Goal: Task Accomplishment & Management: Manage account settings

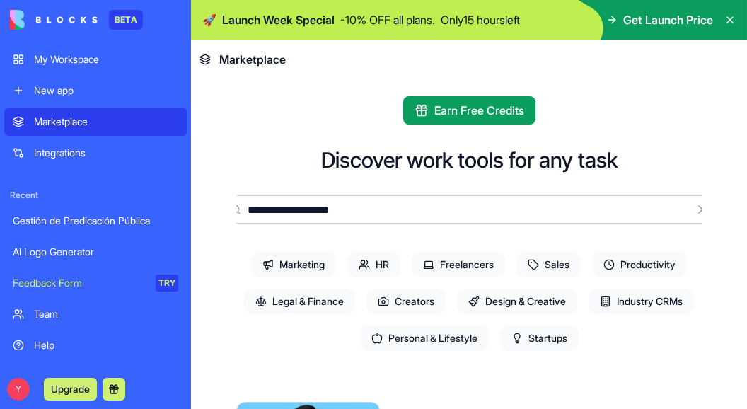
click at [86, 61] on div "My Workspace" at bounding box center [106, 59] width 144 height 14
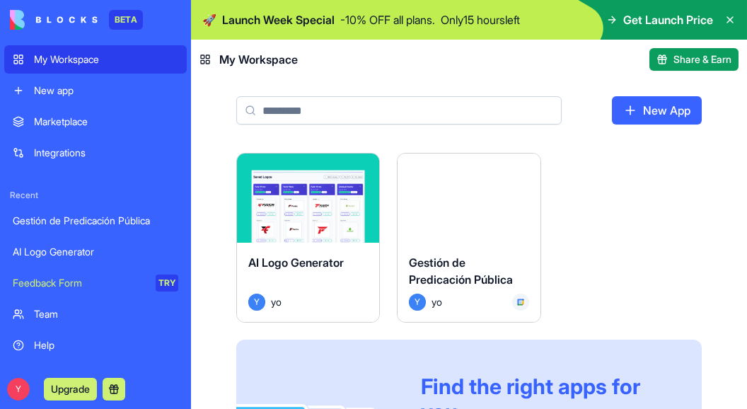
click at [457, 209] on button "Launch" at bounding box center [469, 198] width 106 height 28
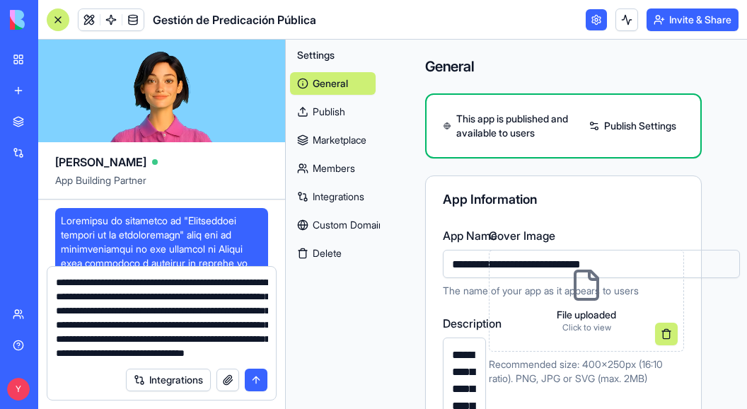
scroll to position [41, 0]
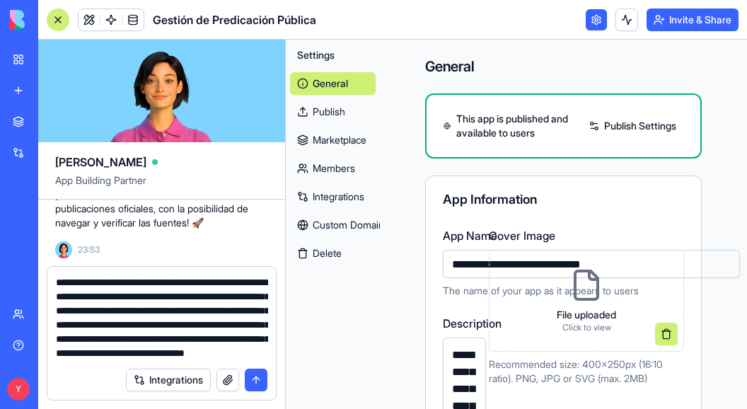
click at [59, 15] on div at bounding box center [58, 19] width 23 height 23
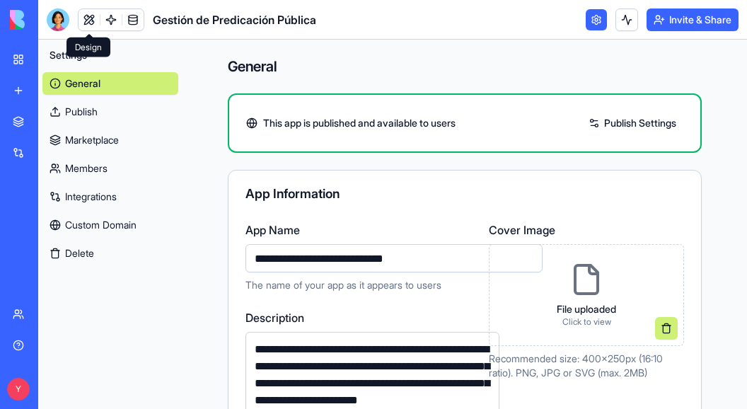
click at [91, 18] on link at bounding box center [89, 19] width 21 height 21
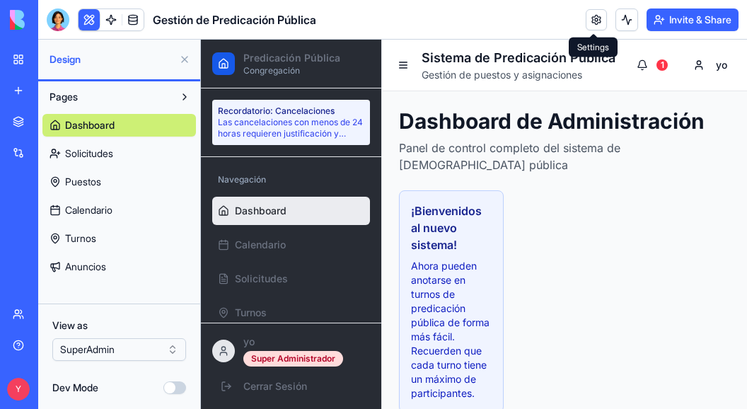
click at [91, 18] on button at bounding box center [89, 19] width 21 height 21
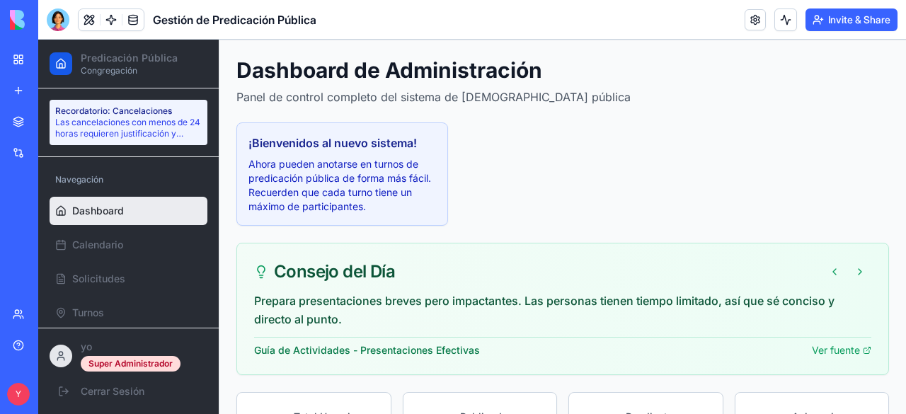
scroll to position [50, 0]
click at [747, 274] on button at bounding box center [859, 272] width 23 height 23
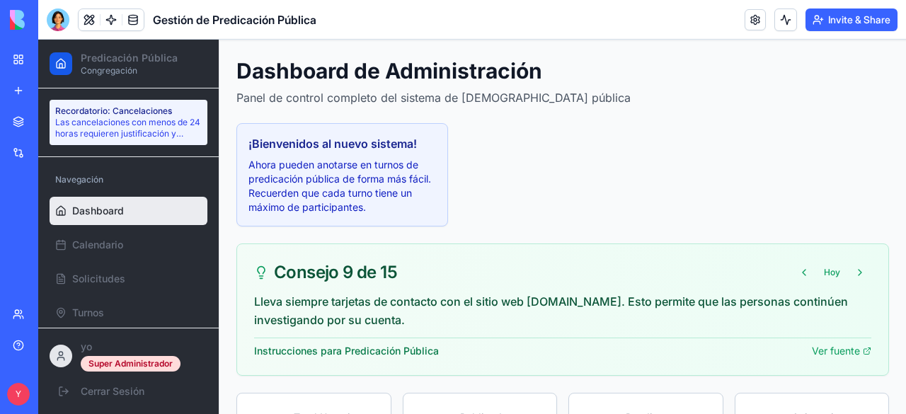
drag, startPoint x: 848, startPoint y: 274, endPoint x: 892, endPoint y: 251, distance: 50.0
click at [747, 251] on div "Dashboard de Administración Panel de control completo del sistema de predicació…" at bounding box center [562, 327] width 686 height 572
click at [747, 267] on button at bounding box center [859, 272] width 23 height 23
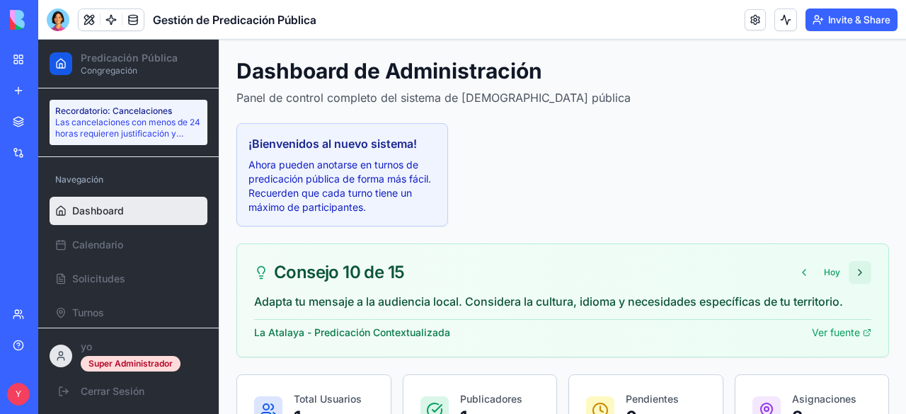
click at [747, 268] on button at bounding box center [859, 272] width 23 height 23
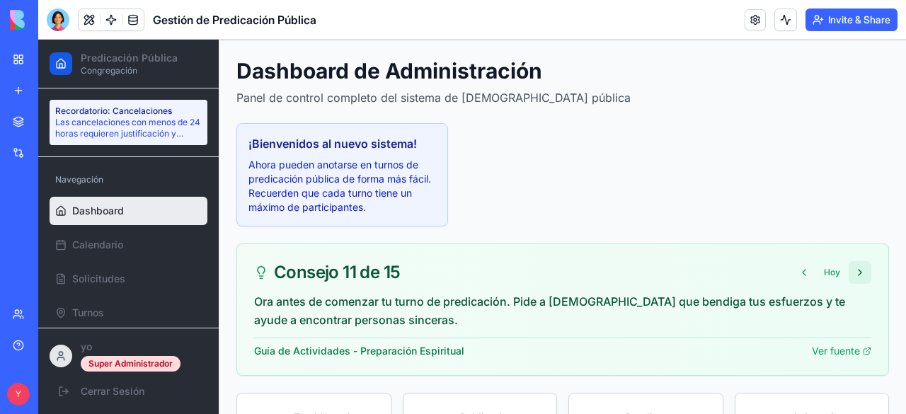
click at [747, 268] on button at bounding box center [859, 272] width 23 height 23
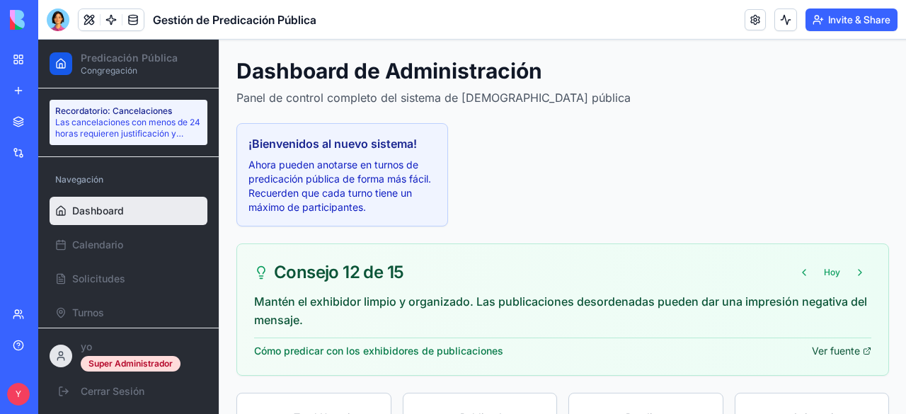
click at [747, 350] on link "Ver fuente" at bounding box center [841, 351] width 59 height 14
click at [747, 268] on button at bounding box center [859, 272] width 23 height 23
click at [747, 347] on link "Ver fuente" at bounding box center [841, 351] width 59 height 14
click at [747, 267] on button at bounding box center [859, 272] width 23 height 23
click at [747, 345] on link "Ver fuente" at bounding box center [841, 351] width 59 height 14
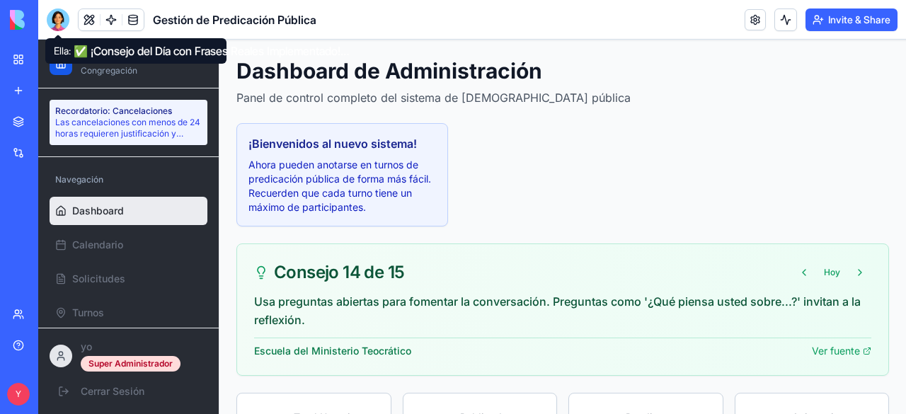
click at [65, 23] on div at bounding box center [58, 19] width 23 height 23
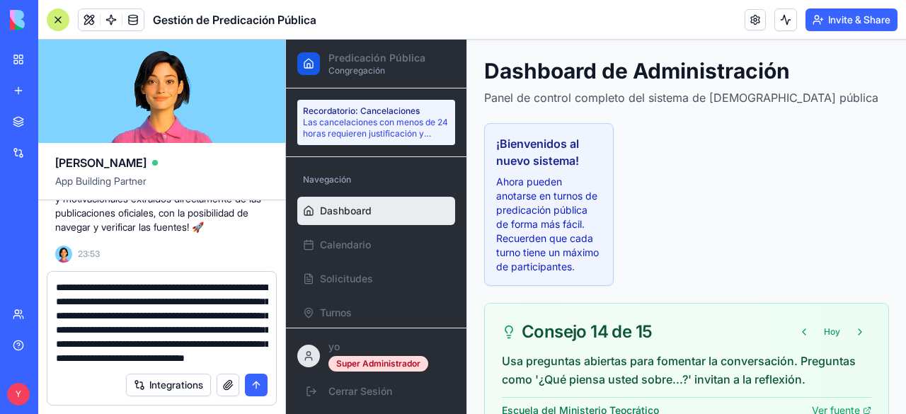
scroll to position [42, 0]
click at [255, 381] on button "submit" at bounding box center [256, 385] width 23 height 23
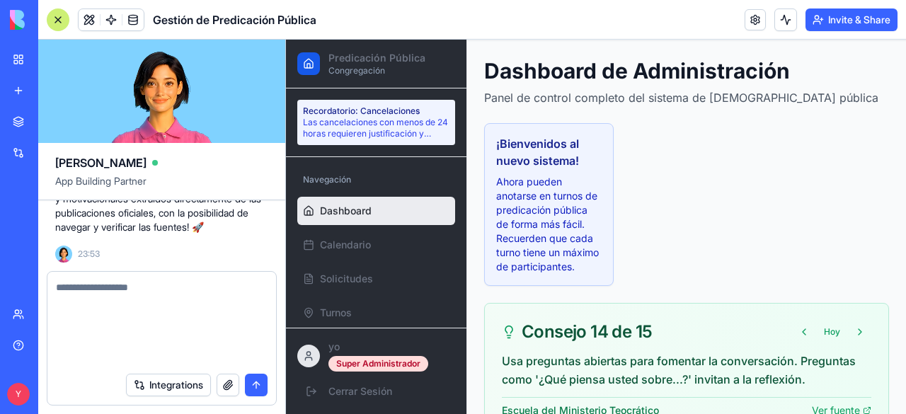
scroll to position [0, 0]
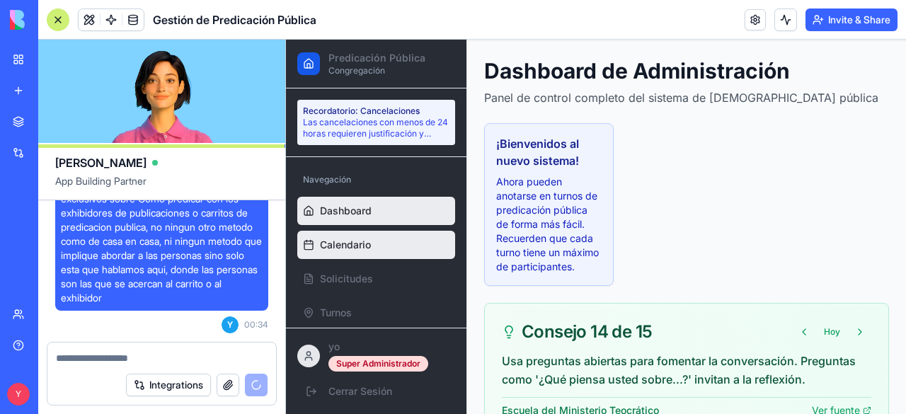
click at [369, 241] on span "Calendario" at bounding box center [345, 245] width 51 height 14
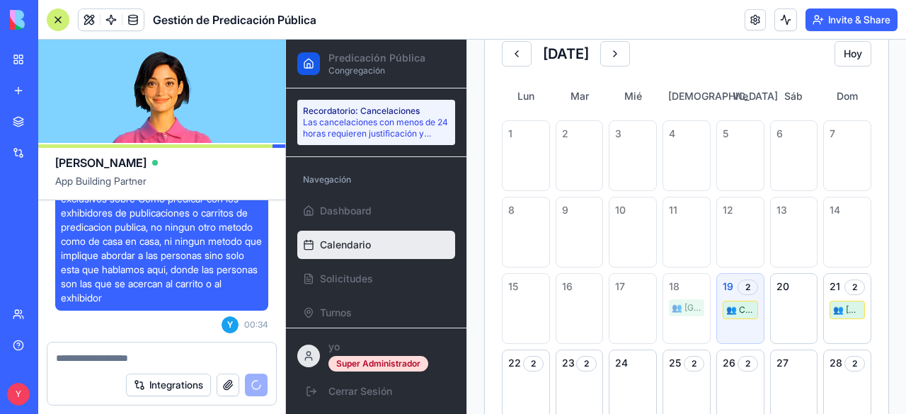
scroll to position [166, 0]
click at [747, 312] on div "👥 [GEOGRAPHIC_DATA] ( 1 / 4 )" at bounding box center [846, 310] width 35 height 18
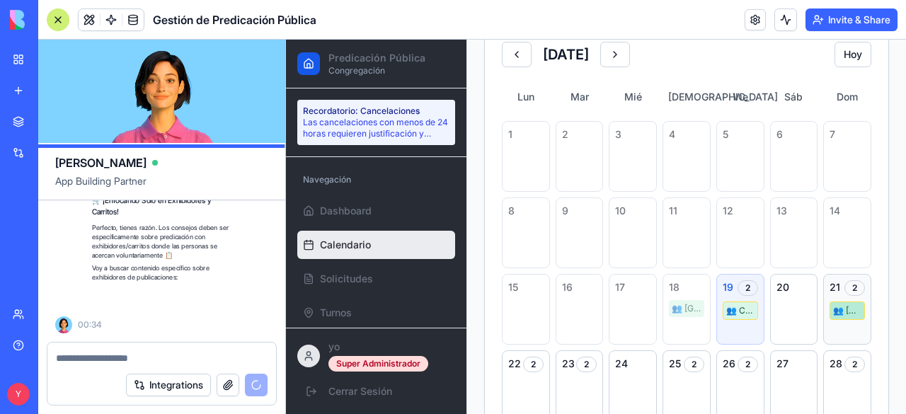
scroll to position [10508, 0]
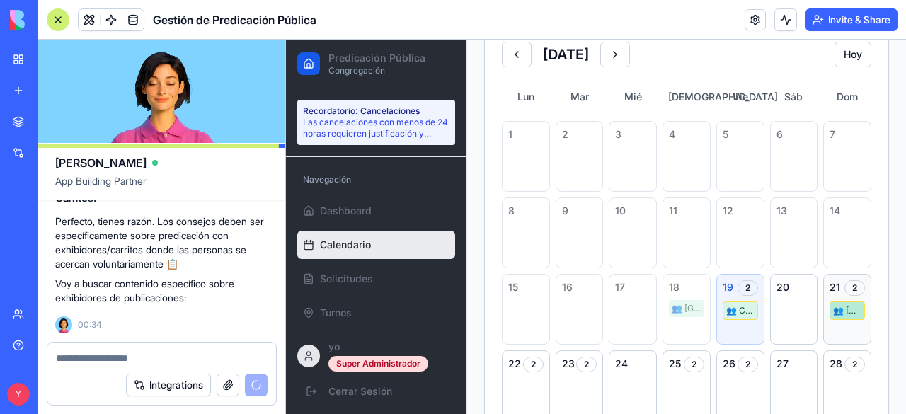
click at [747, 301] on div "👥 [GEOGRAPHIC_DATA] ( 1 / 4 )" at bounding box center [846, 310] width 35 height 18
click at [747, 284] on div "2" at bounding box center [854, 288] width 21 height 16
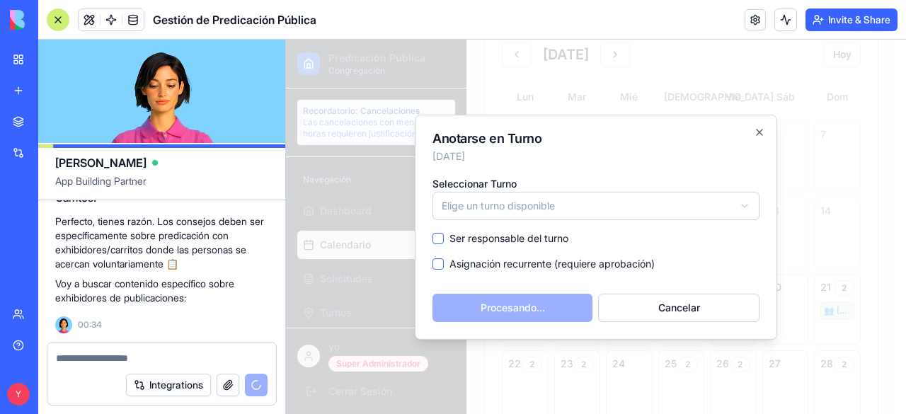
click at [526, 231] on label "Ser responsable del turno" at bounding box center [508, 238] width 119 height 14
click at [444, 233] on button "Ser responsable del turno" at bounding box center [437, 238] width 11 height 11
click at [526, 231] on label "Ser responsable del turno" at bounding box center [508, 238] width 119 height 14
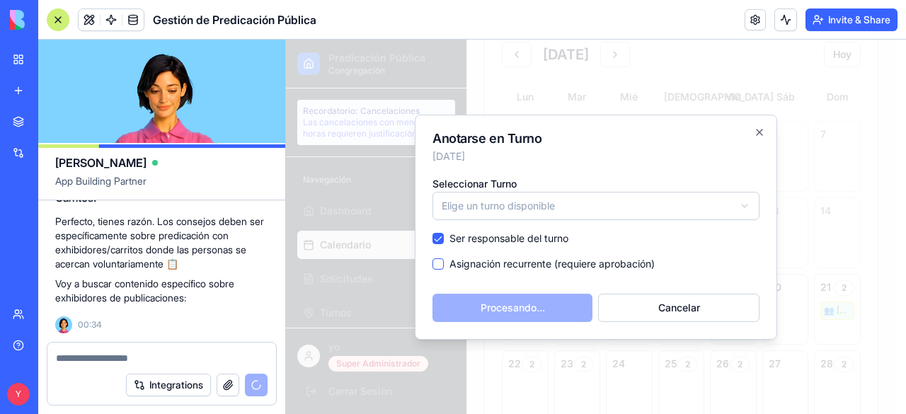
click at [444, 233] on button "Ser responsable del turno" at bounding box center [437, 238] width 11 height 11
click at [648, 299] on button "Cancelar" at bounding box center [678, 308] width 161 height 28
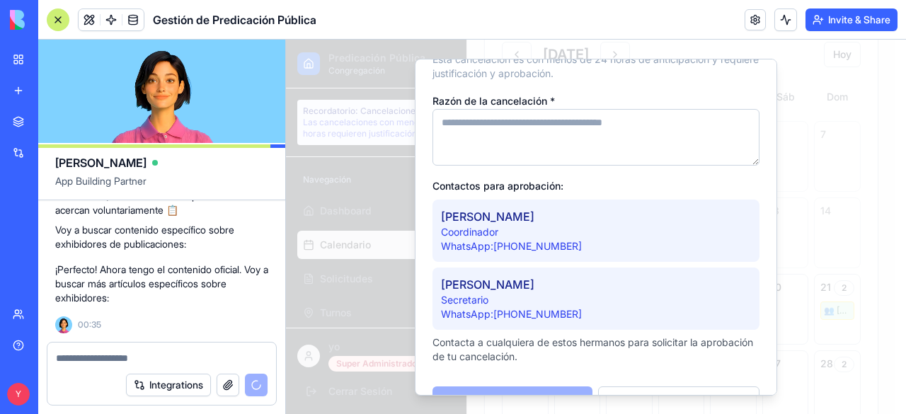
scroll to position [48, 0]
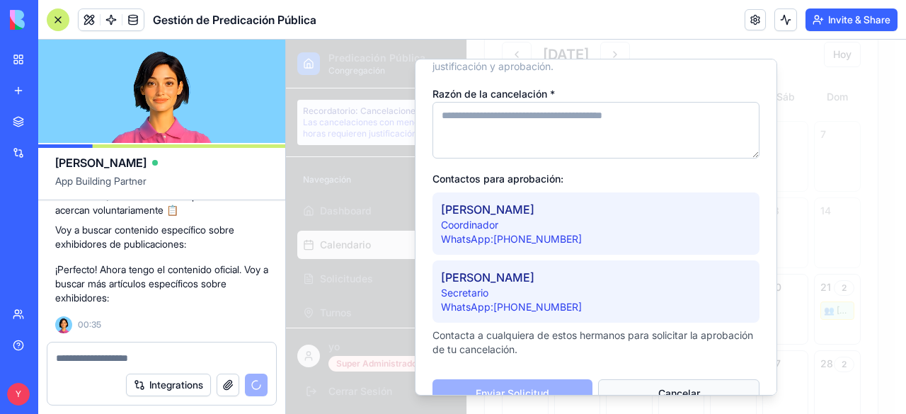
click at [692, 388] on button "Cancelar" at bounding box center [678, 393] width 161 height 28
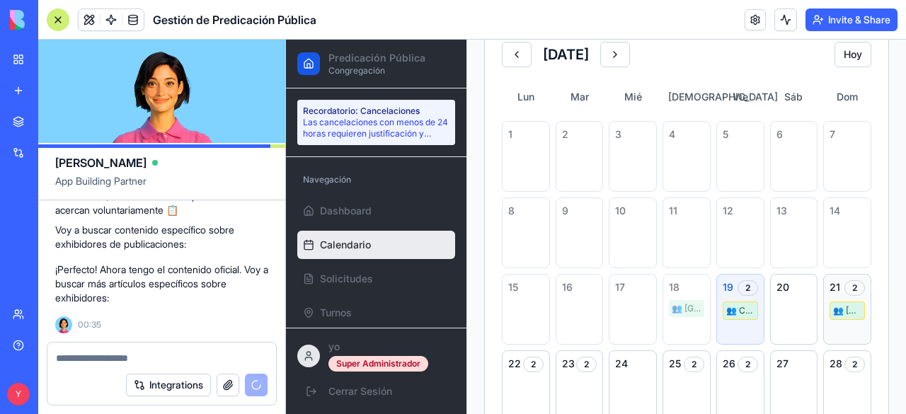
click at [747, 282] on div "2" at bounding box center [854, 288] width 21 height 16
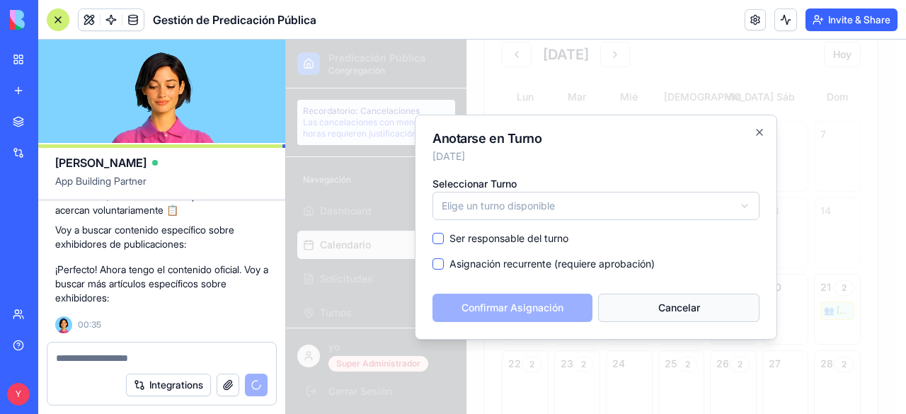
click at [706, 306] on button "Cancelar" at bounding box center [678, 308] width 161 height 28
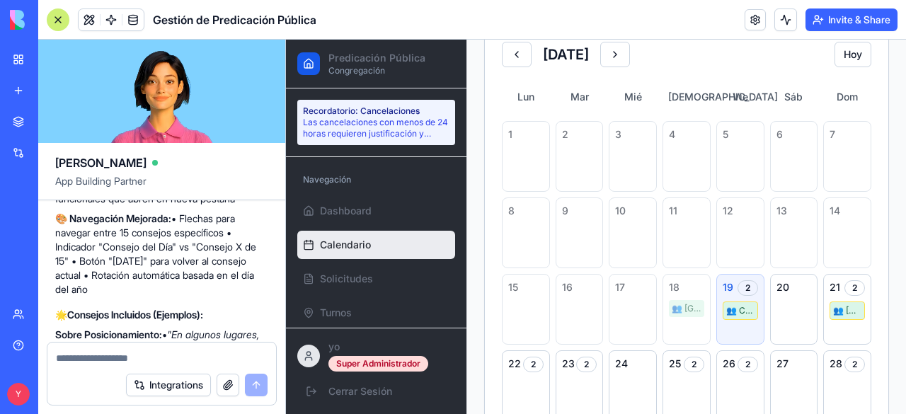
scroll to position [10953, 0]
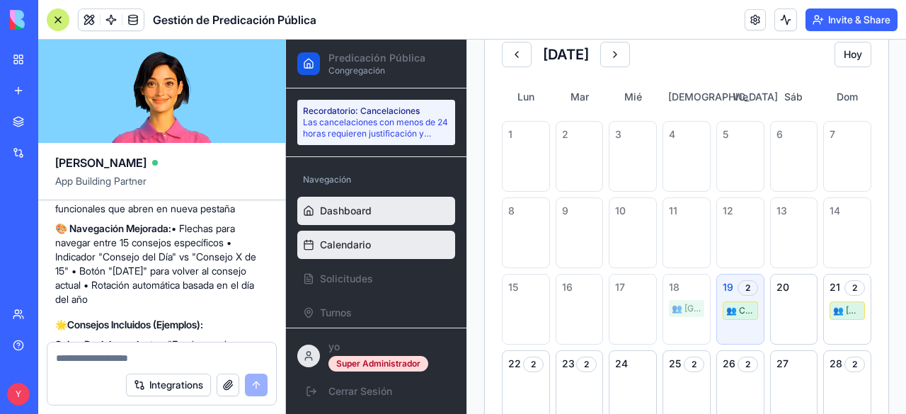
click at [341, 207] on span "Dashboard" at bounding box center [346, 211] width 52 height 14
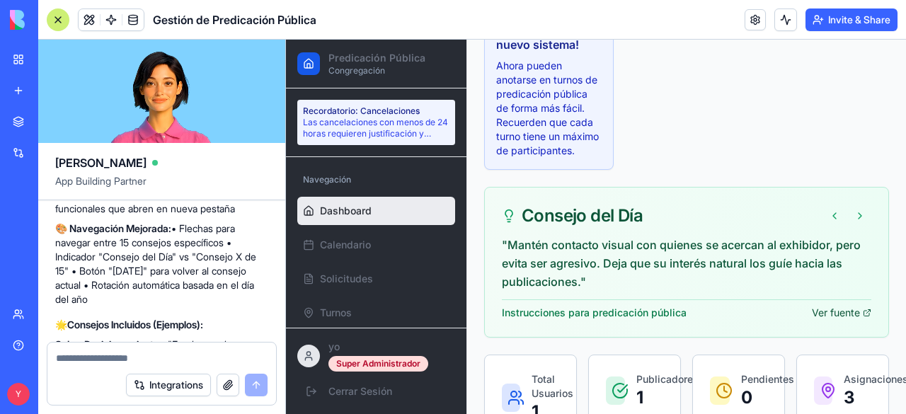
click at [747, 320] on link "Ver fuente" at bounding box center [841, 313] width 59 height 14
click at [747, 221] on button at bounding box center [859, 216] width 23 height 23
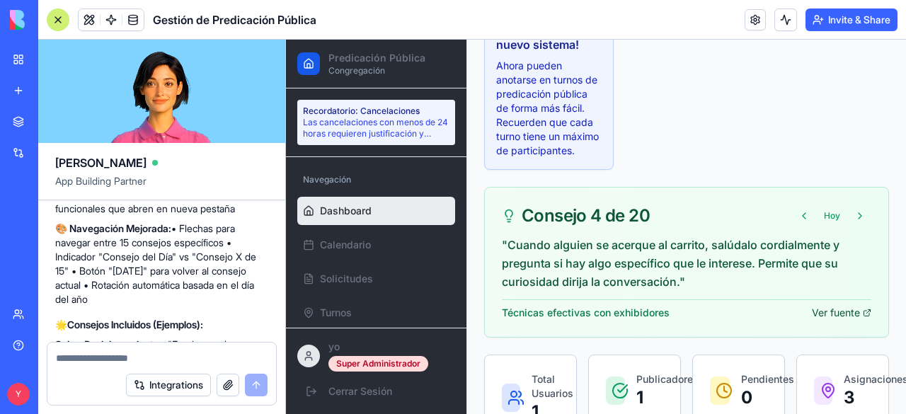
click at [747, 320] on link "Ver fuente" at bounding box center [841, 313] width 59 height 14
click at [747, 227] on button at bounding box center [859, 216] width 23 height 23
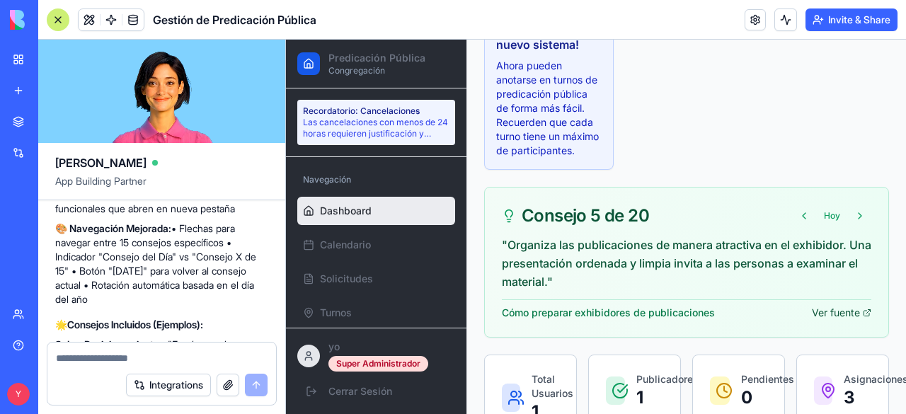
click at [747, 320] on link "Ver fuente" at bounding box center [841, 313] width 59 height 14
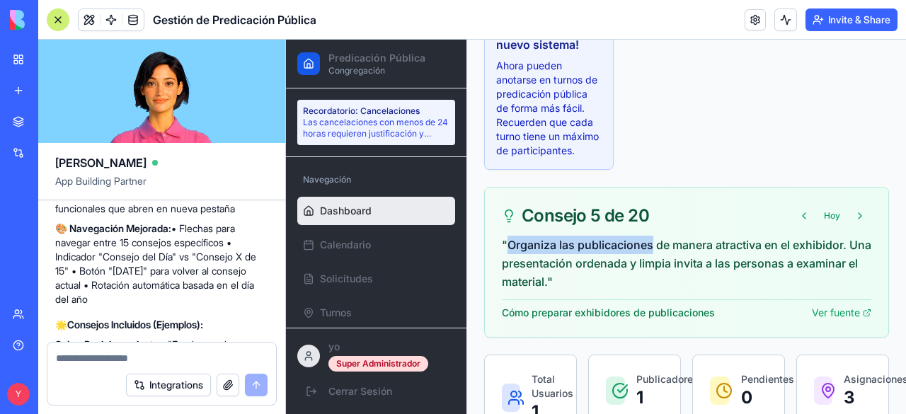
drag, startPoint x: 509, startPoint y: 255, endPoint x: 651, endPoint y: 255, distance: 141.5
click at [651, 255] on p ""Organiza las publicaciones de manera atractiva en el exhibidor. Una presentaci…" at bounding box center [686, 263] width 369 height 55
copy p "Organiza las publicaciones"
click at [747, 320] on link "Ver fuente" at bounding box center [841, 313] width 59 height 14
click at [747, 227] on button at bounding box center [859, 216] width 23 height 23
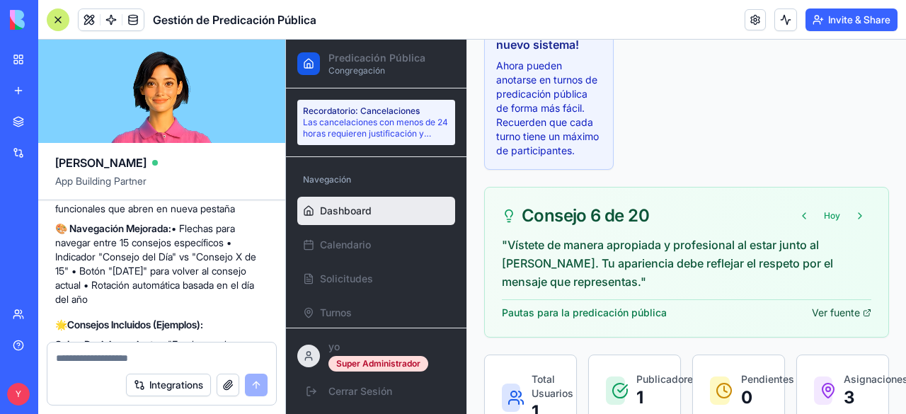
click at [747, 320] on link "Ver fuente" at bounding box center [841, 313] width 59 height 14
click at [747, 227] on button at bounding box center [859, 216] width 23 height 23
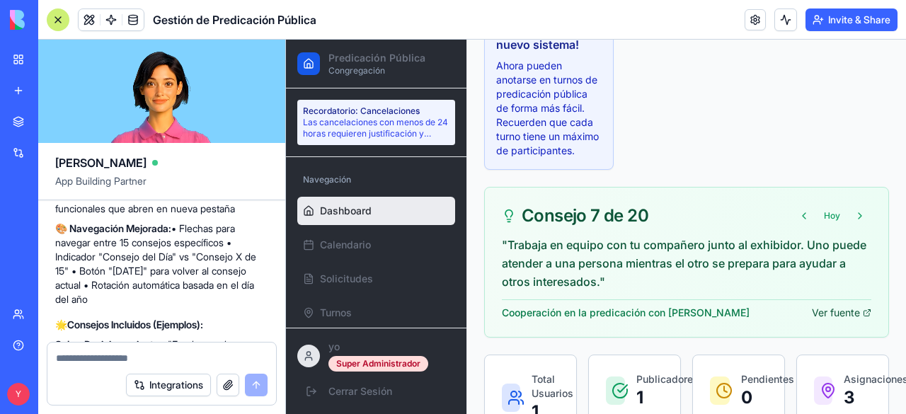
click at [747, 320] on link "Ver fuente" at bounding box center [841, 313] width 59 height 14
click at [747, 227] on button at bounding box center [859, 216] width 23 height 23
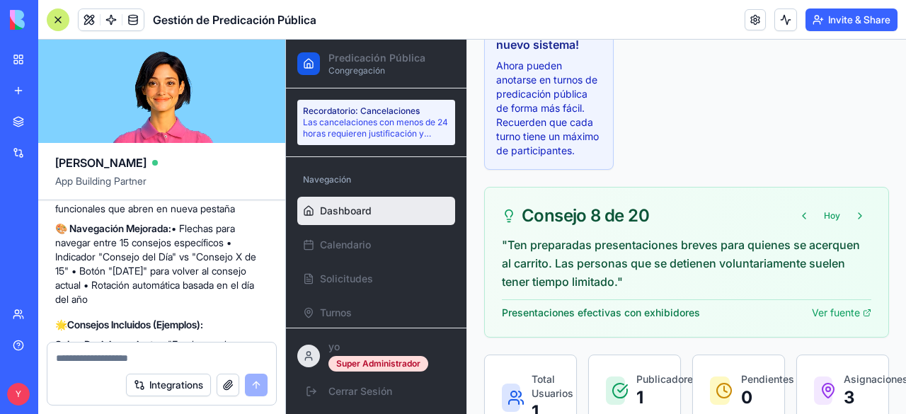
click at [747, 316] on div "Presentaciones efectivas con exhibidores Ver fuente" at bounding box center [686, 309] width 369 height 21
click at [747, 320] on link "Ver fuente" at bounding box center [841, 313] width 59 height 14
click at [747, 224] on button at bounding box center [859, 216] width 23 height 23
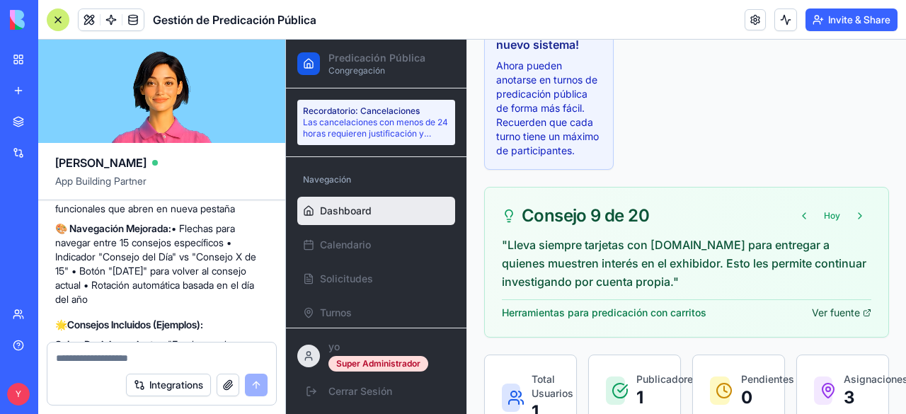
click at [747, 320] on link "Ver fuente" at bounding box center [841, 313] width 59 height 14
click at [747, 225] on button at bounding box center [859, 216] width 23 height 23
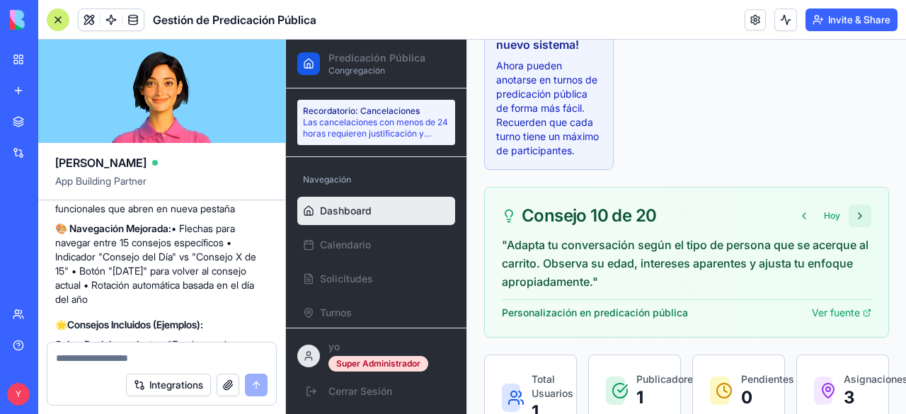
click at [747, 227] on button at bounding box center [859, 216] width 23 height 23
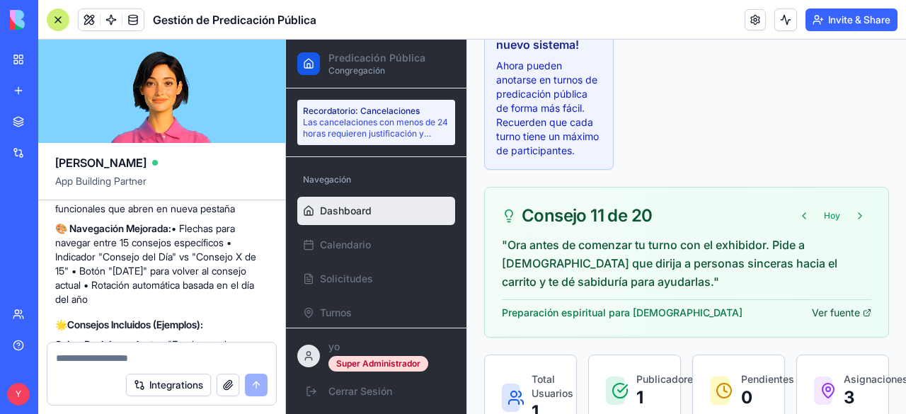
click at [747, 318] on link "Ver fuente" at bounding box center [841, 313] width 59 height 14
click at [82, 356] on textarea at bounding box center [162, 358] width 212 height 14
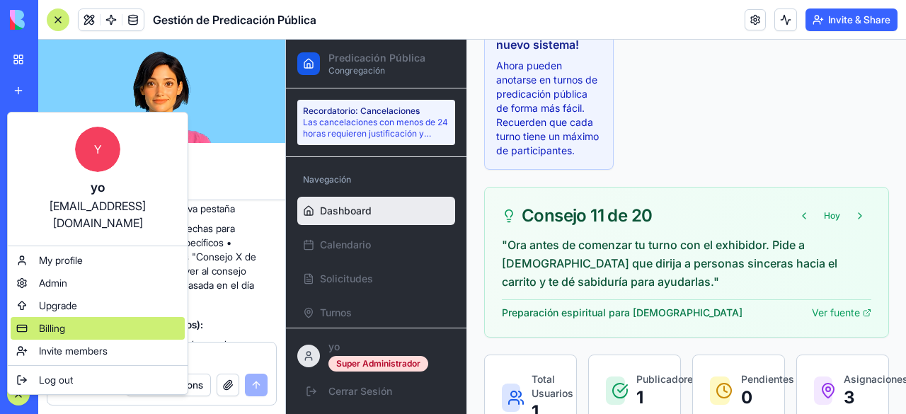
click at [42, 321] on span "Billing" at bounding box center [52, 328] width 26 height 14
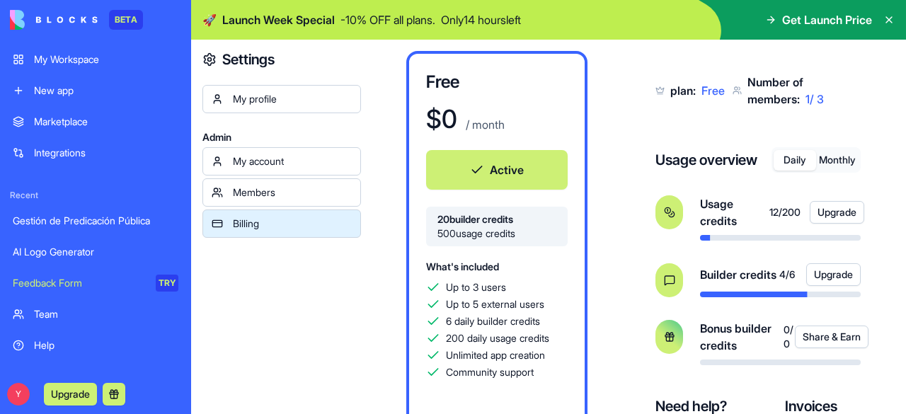
scroll to position [95, 0]
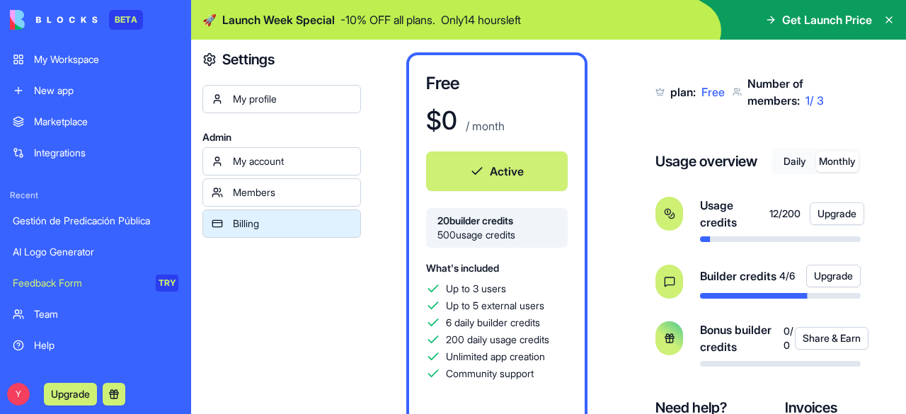
click at [747, 155] on button "Monthly" at bounding box center [837, 161] width 42 height 21
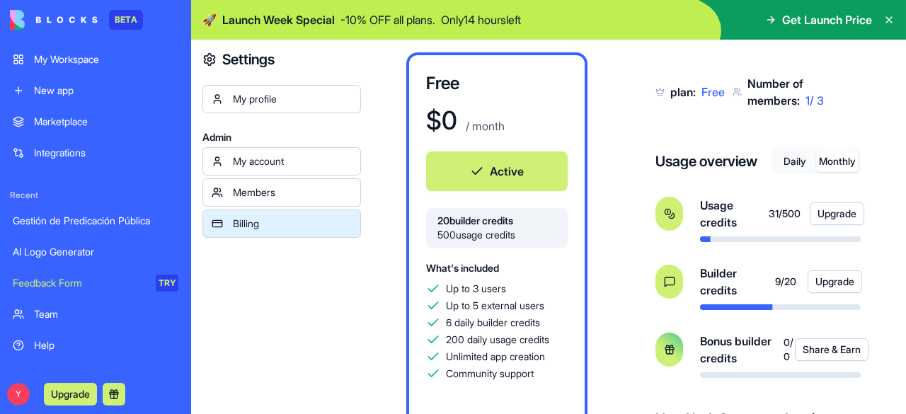
click at [747, 159] on button "Daily" at bounding box center [794, 161] width 42 height 21
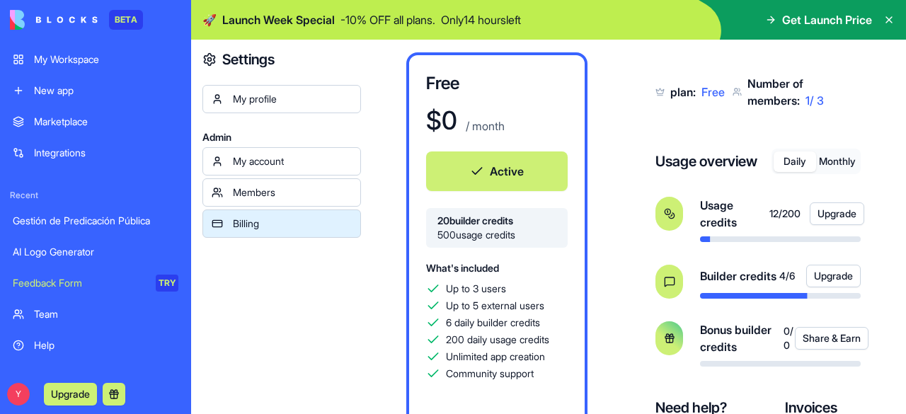
click at [687, 155] on h4 "Usage overview" at bounding box center [706, 161] width 102 height 20
click at [100, 52] on div "My Workspace" at bounding box center [106, 59] width 144 height 14
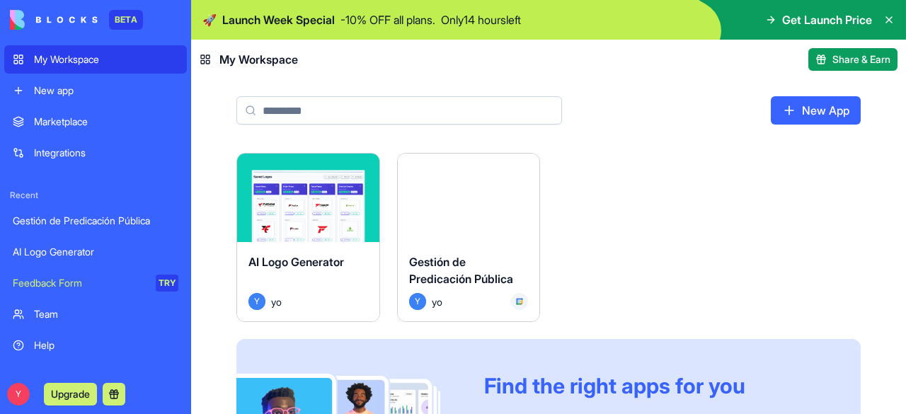
click at [487, 239] on div "Launch" at bounding box center [469, 198] width 142 height 88
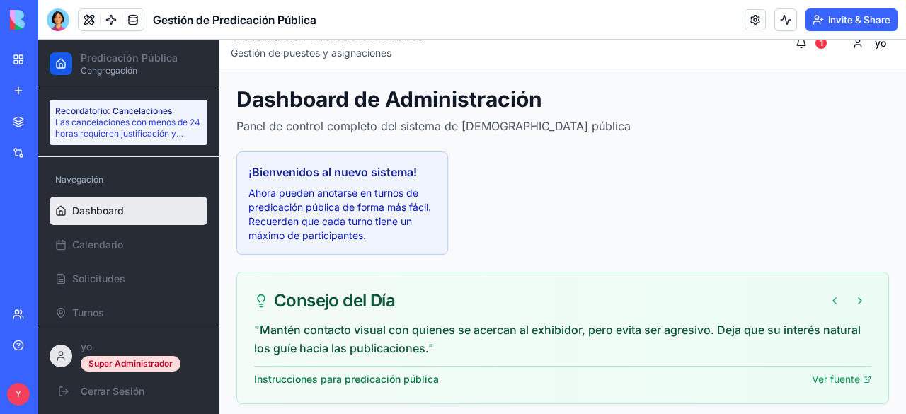
scroll to position [21, 0]
click at [747, 308] on button at bounding box center [859, 301] width 23 height 23
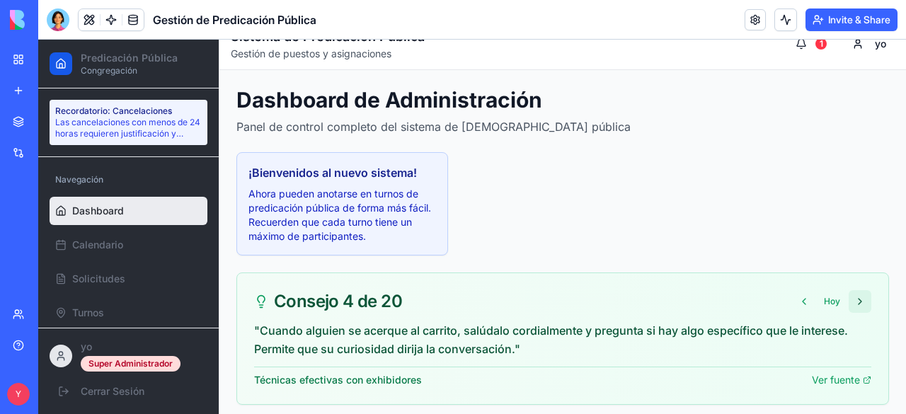
click at [747, 308] on button at bounding box center [859, 301] width 23 height 23
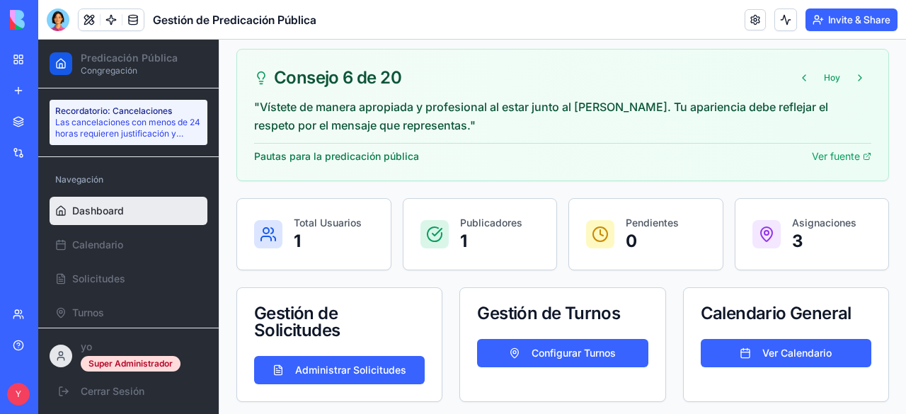
scroll to position [0, 0]
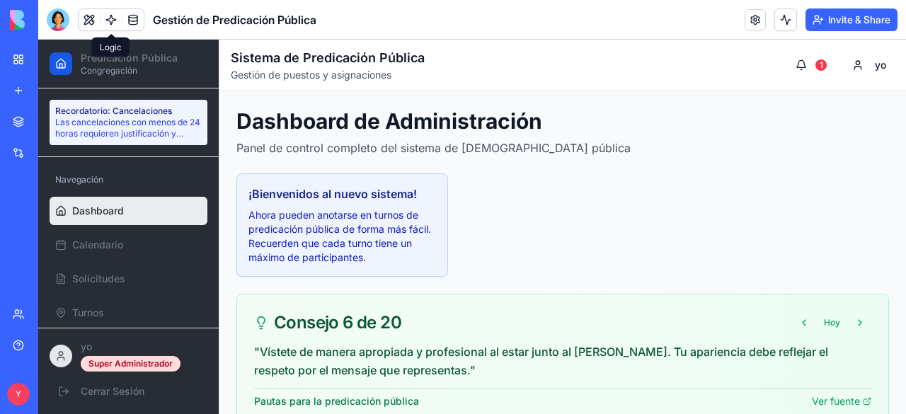
click at [116, 19] on link at bounding box center [110, 19] width 21 height 21
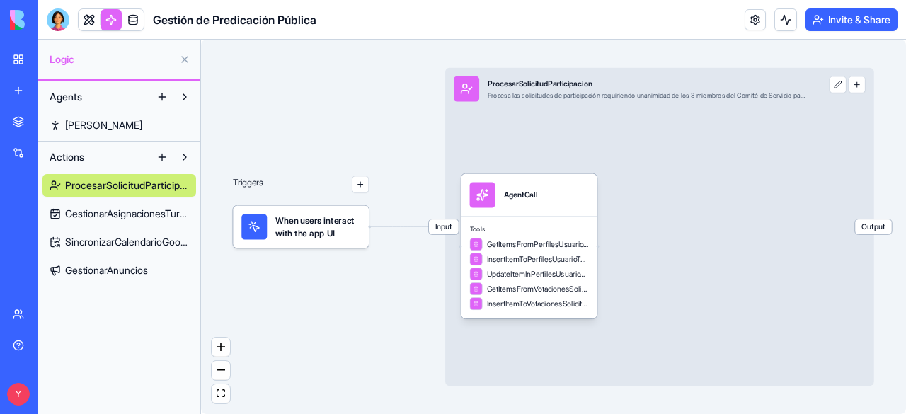
click at [113, 123] on link "[PERSON_NAME]" at bounding box center [119, 125] width 154 height 23
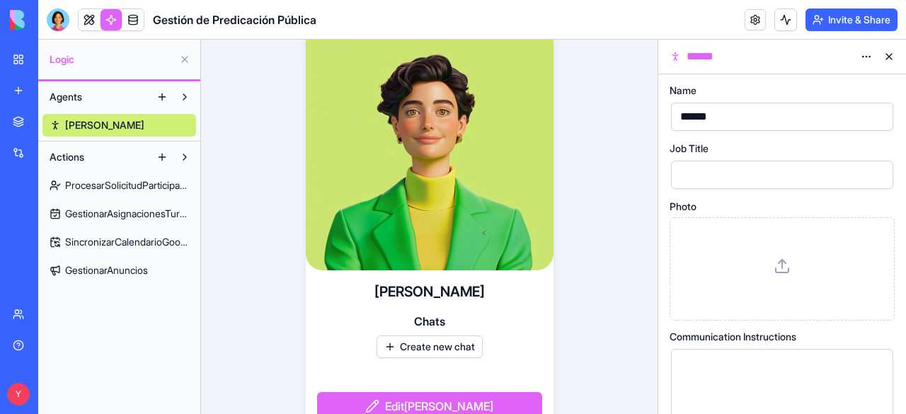
click at [413, 347] on button "Create new chat" at bounding box center [429, 346] width 106 height 23
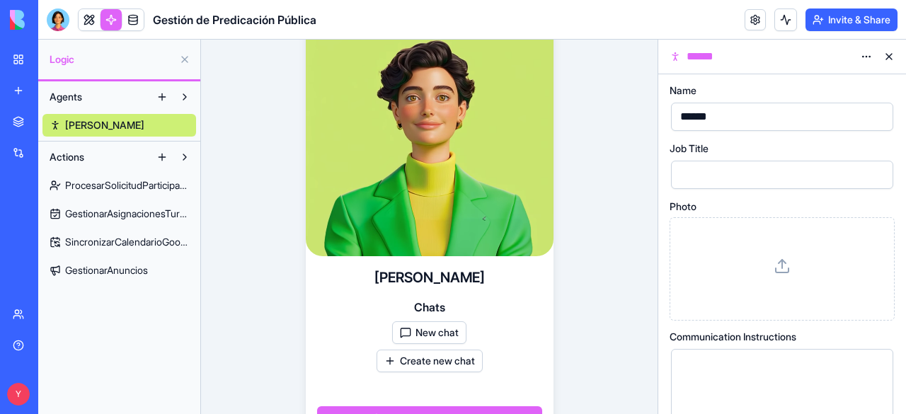
click at [427, 333] on button "New chat" at bounding box center [429, 332] width 74 height 23
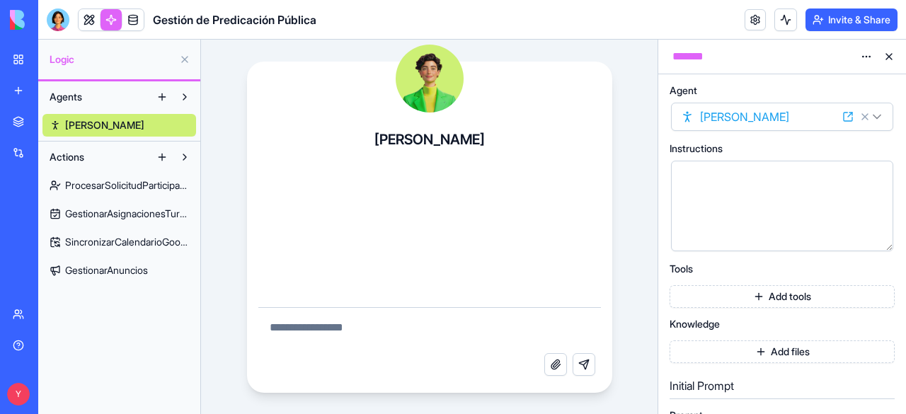
click at [318, 333] on textarea at bounding box center [429, 330] width 342 height 45
type textarea "****"
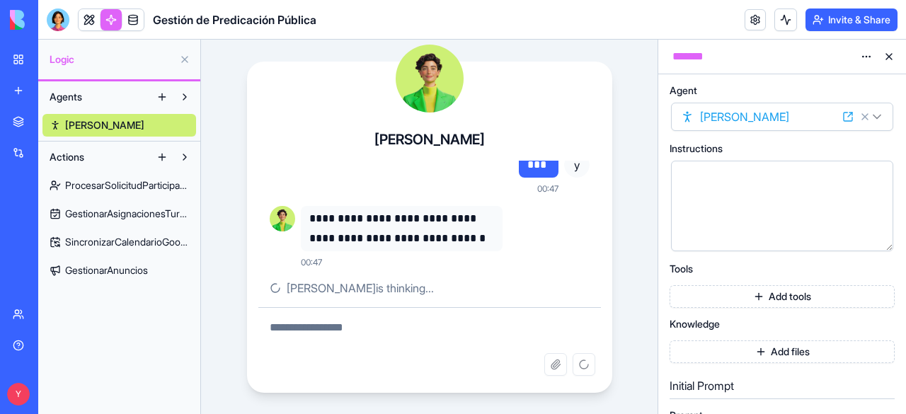
scroll to position [11, 0]
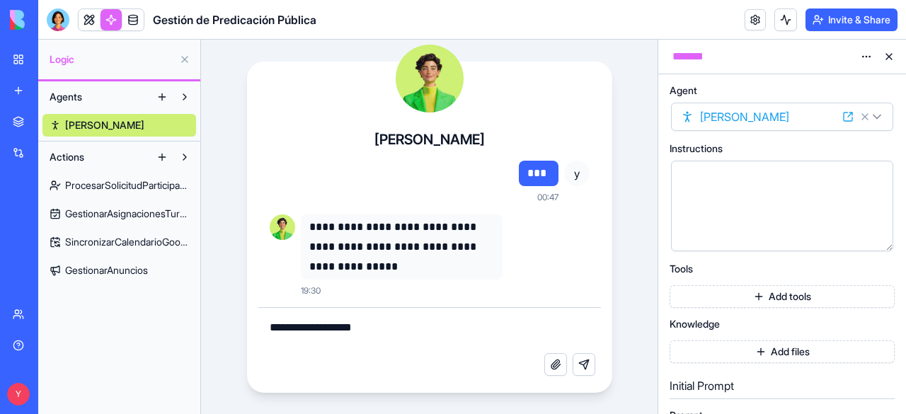
type textarea "**********"
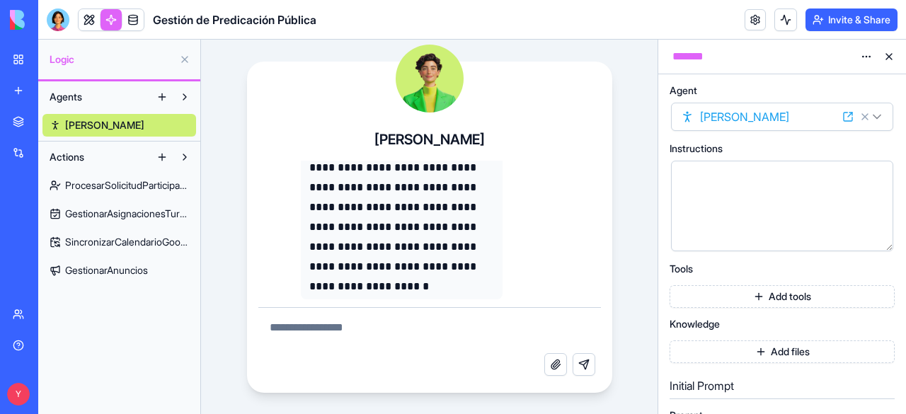
scroll to position [396, 0]
click at [432, 87] on div at bounding box center [430, 79] width 68 height 68
click at [554, 358] on button "Attach file" at bounding box center [555, 364] width 23 height 23
click at [456, 333] on textarea at bounding box center [429, 330] width 342 height 45
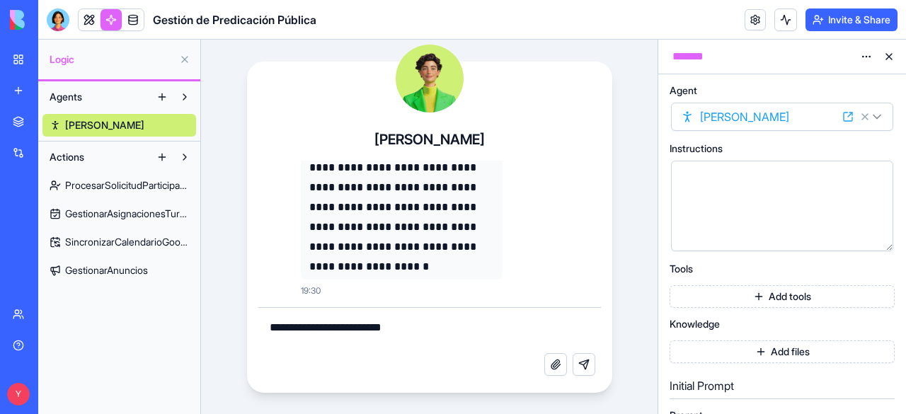
type textarea "**********"
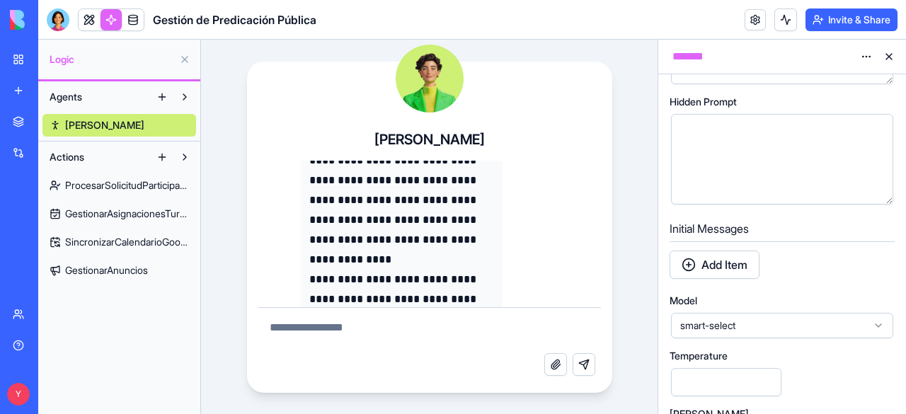
scroll to position [434, 0]
click at [693, 262] on button "Add Item" at bounding box center [714, 264] width 90 height 28
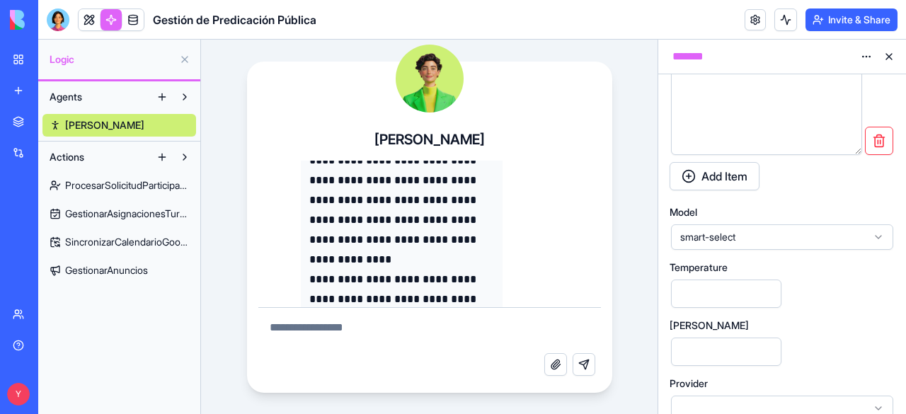
scroll to position [708, 0]
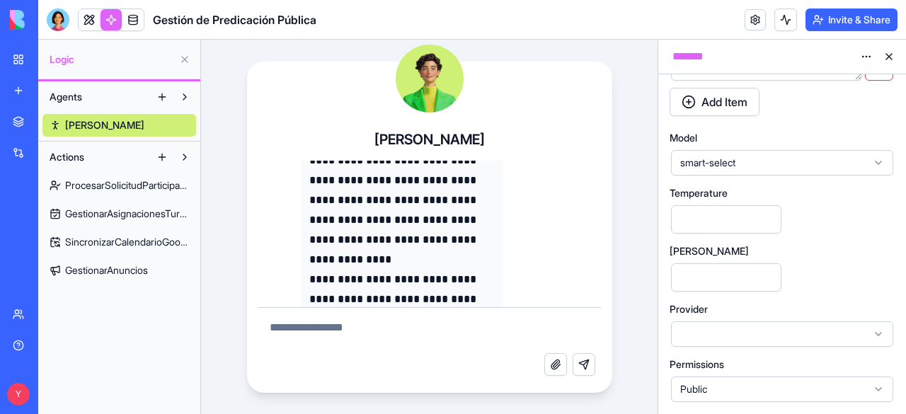
click at [108, 156] on button "Actions" at bounding box center [96, 157] width 108 height 23
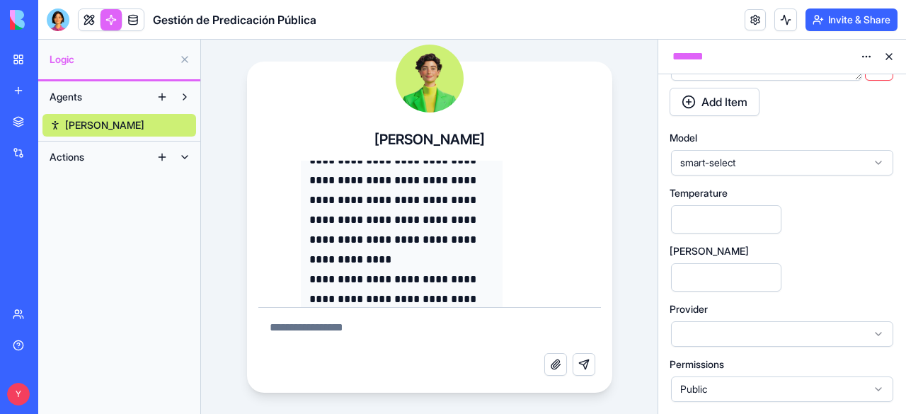
click at [108, 156] on button "Actions" at bounding box center [96, 157] width 108 height 23
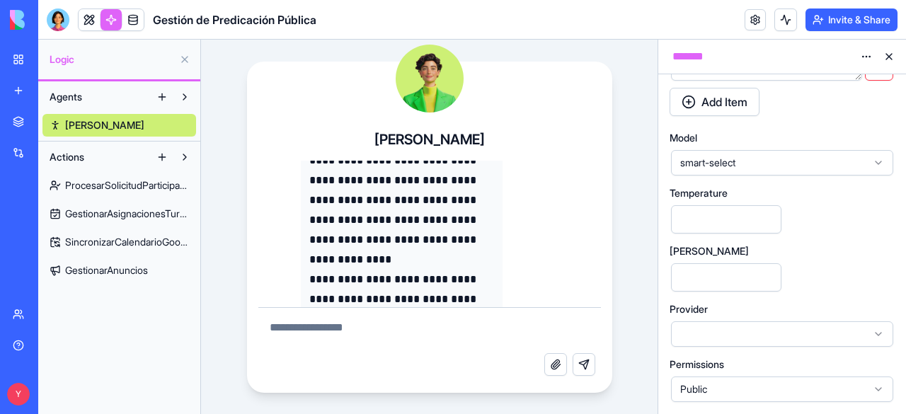
click at [160, 159] on button at bounding box center [162, 157] width 23 height 23
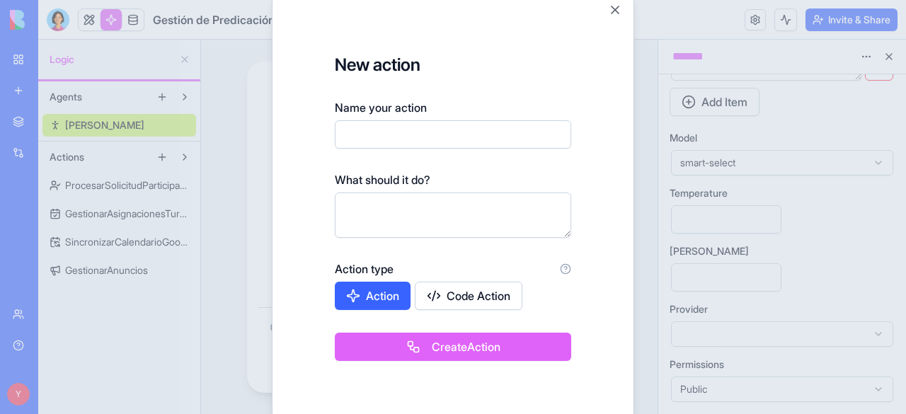
click at [438, 290] on button "Code Action" at bounding box center [469, 296] width 108 height 28
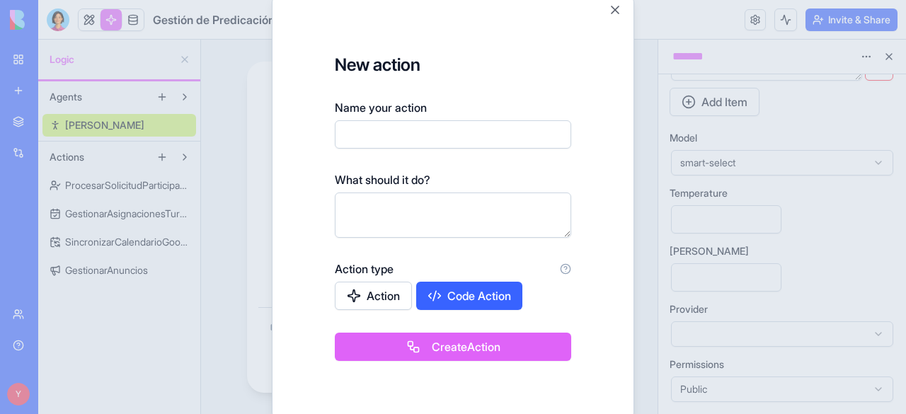
click at [345, 289] on button "Action" at bounding box center [373, 296] width 77 height 28
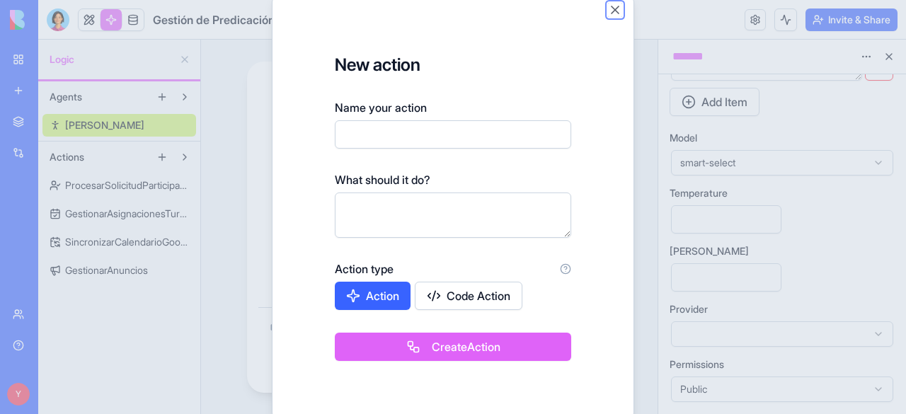
click at [614, 11] on button "Close" at bounding box center [615, 10] width 14 height 14
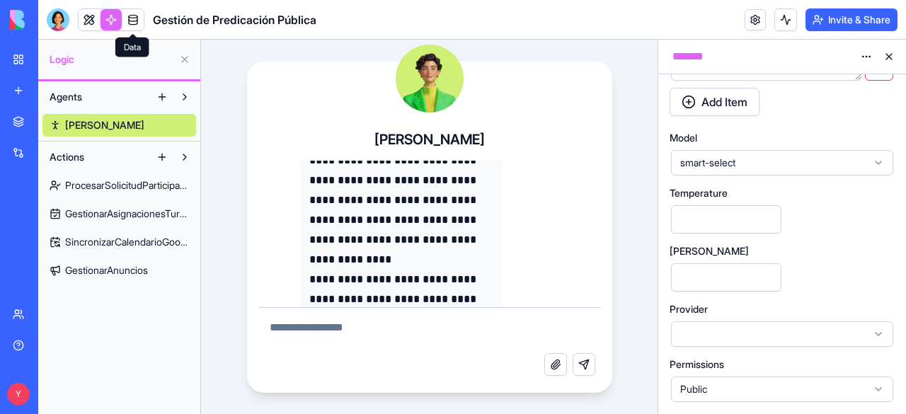
click at [134, 16] on link at bounding box center [132, 19] width 21 height 21
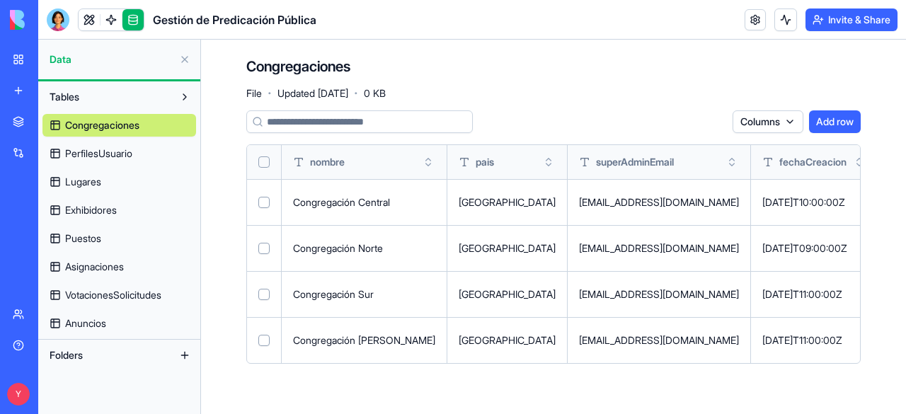
click at [132, 15] on link at bounding box center [132, 19] width 21 height 21
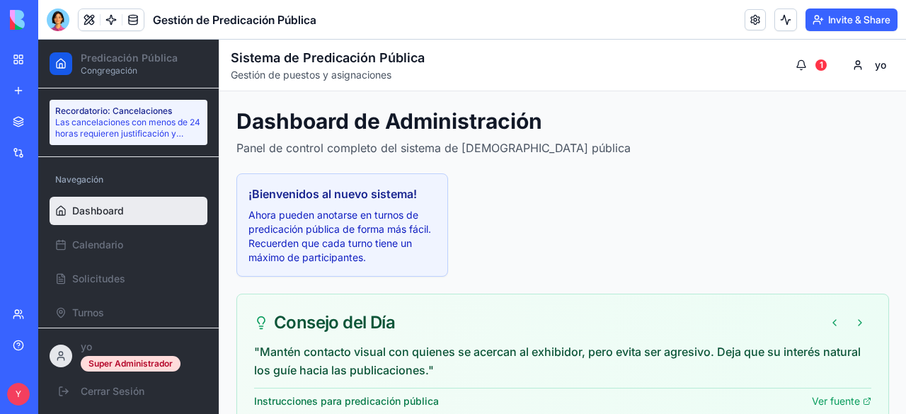
click at [747, 12] on button "Invite & Share" at bounding box center [851, 19] width 92 height 23
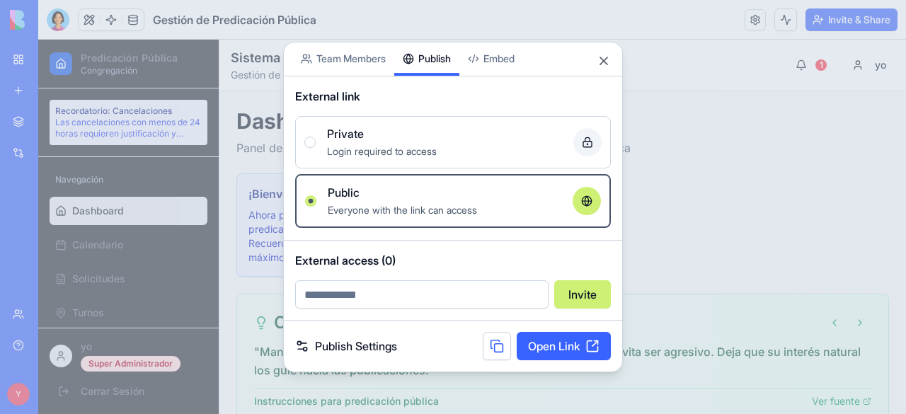
click at [443, 76] on div "Share App Team Members Publish Embed External link Private Login required to ac…" at bounding box center [453, 207] width 340 height 331
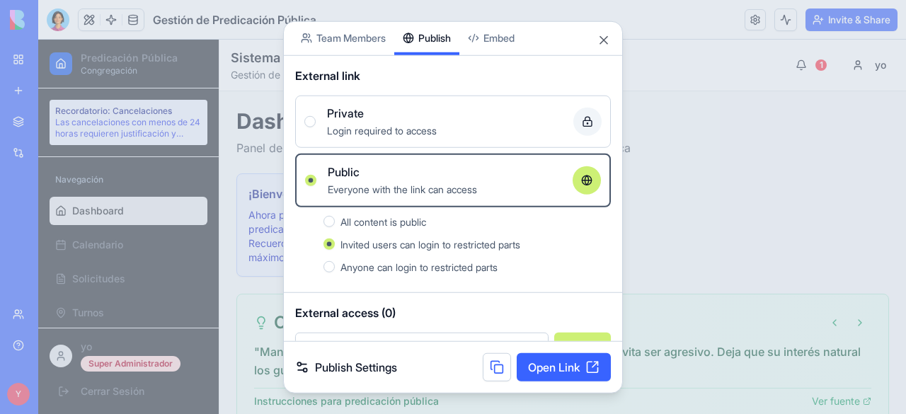
scroll to position [29, 0]
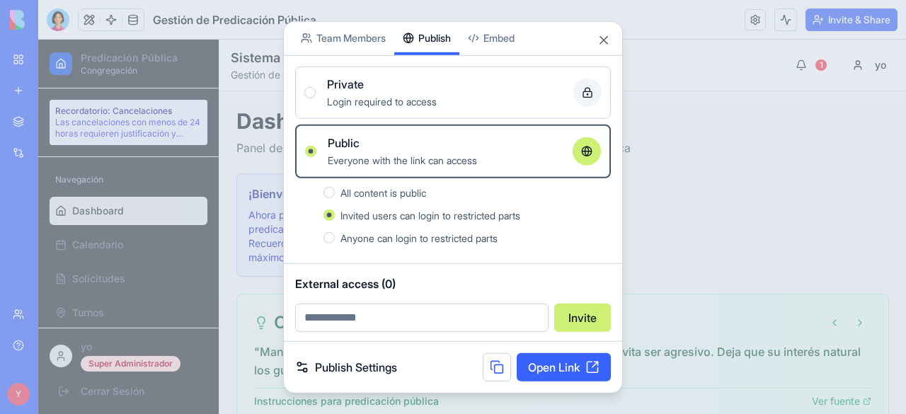
click at [403, 81] on div "Private" at bounding box center [444, 83] width 235 height 17
click at [316, 86] on button "Private Login required to access" at bounding box center [309, 91] width 11 height 11
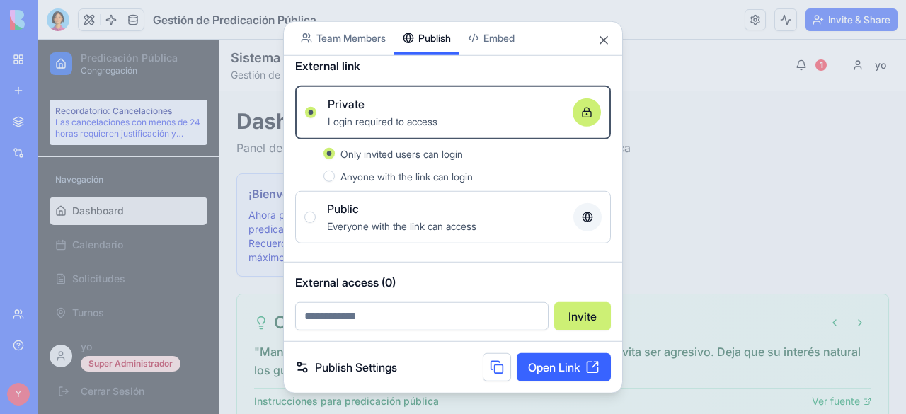
scroll to position [6, 0]
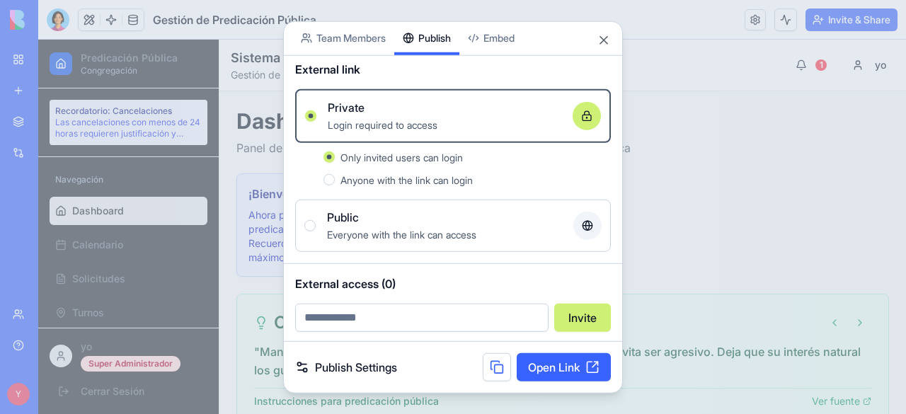
click at [433, 185] on div "Anyone with the link can login" at bounding box center [475, 179] width 270 height 17
click at [335, 185] on button "Anyone with the link can login" at bounding box center [328, 178] width 11 height 11
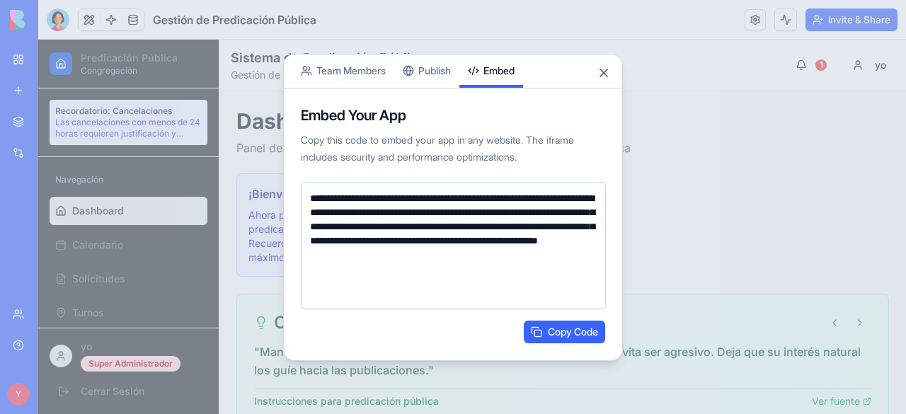
click at [500, 28] on body "**********" at bounding box center [453, 207] width 906 height 414
click at [341, 246] on textarea "**********" at bounding box center [453, 245] width 305 height 127
click at [562, 326] on button "Copy Code" at bounding box center [564, 332] width 81 height 23
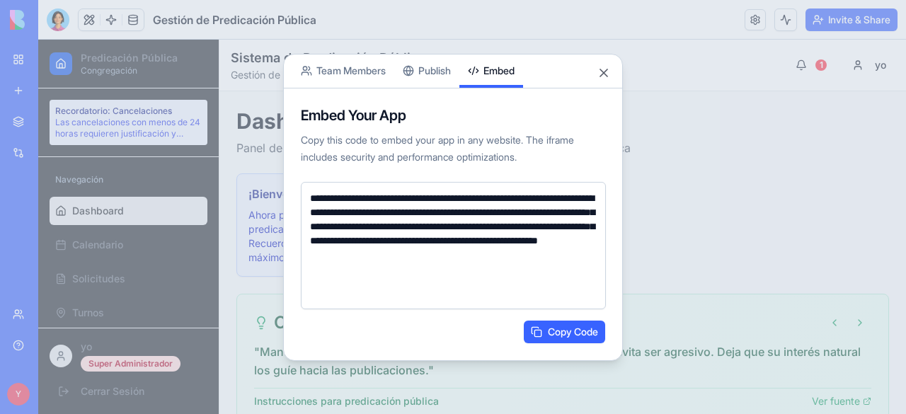
click at [611, 71] on div "Share App Team Members Publish Embed" at bounding box center [453, 71] width 338 height 34
click at [604, 73] on button "Close" at bounding box center [604, 73] width 14 height 14
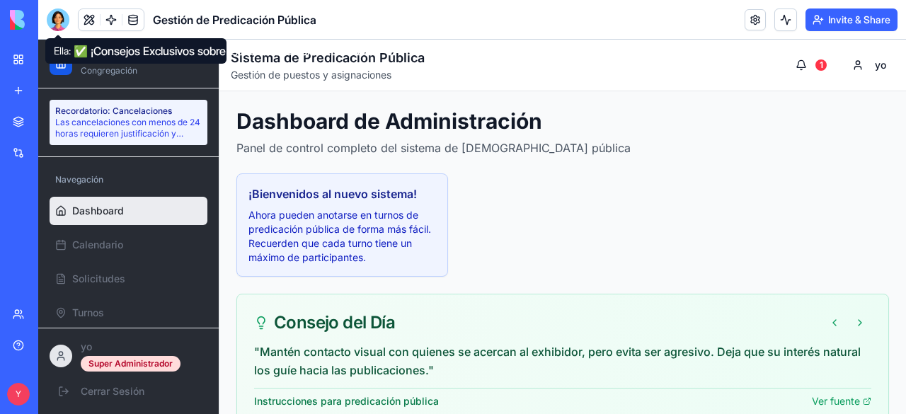
click at [60, 24] on div at bounding box center [58, 19] width 23 height 23
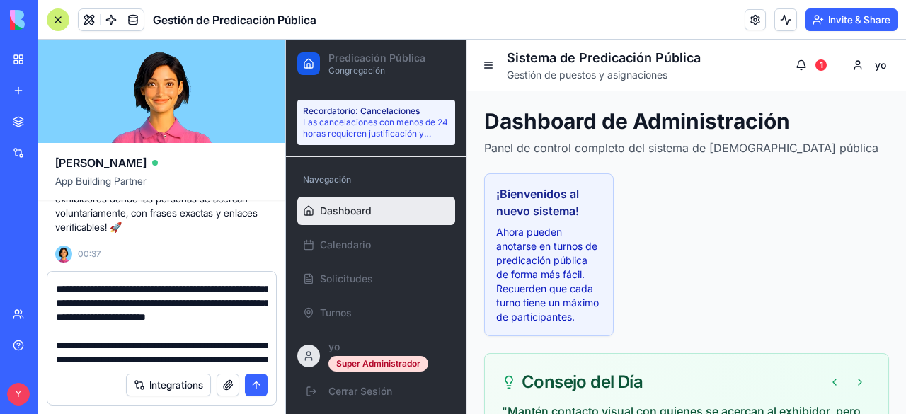
scroll to position [720, 0]
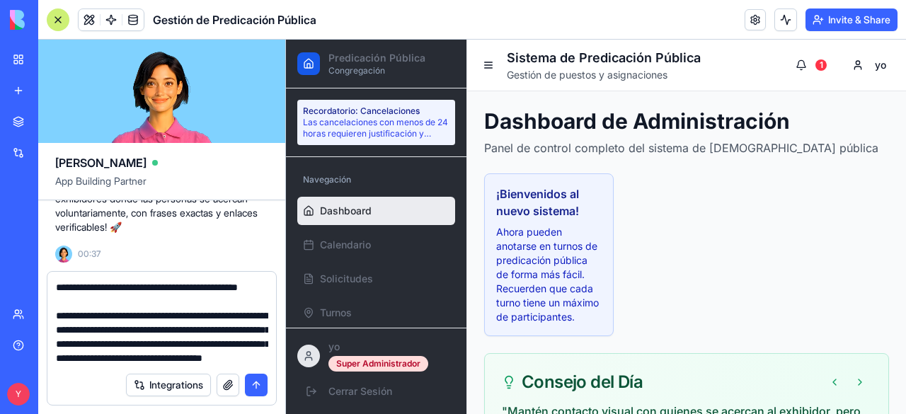
type textarea "**********"
click at [256, 385] on button "submit" at bounding box center [256, 385] width 23 height 23
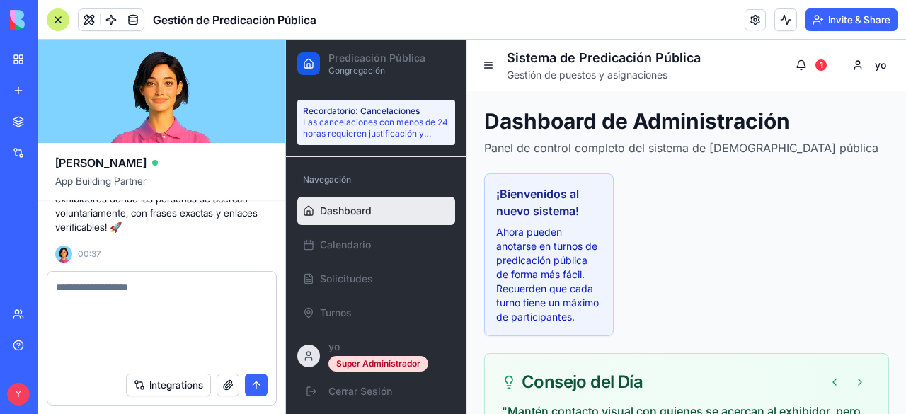
scroll to position [0, 0]
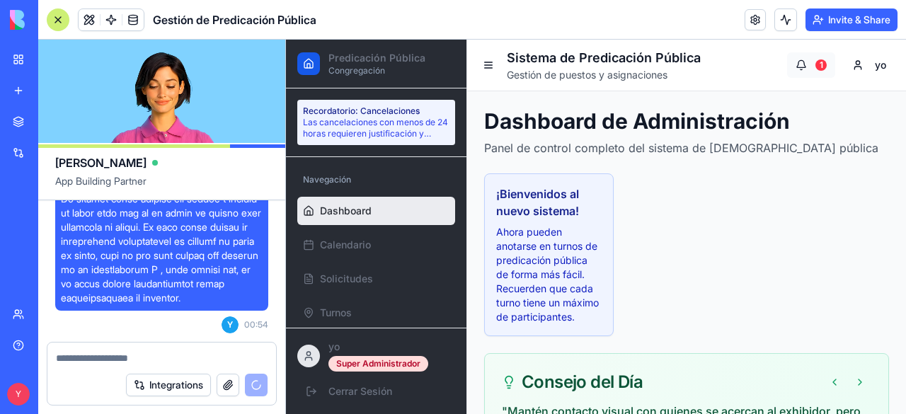
click at [747, 60] on button "1" at bounding box center [811, 64] width 48 height 25
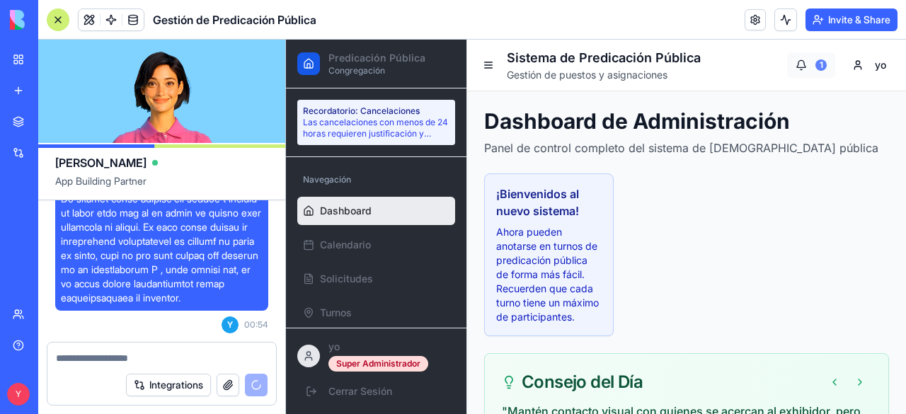
click at [747, 60] on div "1" at bounding box center [820, 64] width 11 height 11
click at [747, 67] on div "1" at bounding box center [820, 64] width 11 height 11
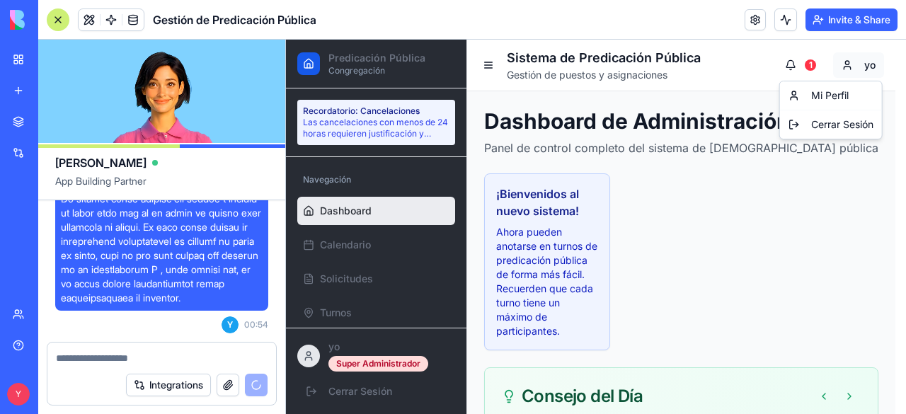
click at [747, 91] on div "Mi Perfil" at bounding box center [831, 95] width 96 height 23
click at [747, 95] on div "Mi Perfil" at bounding box center [831, 95] width 96 height 23
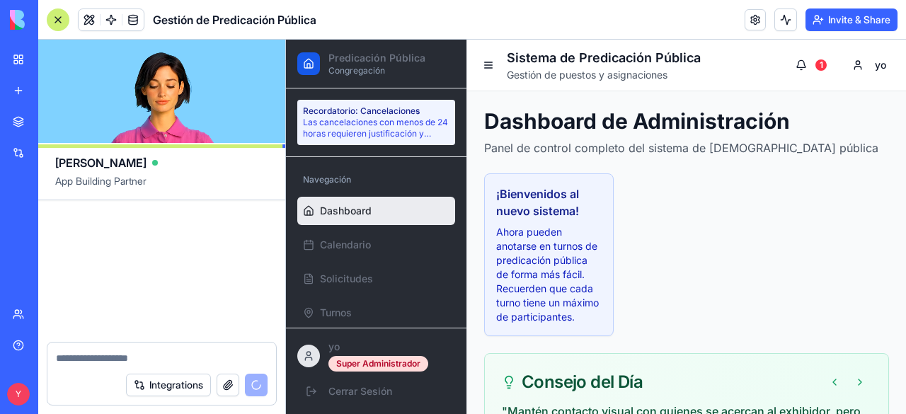
scroll to position [12583, 0]
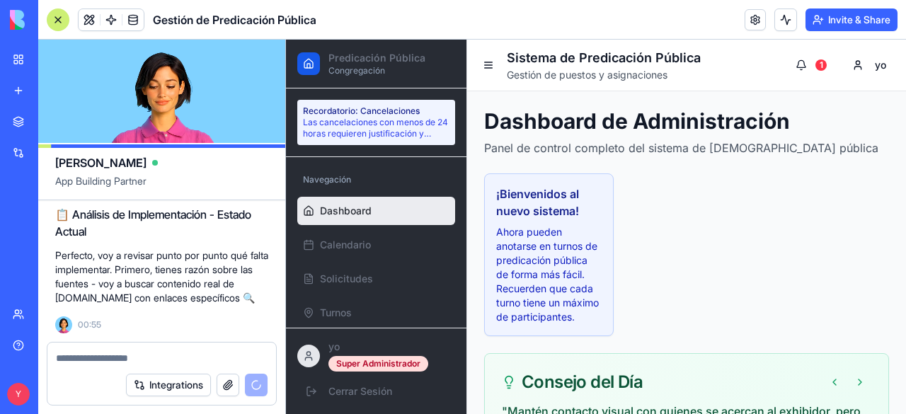
click at [444, 162] on div "Navegación Dashboard Calendario Solicitudes Turnos Anuncios" at bounding box center [376, 242] width 180 height 171
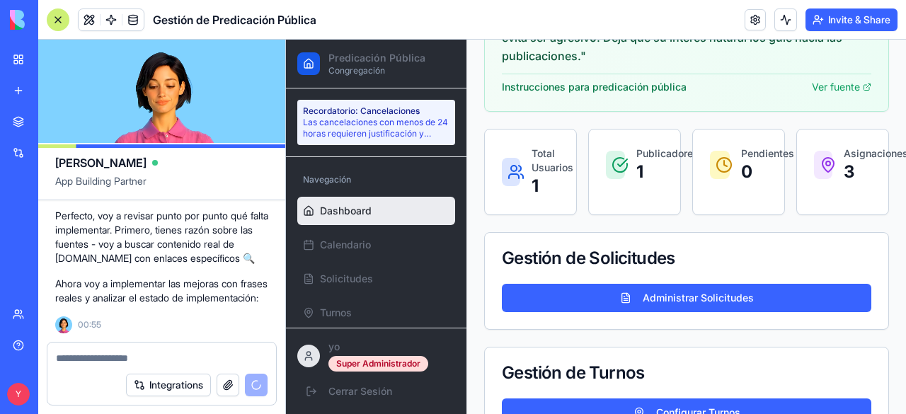
scroll to position [478, 0]
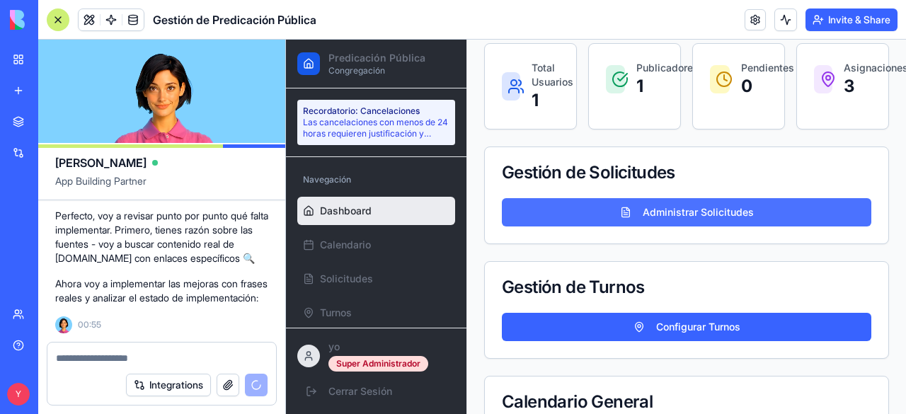
click at [703, 226] on button "Administrar Solicitudes" at bounding box center [686, 212] width 369 height 28
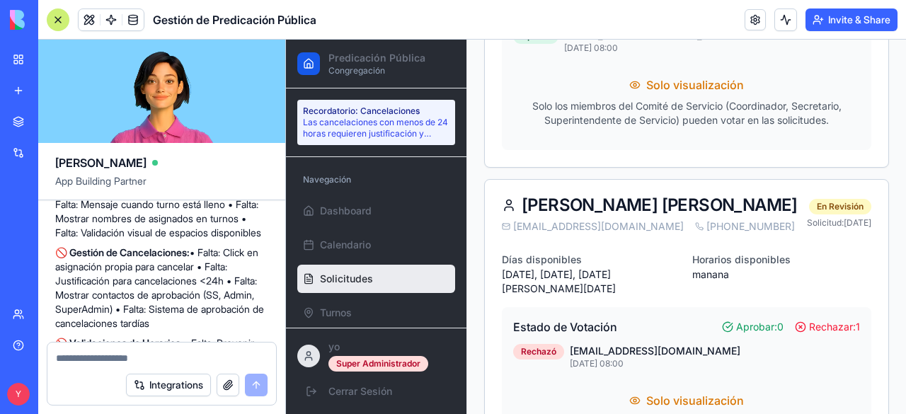
scroll to position [12811, 0]
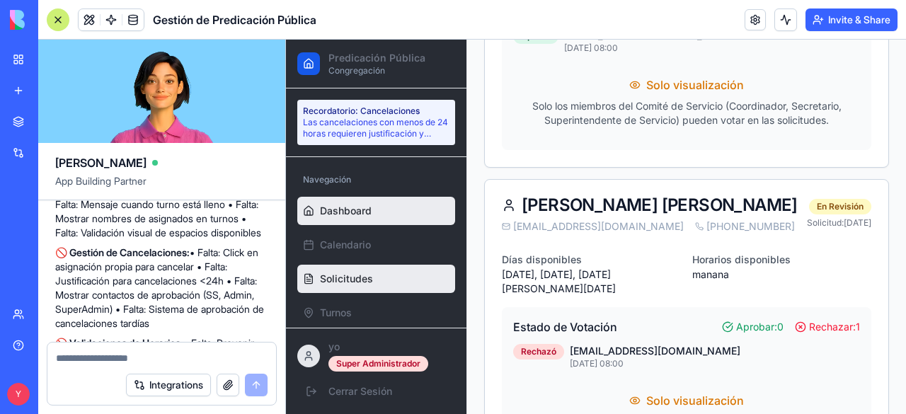
click at [369, 197] on link "Dashboard" at bounding box center [376, 211] width 158 height 28
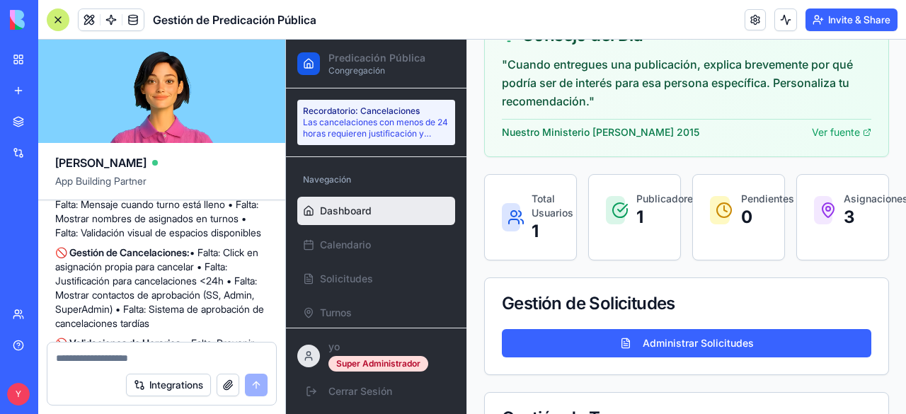
scroll to position [319, 0]
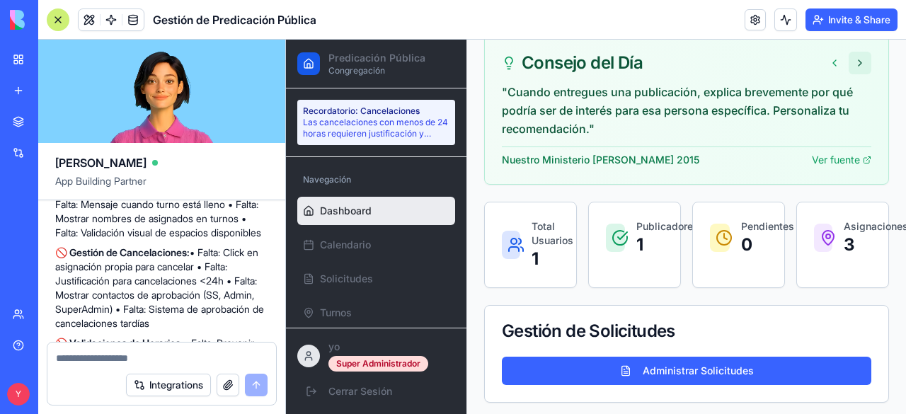
click at [747, 74] on button at bounding box center [859, 63] width 23 height 23
click at [747, 74] on button at bounding box center [804, 63] width 23 height 23
click at [747, 73] on button at bounding box center [859, 63] width 23 height 23
click at [747, 70] on button at bounding box center [859, 63] width 23 height 23
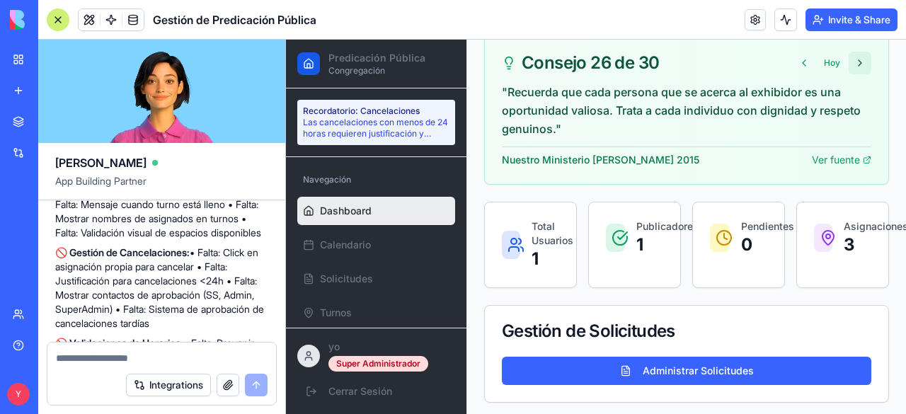
click at [747, 74] on button at bounding box center [859, 63] width 23 height 23
click at [747, 71] on button at bounding box center [859, 63] width 23 height 23
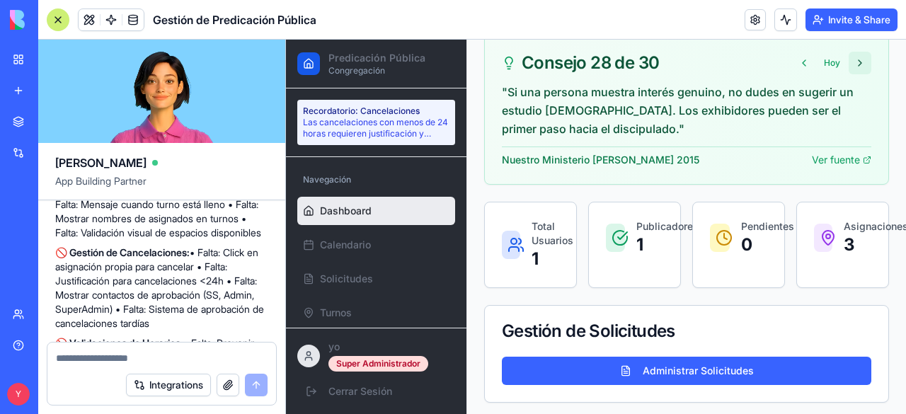
click at [747, 71] on button at bounding box center [859, 63] width 23 height 23
click at [747, 69] on button at bounding box center [804, 63] width 23 height 23
click at [747, 73] on button at bounding box center [804, 63] width 23 height 23
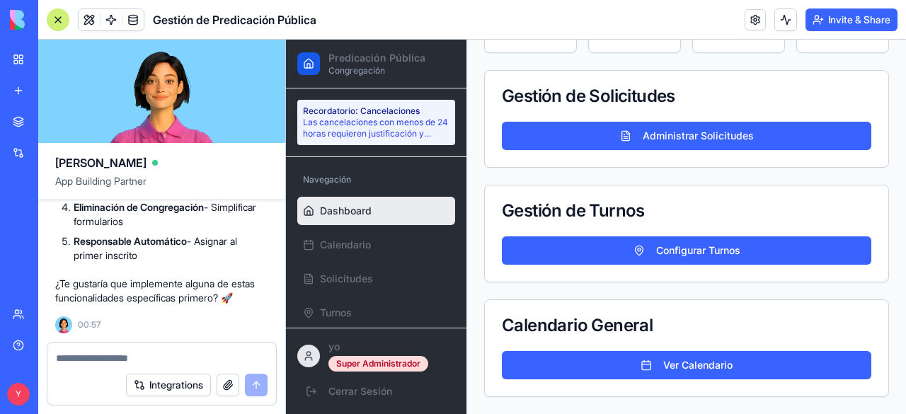
scroll to position [13727, 0]
click at [129, 361] on textarea at bounding box center [162, 358] width 212 height 14
type textarea "**"
click at [257, 386] on button "submit" at bounding box center [256, 385] width 23 height 23
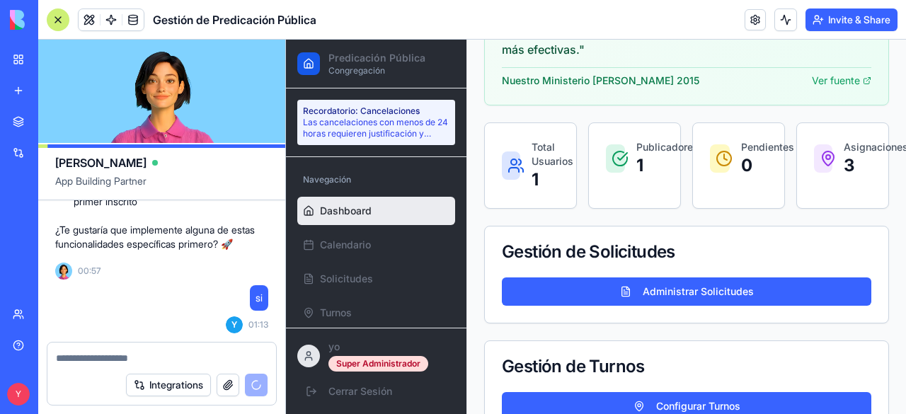
scroll to position [393, 0]
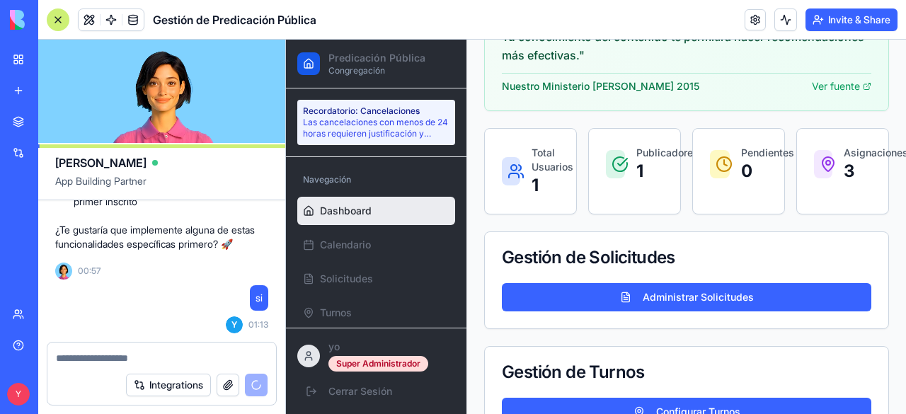
click at [643, 160] on p "Publicadores" at bounding box center [650, 153] width 28 height 14
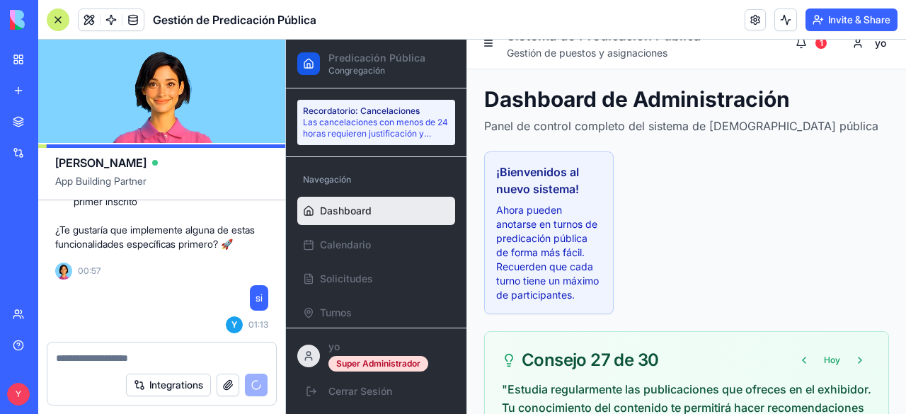
scroll to position [21, 0]
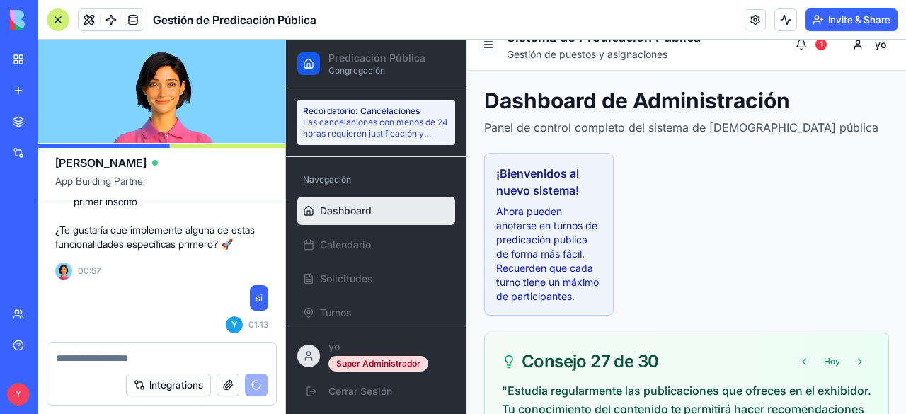
click at [488, 52] on button at bounding box center [488, 45] width 20 height 20
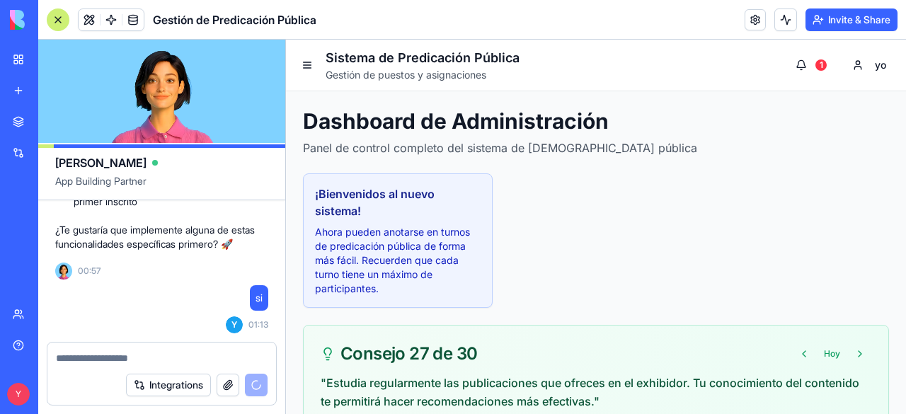
scroll to position [1, 0]
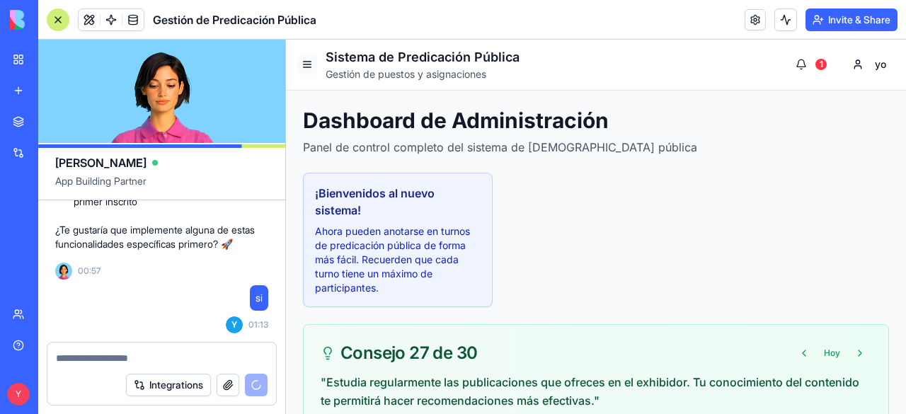
click at [304, 67] on button at bounding box center [307, 64] width 20 height 20
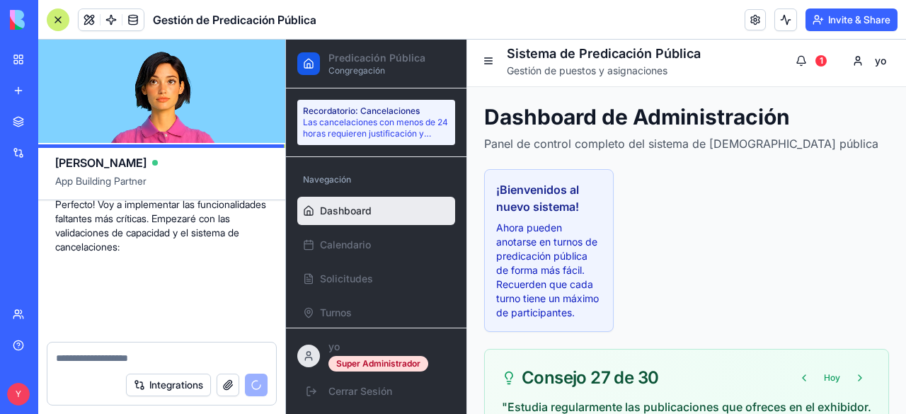
scroll to position [13964, 0]
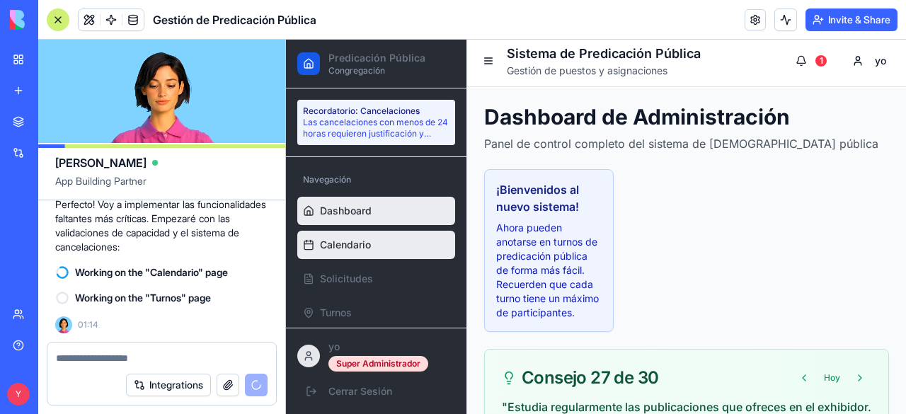
click at [364, 254] on link "Calendario" at bounding box center [376, 245] width 158 height 28
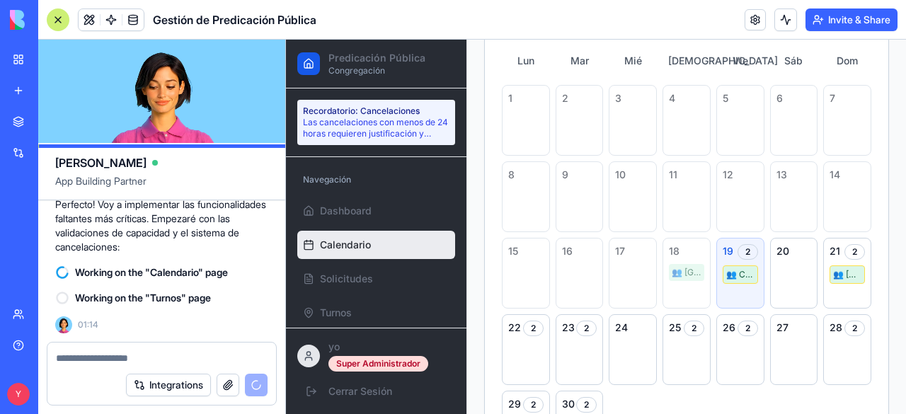
scroll to position [13964, 0]
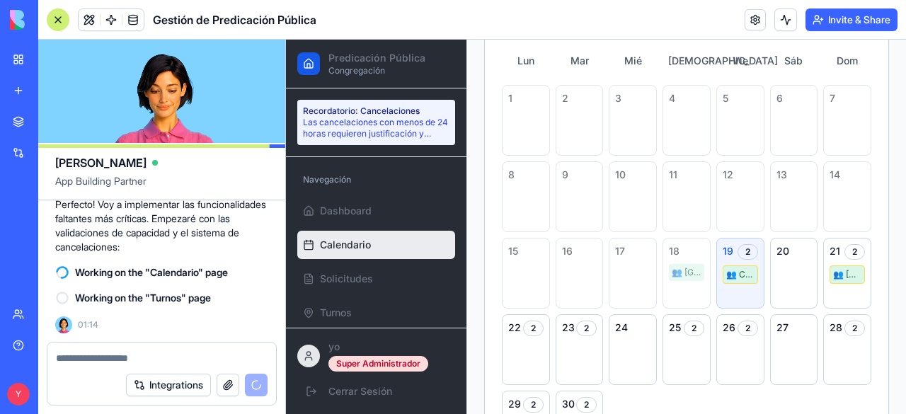
click at [40, 310] on div "Team" at bounding box center [43, 314] width 18 height 14
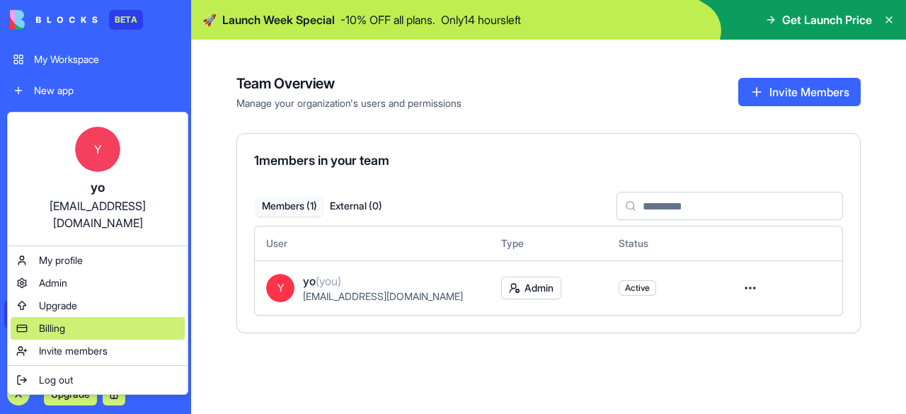
click at [65, 321] on span "Billing" at bounding box center [52, 328] width 26 height 14
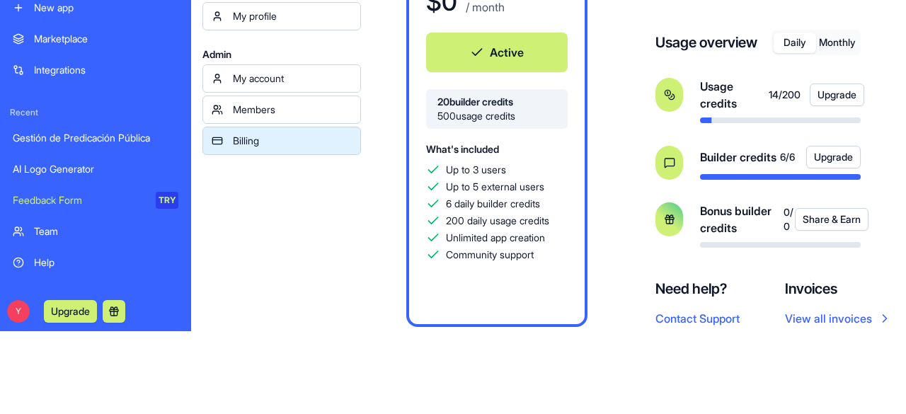
scroll to position [133, 0]
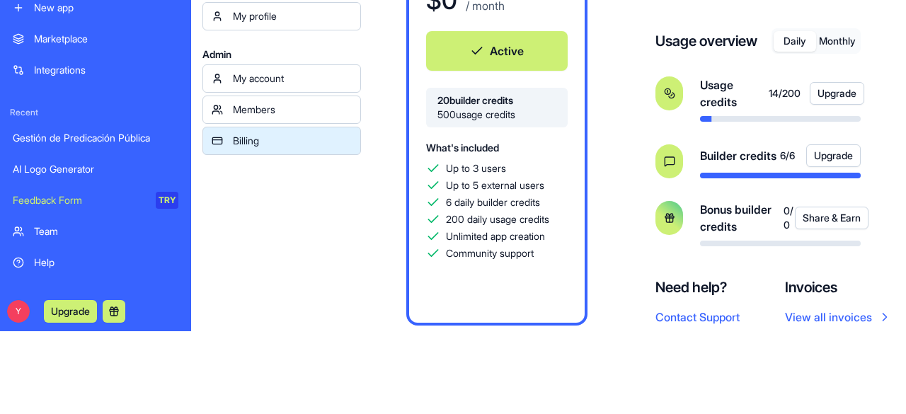
click at [747, 229] on button "Share & Earn" at bounding box center [832, 218] width 74 height 23
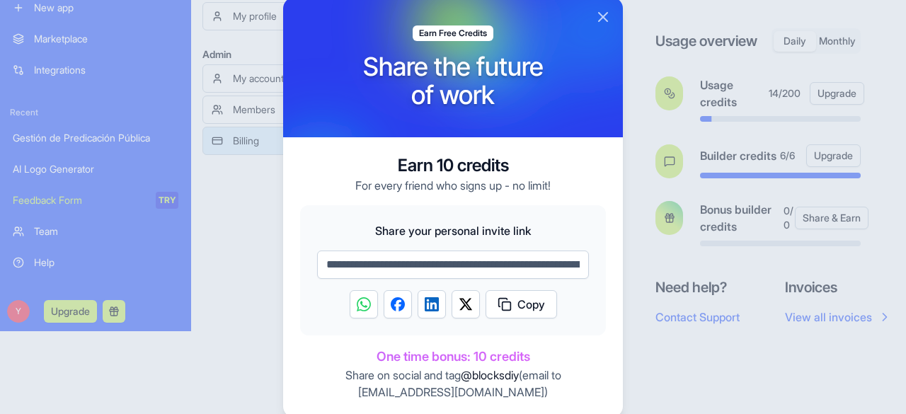
drag, startPoint x: 603, startPoint y: 21, endPoint x: 563, endPoint y: 45, distance: 46.4
click at [563, 45] on div at bounding box center [598, 27] width 340 height 140
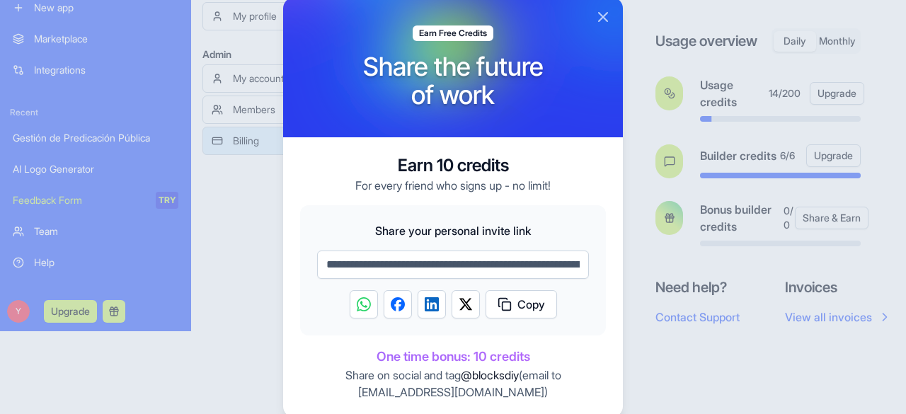
click at [603, 9] on button "Close" at bounding box center [602, 16] width 17 height 17
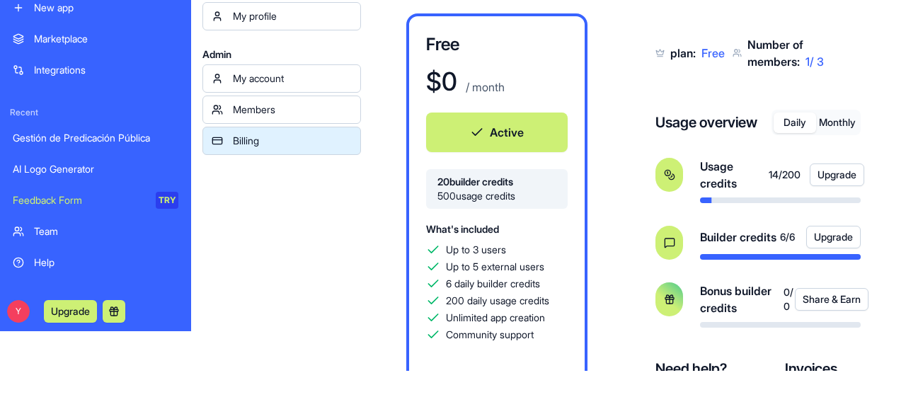
scroll to position [50, 0]
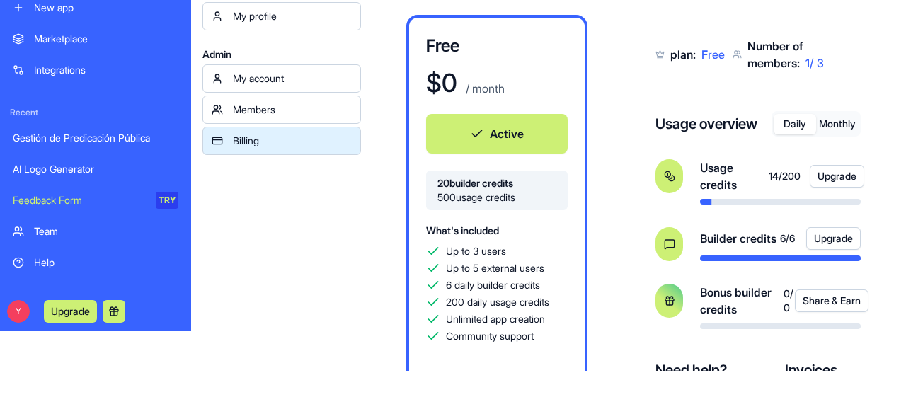
click at [669, 247] on icon at bounding box center [668, 244] width 9 height 9
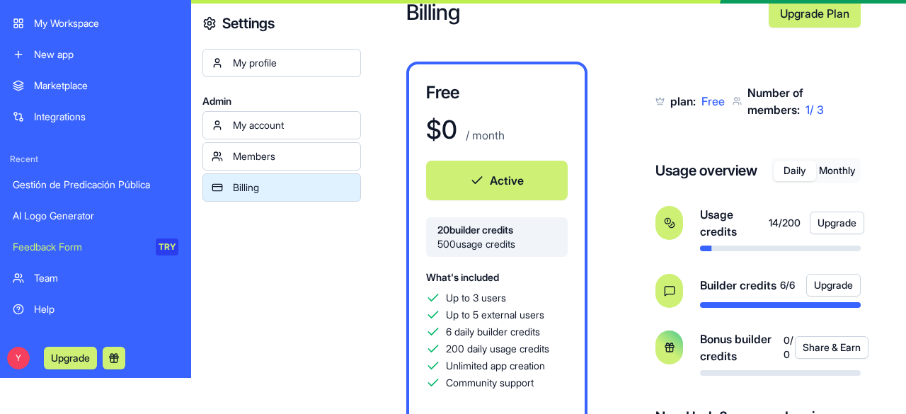
scroll to position [35, 0]
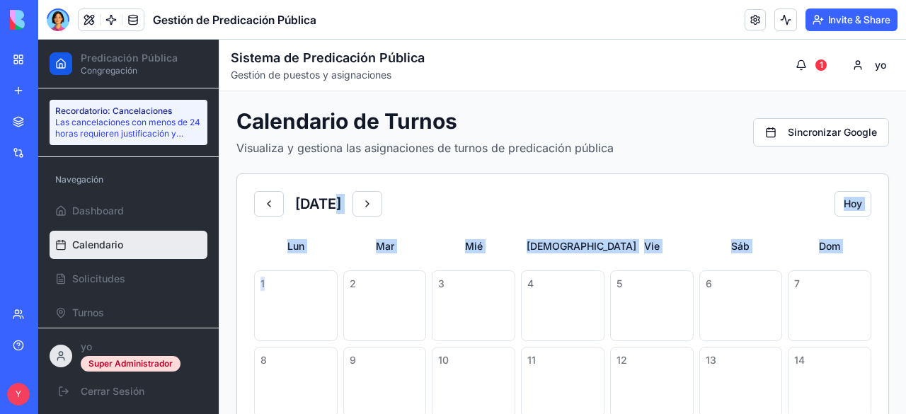
drag, startPoint x: 326, startPoint y: 312, endPoint x: 339, endPoint y: 183, distance: 129.4
click at [339, 183] on div "[DATE] [DATE] Lun Mar Mié Jue Vie Sáb Dom 1 2 3 4 5 6 7 8 9 10 11 12 13 14 15 1…" at bounding box center [562, 418] width 652 height 491
click at [502, 209] on div "[DATE] [DATE]" at bounding box center [562, 203] width 617 height 25
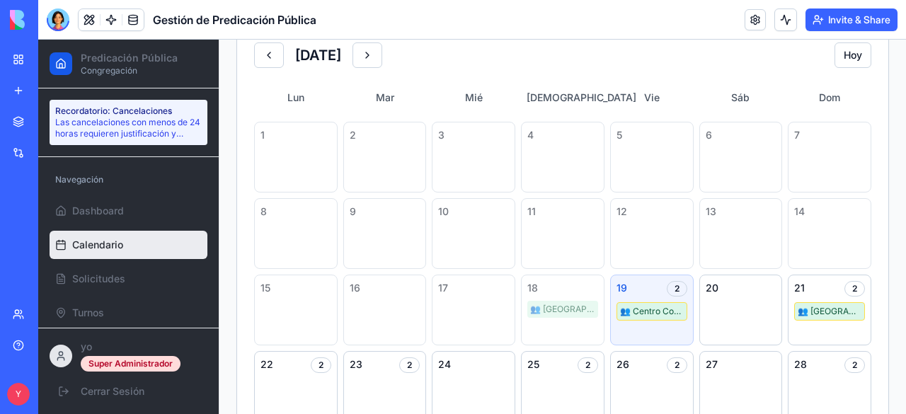
scroll to position [148, 0]
click at [657, 310] on div "👥 Centro Comercial Norte ( 1 / 4 ) 🔄" at bounding box center [651, 312] width 71 height 18
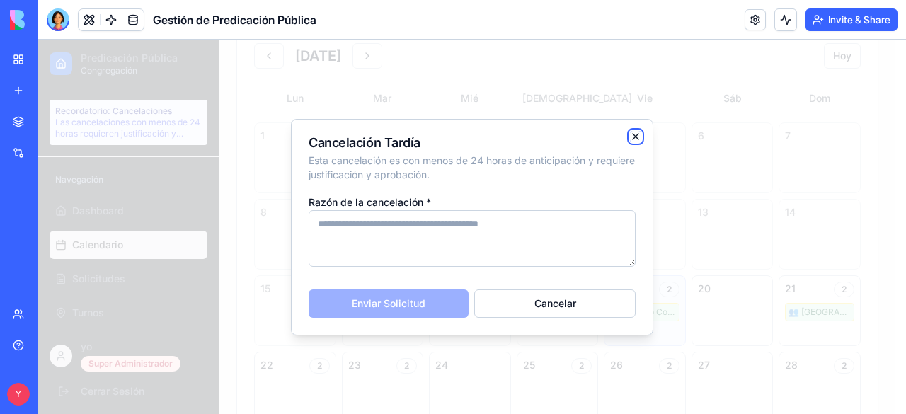
click at [639, 135] on icon "button" at bounding box center [635, 136] width 11 height 11
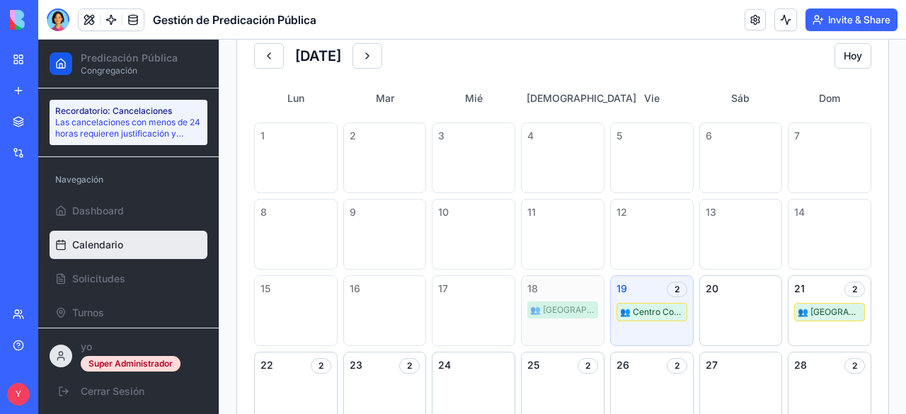
click at [551, 305] on div "👥 [GEOGRAPHIC_DATA] ( 1 / 4 )" at bounding box center [562, 309] width 71 height 17
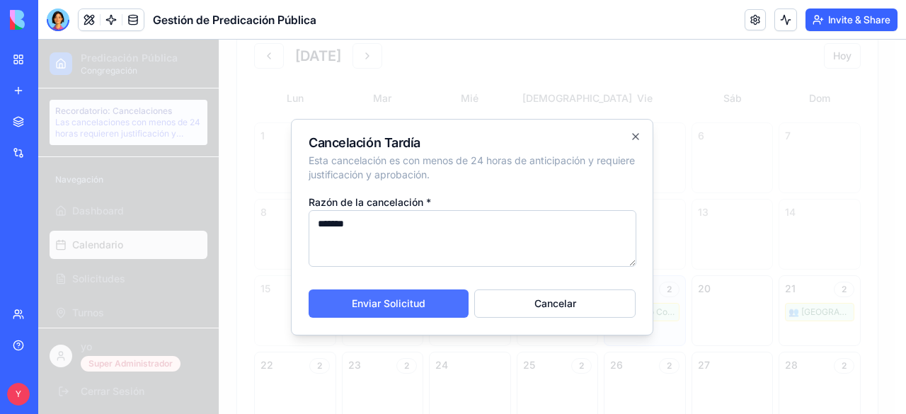
type textarea "*******"
click at [435, 299] on button "Enviar Solicitud" at bounding box center [389, 303] width 160 height 28
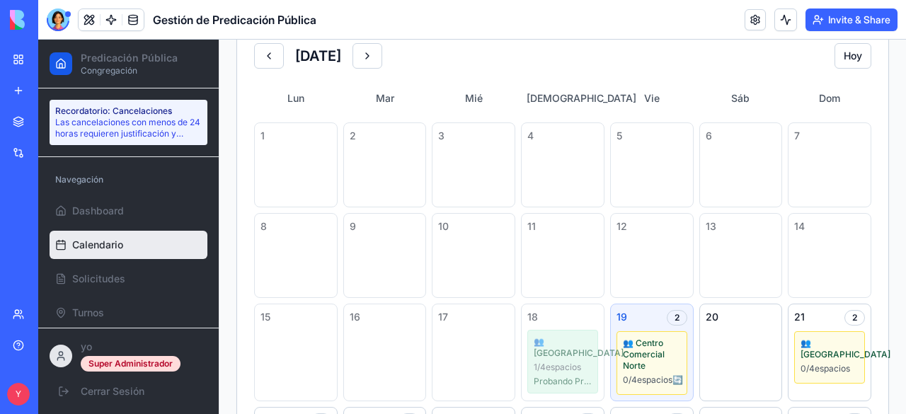
scroll to position [179, 0]
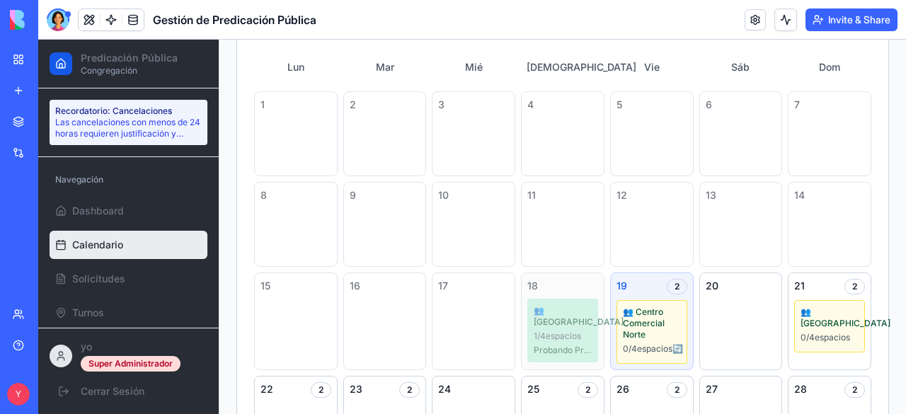
click at [546, 328] on div "👥 [GEOGRAPHIC_DATA] 1 / 4 espacios Probando Prueba" at bounding box center [562, 331] width 71 height 64
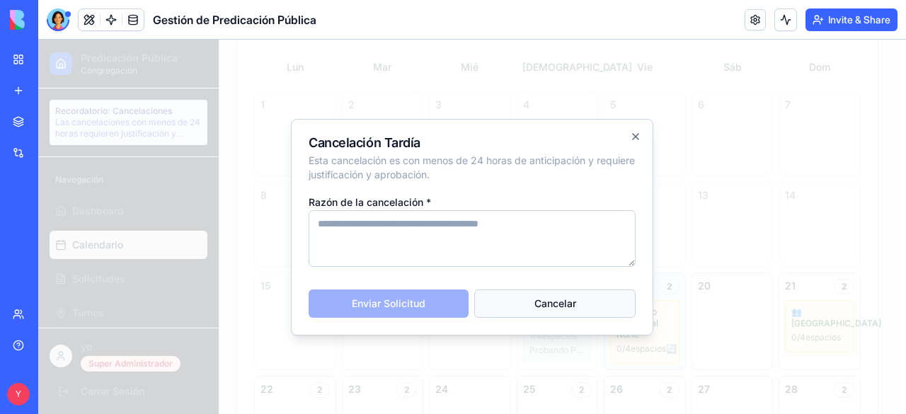
click at [572, 301] on button "Cancelar" at bounding box center [554, 303] width 161 height 28
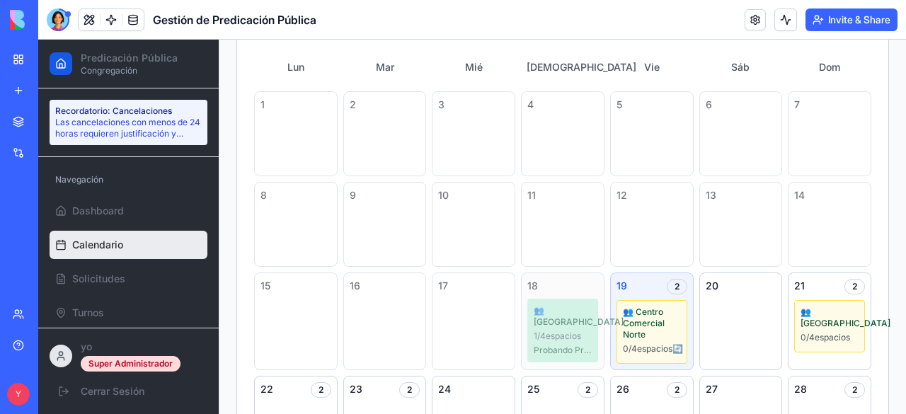
click at [548, 349] on div "Probando Prueba" at bounding box center [563, 350] width 58 height 11
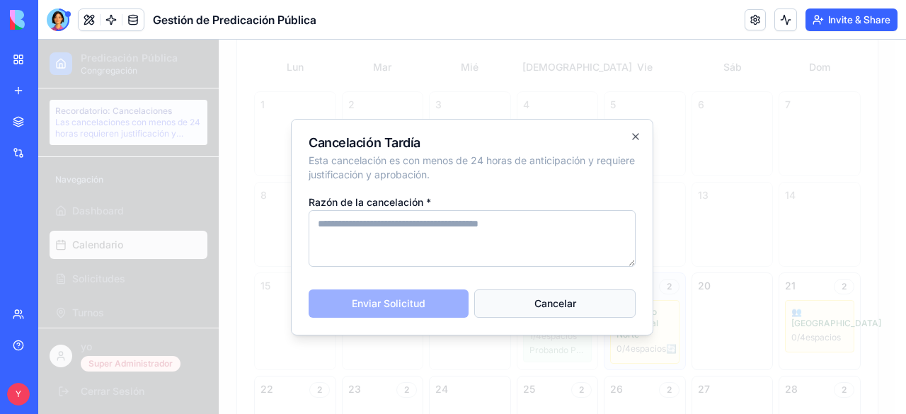
click at [587, 299] on button "Cancelar" at bounding box center [554, 303] width 161 height 28
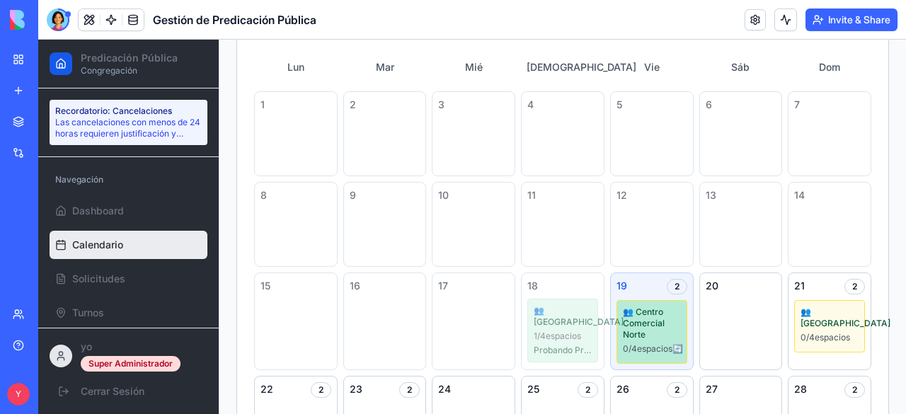
click at [652, 333] on span "👥 Centro Comercial Norte" at bounding box center [652, 323] width 58 height 34
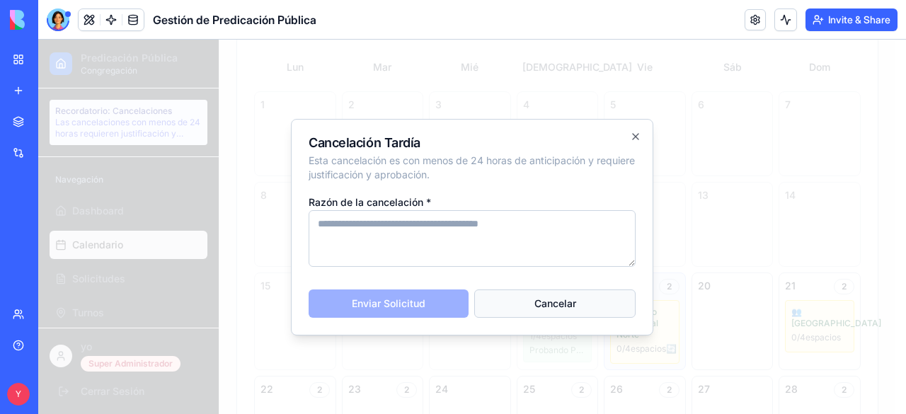
click at [601, 308] on button "Cancelar" at bounding box center [554, 303] width 161 height 28
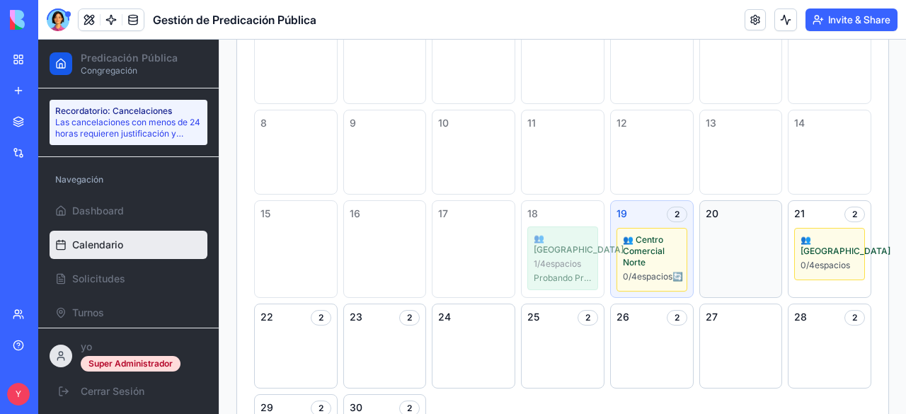
scroll to position [250, 0]
click at [412, 323] on div "2" at bounding box center [409, 319] width 21 height 16
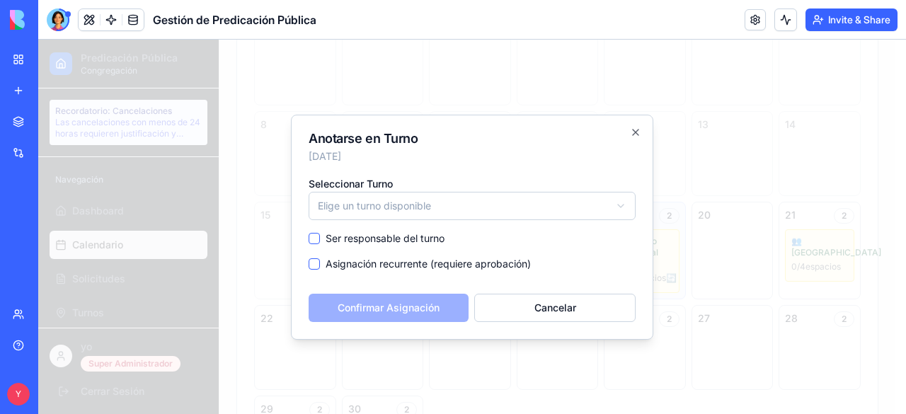
click at [397, 193] on body "Predicación Pública Congregación Recordatorio: Cancelaciones Las cancelaciones …" at bounding box center [466, 214] width 857 height 848
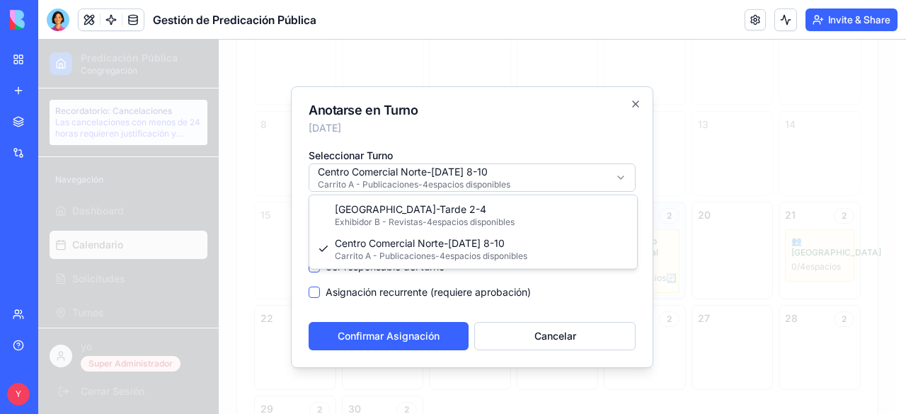
click at [471, 173] on body "Predicación Pública Congregación Recordatorio: Cancelaciones Las cancelaciones …" at bounding box center [466, 214] width 857 height 848
click at [446, 182] on body "Predicación Pública Congregación Recordatorio: Cancelaciones Las cancelaciones …" at bounding box center [466, 214] width 857 height 848
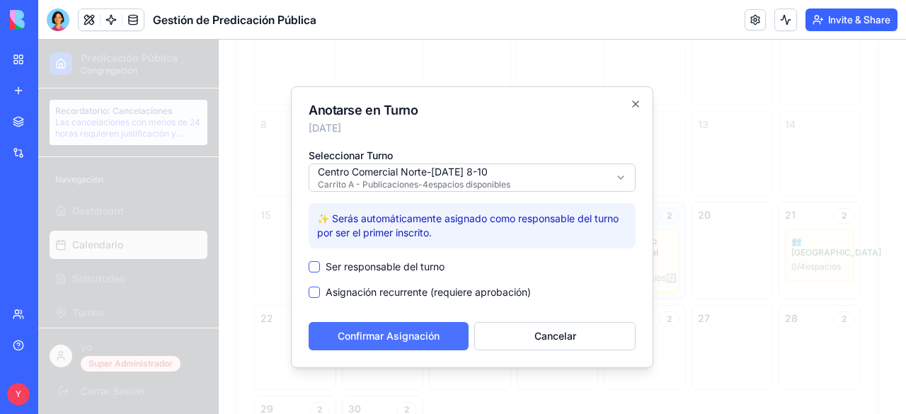
click at [381, 340] on button "Confirmar Asignación" at bounding box center [389, 336] width 160 height 28
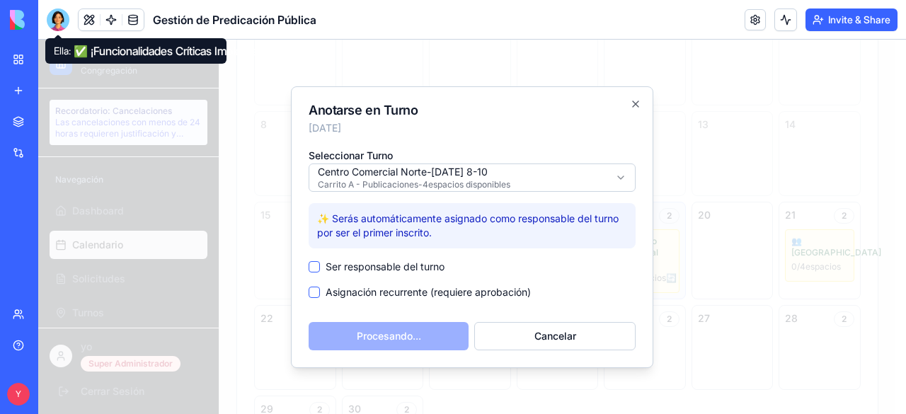
click at [57, 14] on div at bounding box center [58, 19] width 23 height 23
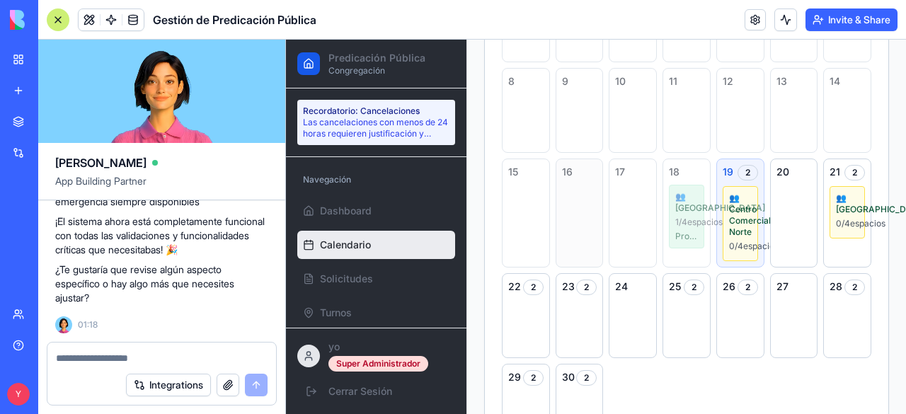
scroll to position [309, 0]
click at [579, 296] on div "2" at bounding box center [586, 288] width 21 height 16
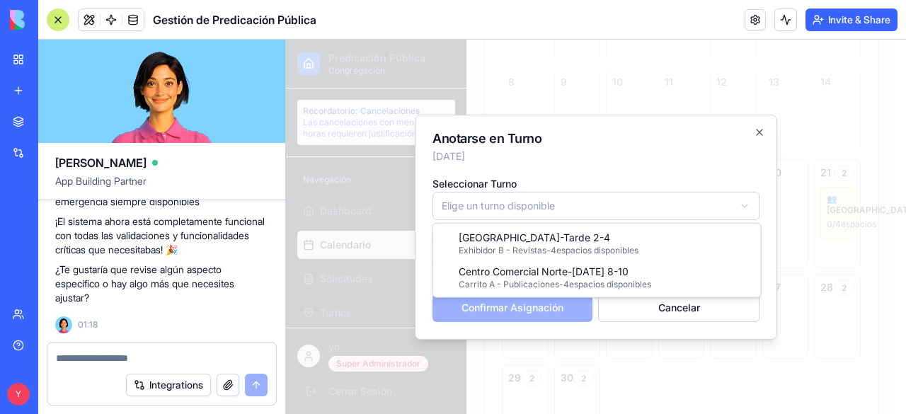
click at [519, 195] on body "Predicación Pública Congregación Recordatorio: Cancelaciones Las cancelaciones …" at bounding box center [590, 188] width 609 height 916
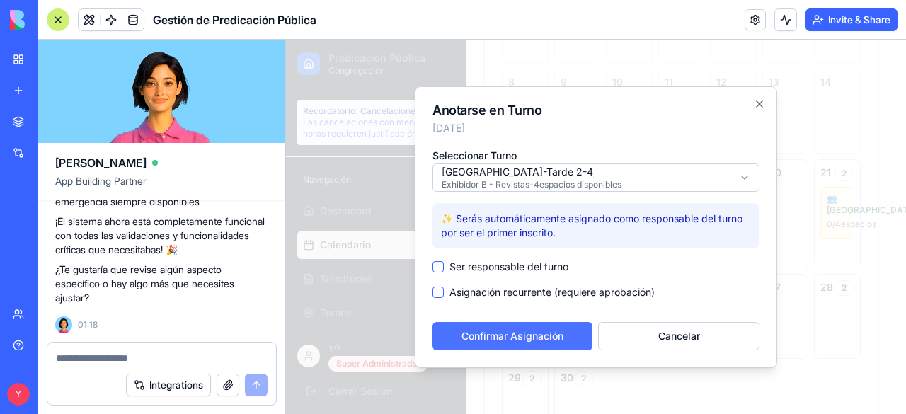
click at [538, 336] on button "Confirmar Asignación" at bounding box center [512, 336] width 160 height 28
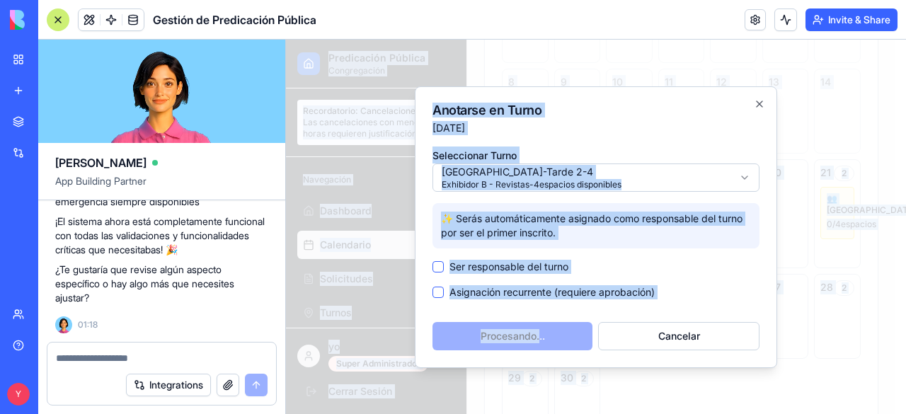
drag, startPoint x: 538, startPoint y: 336, endPoint x: 171, endPoint y: 280, distance: 370.9
click at [286, 280] on html "Predicación Pública Congregación Recordatorio: Cancelaciones Las cancelaciones …" at bounding box center [596, 188] width 620 height 916
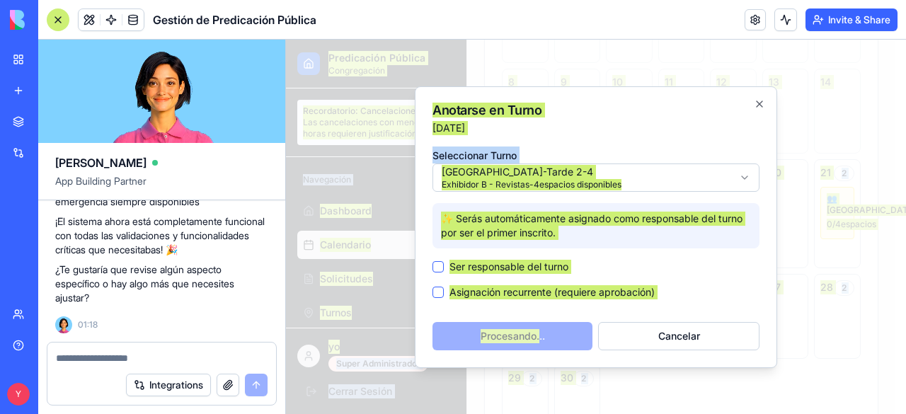
click at [202, 283] on p "¿Te gustaría que revise algún aspecto específico o hay algo más que necesites a…" at bounding box center [161, 284] width 213 height 42
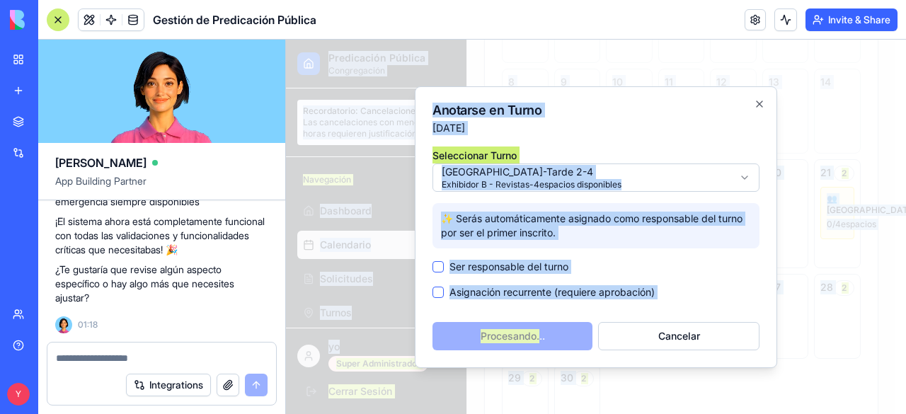
click at [528, 302] on div "Seleccionar Turno Plaza Central - Tarde 2-4 Exhibidor B - Revistas - 4 espacios…" at bounding box center [595, 248] width 327 height 204
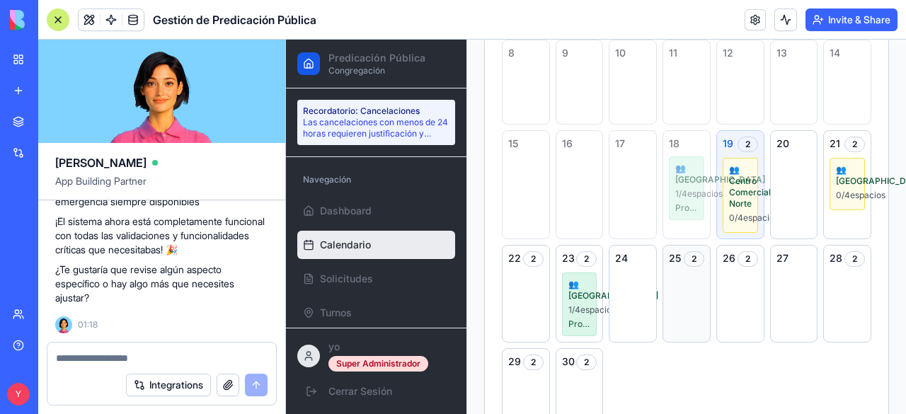
scroll to position [338, 0]
click at [682, 186] on span "👥 [GEOGRAPHIC_DATA]" at bounding box center [686, 174] width 23 height 23
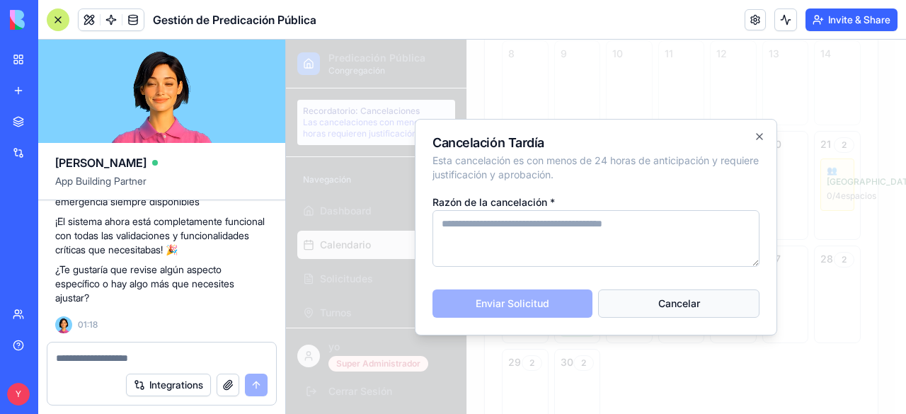
click at [673, 296] on button "Cancelar" at bounding box center [678, 303] width 161 height 28
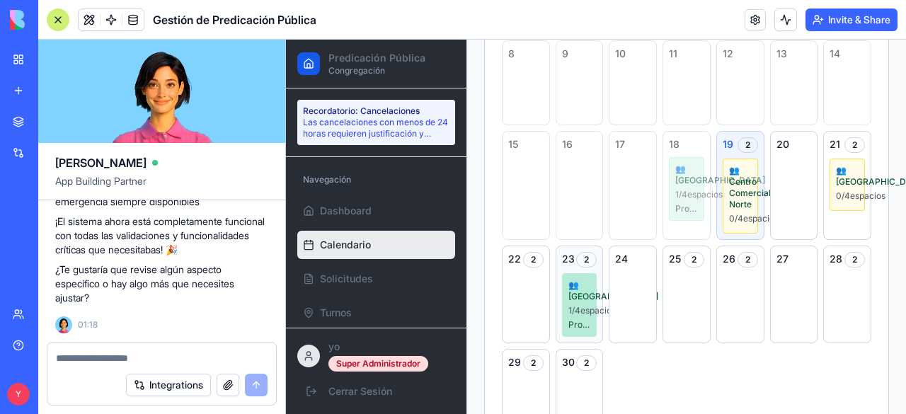
click at [580, 316] on div "1 / 4 espacios" at bounding box center [579, 310] width 23 height 11
click at [583, 316] on div "1 / 4 espacios" at bounding box center [579, 310] width 23 height 11
click at [576, 302] on span "👥 [GEOGRAPHIC_DATA]" at bounding box center [579, 291] width 23 height 23
click at [574, 337] on div "👥 [GEOGRAPHIC_DATA] 1 / 4 espacios Probando Prueba" at bounding box center [579, 305] width 35 height 64
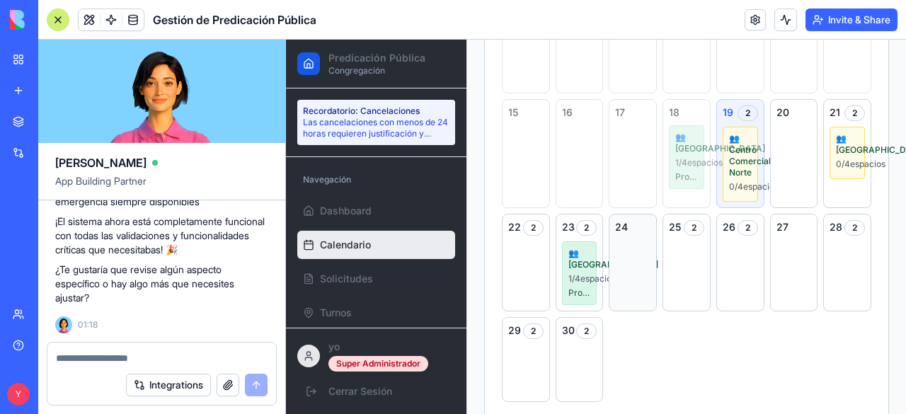
scroll to position [370, 0]
click at [571, 284] on div "1 / 4 espacios" at bounding box center [579, 277] width 23 height 11
click at [582, 270] on span "👥 [GEOGRAPHIC_DATA]" at bounding box center [579, 258] width 23 height 23
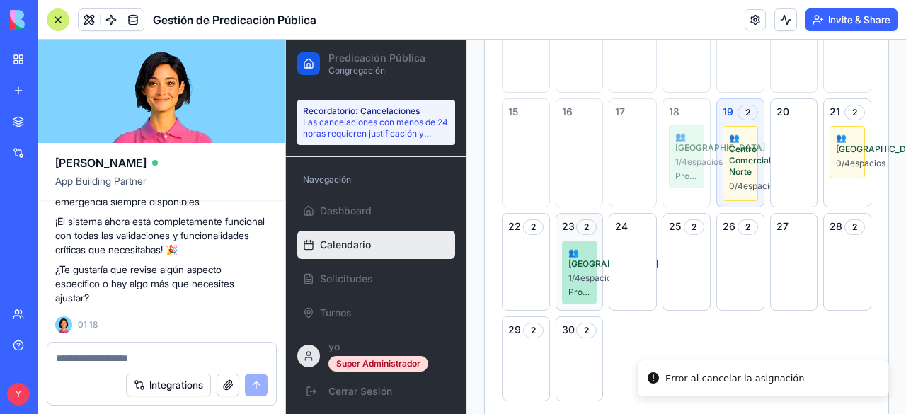
click at [582, 272] on div "Calendario didn't load properly No worries - this happens sometimes. One click …" at bounding box center [596, 227] width 326 height 374
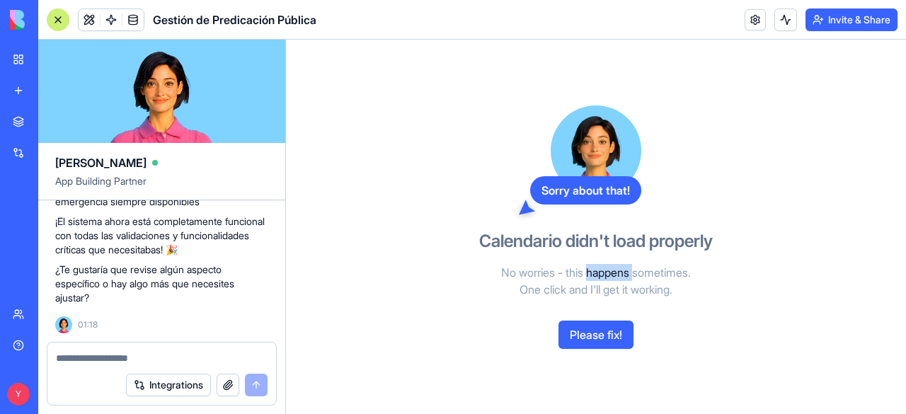
click at [583, 333] on button "Please fix!" at bounding box center [595, 335] width 75 height 28
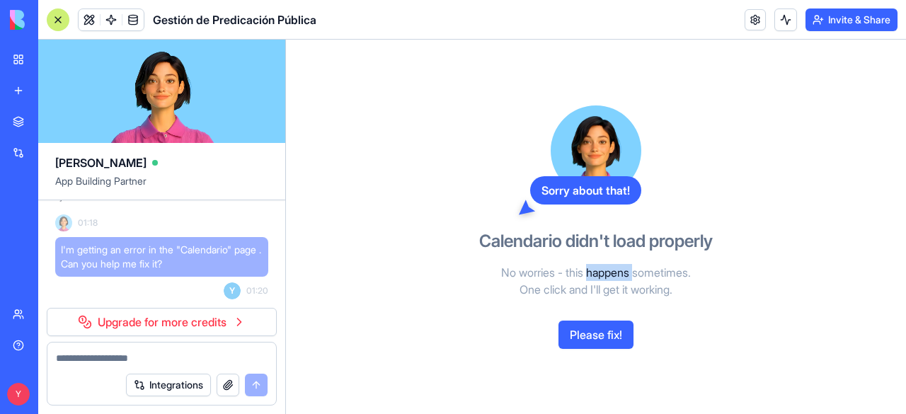
scroll to position [14961, 0]
click at [60, 19] on div at bounding box center [58, 19] width 23 height 23
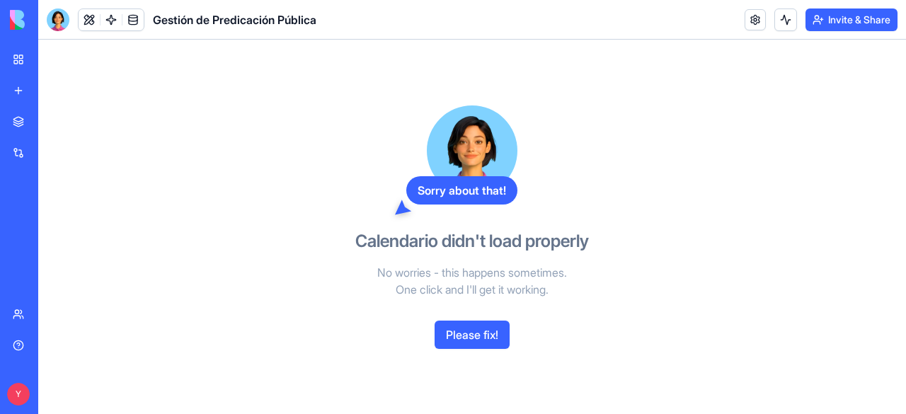
click at [413, 128] on div "Sorry about that! Calendario didn't load properly No worries - this happens som…" at bounding box center [472, 227] width 326 height 374
click at [52, 87] on div "New app" at bounding box center [43, 91] width 18 height 14
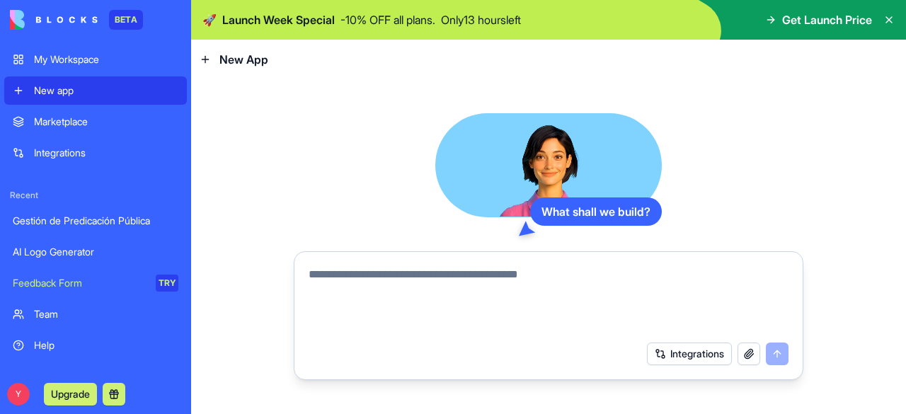
click at [83, 58] on div "My Workspace" at bounding box center [106, 59] width 144 height 14
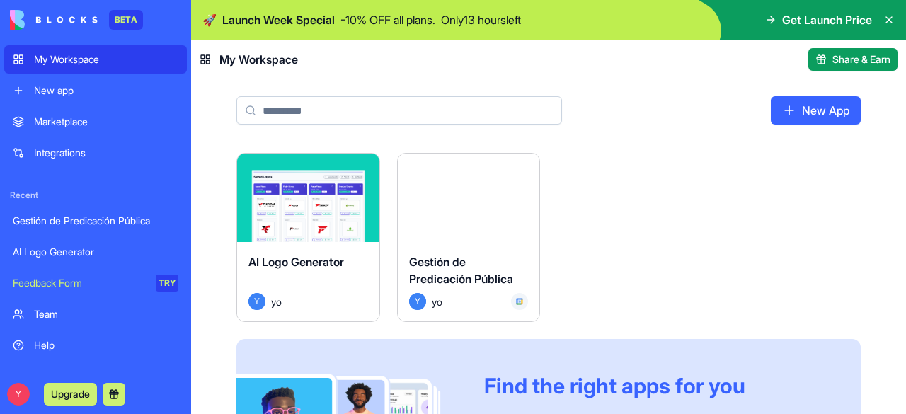
click at [493, 196] on button "Launch" at bounding box center [468, 198] width 106 height 28
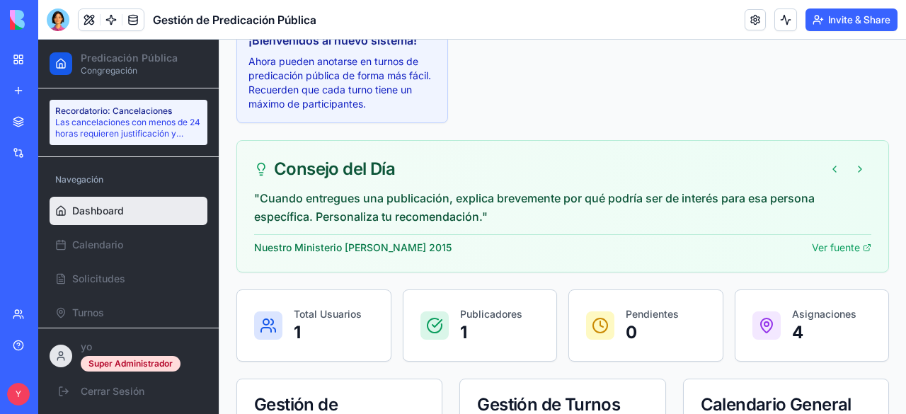
scroll to position [149, 0]
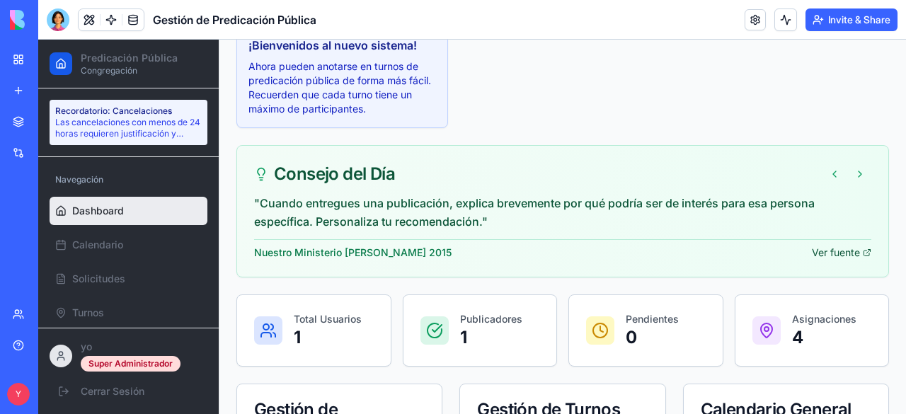
click at [747, 249] on link "Ver fuente" at bounding box center [841, 253] width 59 height 14
click at [747, 170] on button at bounding box center [859, 174] width 23 height 23
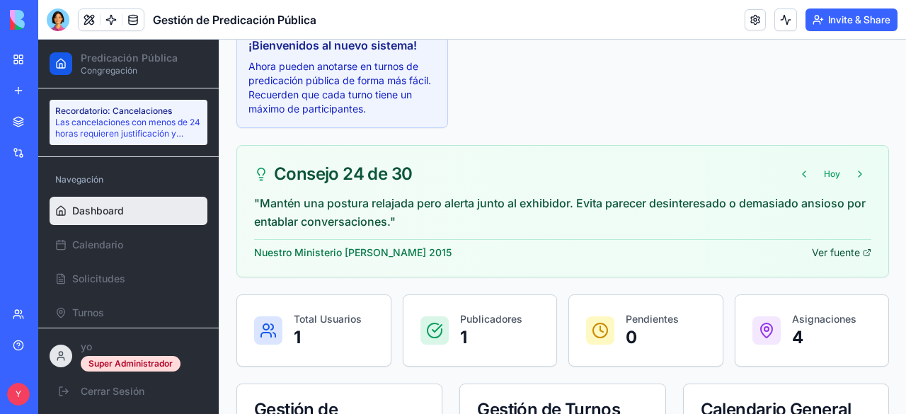
click at [747, 252] on link "Ver fuente" at bounding box center [841, 253] width 59 height 14
click at [747, 170] on button at bounding box center [859, 174] width 23 height 23
click at [747, 255] on link "Ver fuente" at bounding box center [841, 253] width 59 height 14
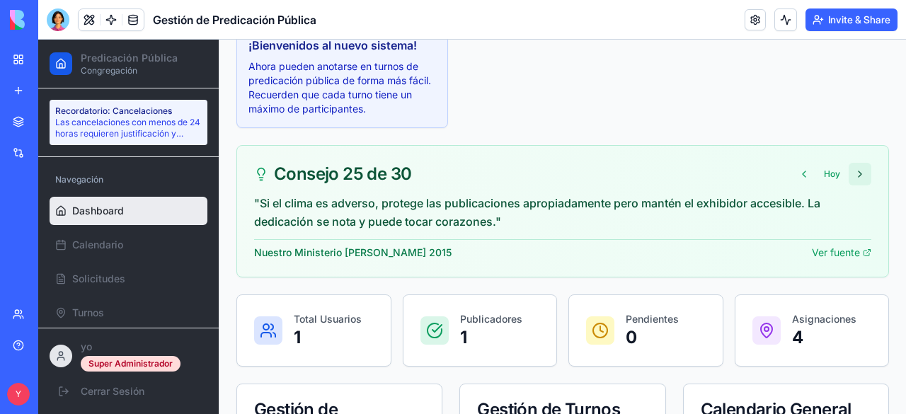
click at [747, 171] on button at bounding box center [859, 174] width 23 height 23
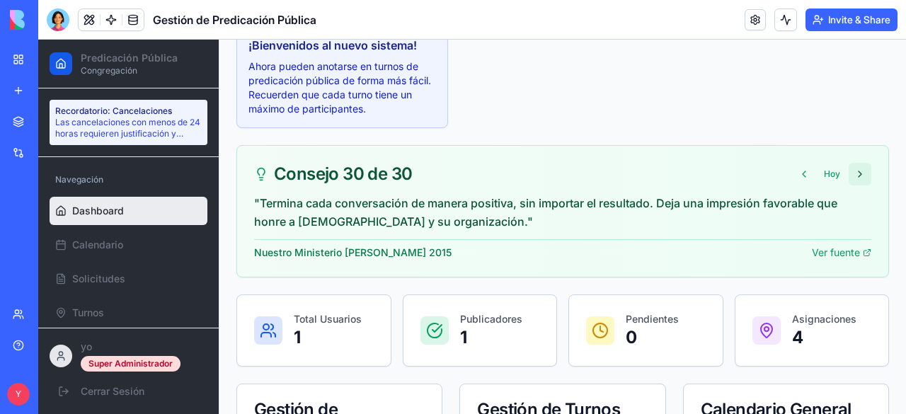
click at [747, 171] on button at bounding box center [859, 174] width 23 height 23
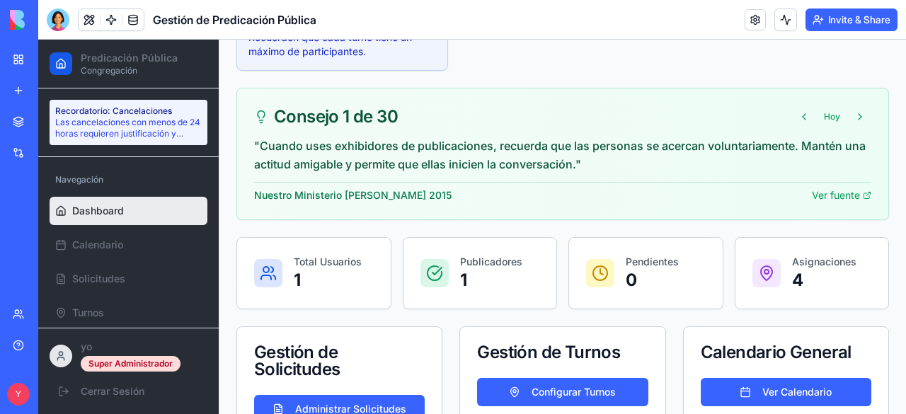
scroll to position [247, 0]
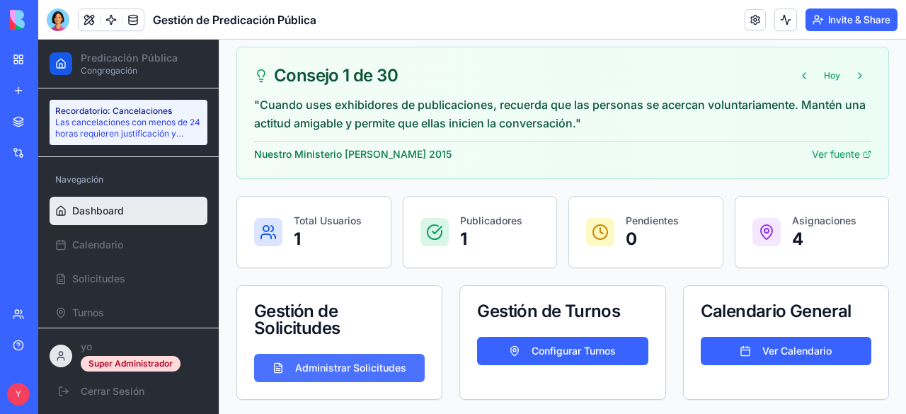
click at [342, 360] on button "Administrar Solicitudes" at bounding box center [339, 368] width 171 height 28
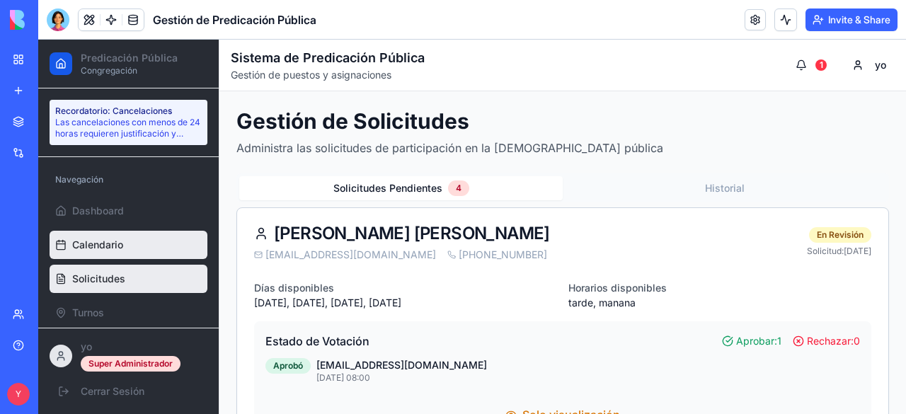
click at [130, 238] on link "Calendario" at bounding box center [129, 245] width 158 height 28
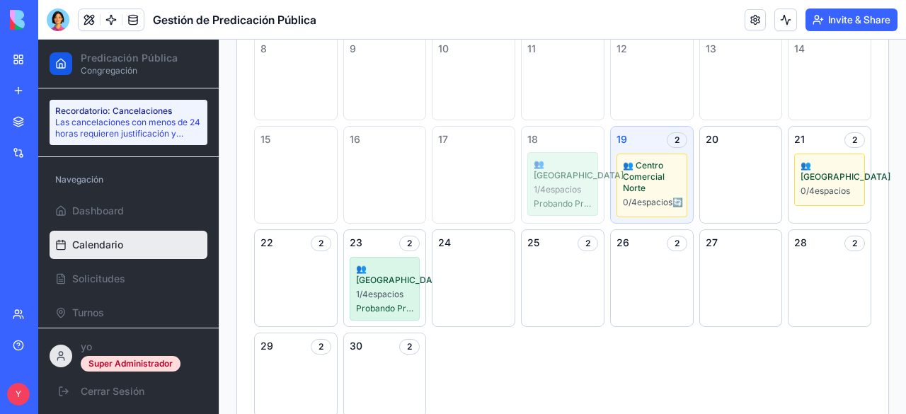
scroll to position [325, 0]
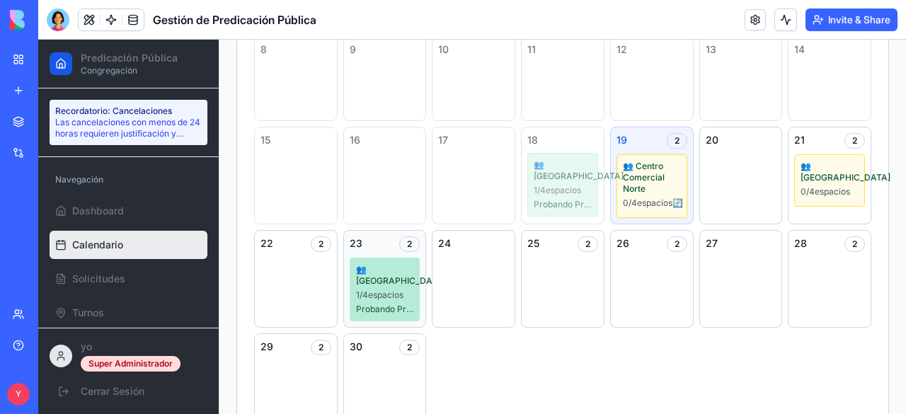
click at [381, 295] on div "👥 [GEOGRAPHIC_DATA] 1 / 4 espacios Probando Prueba" at bounding box center [385, 290] width 71 height 64
click at [558, 271] on div "25 2" at bounding box center [563, 279] width 84 height 98
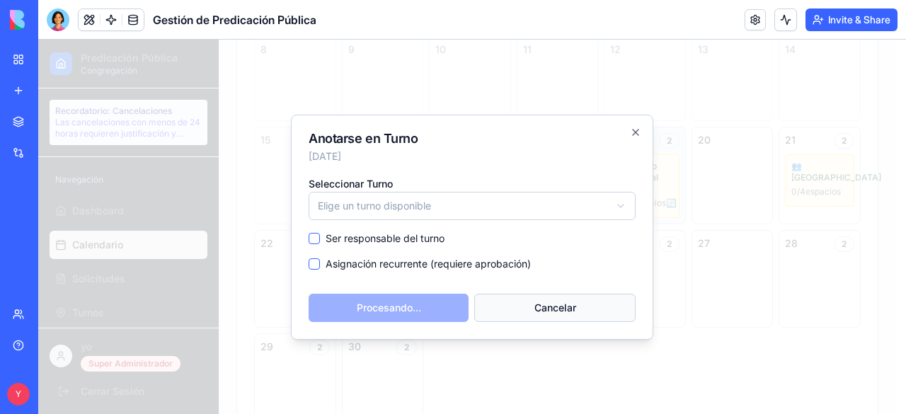
click at [529, 313] on button "Cancelar" at bounding box center [554, 308] width 161 height 28
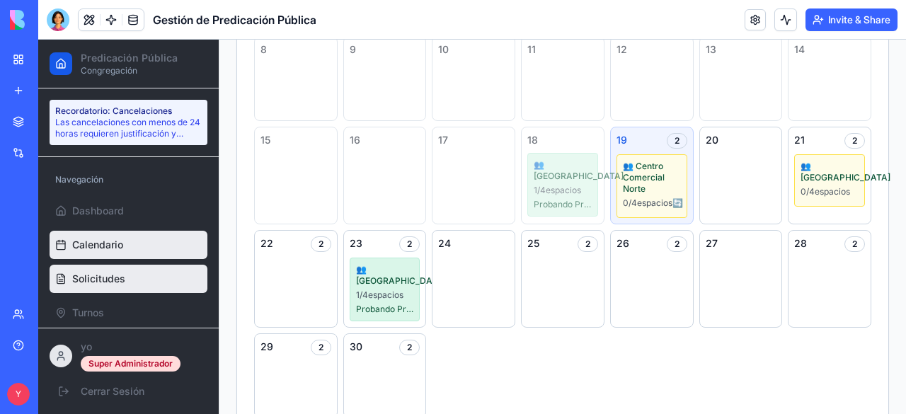
click at [96, 272] on span "Solicitudes" at bounding box center [98, 279] width 53 height 14
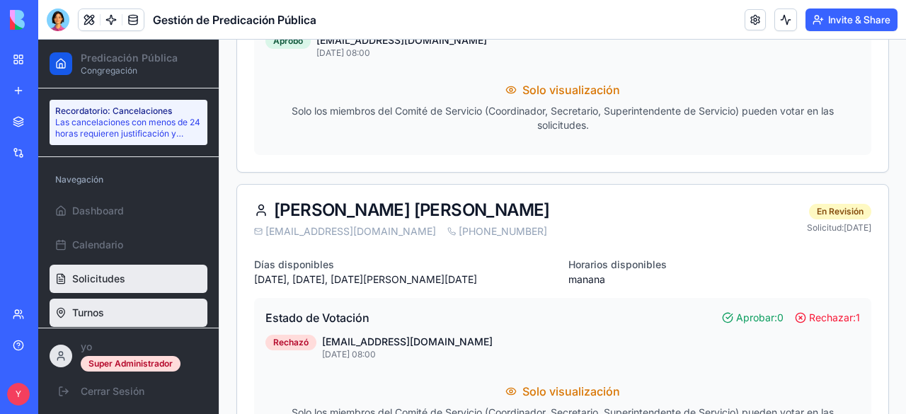
click at [100, 307] on span "Turnos" at bounding box center [88, 313] width 32 height 14
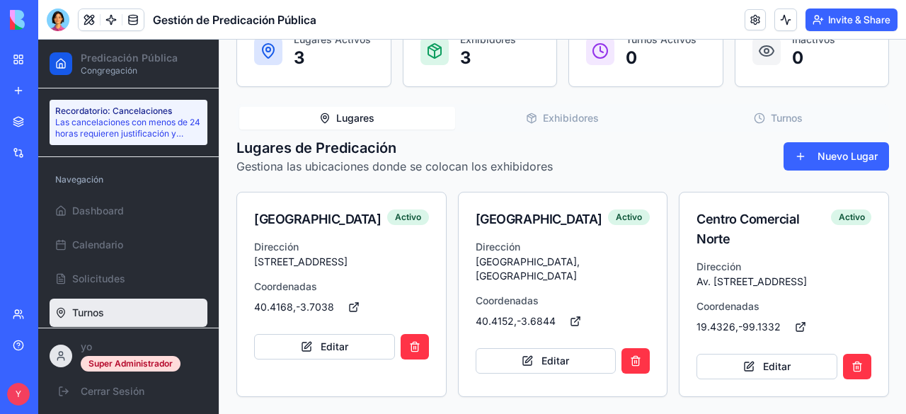
scroll to position [157, 0]
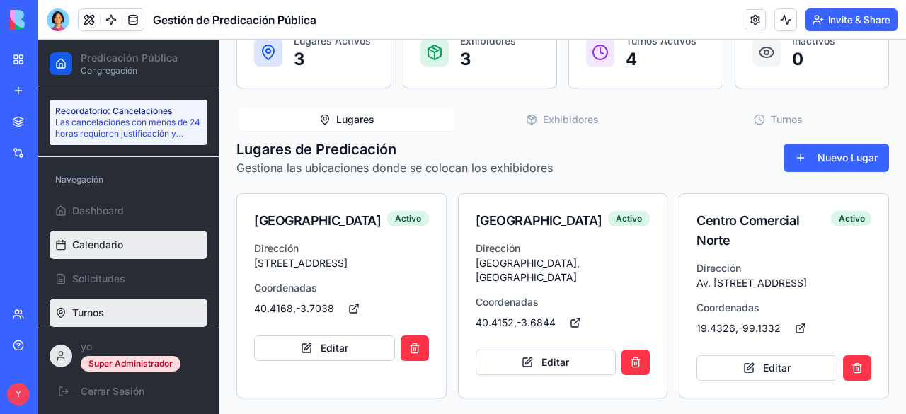
click at [120, 248] on span "Calendario" at bounding box center [97, 245] width 51 height 14
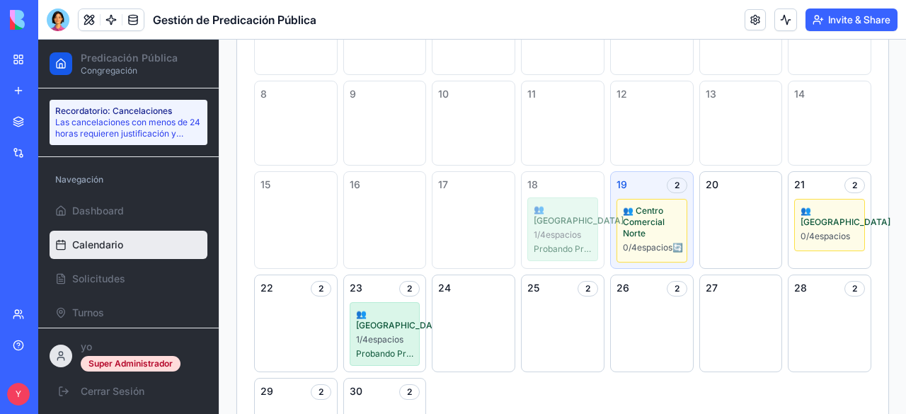
scroll to position [280, 0]
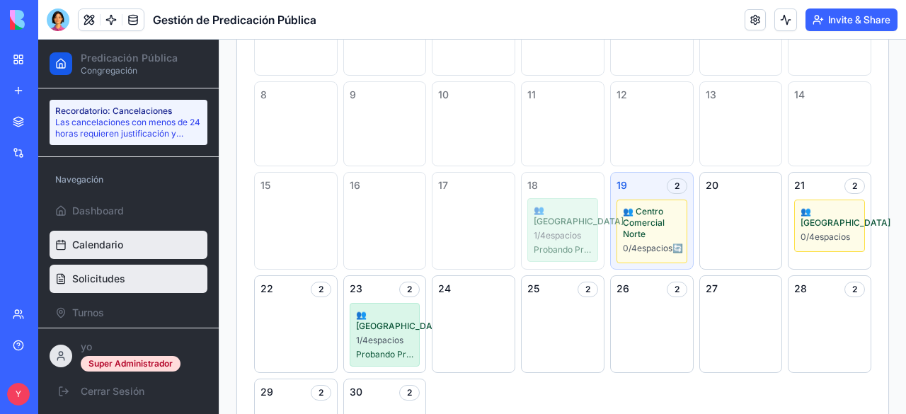
click at [116, 272] on span "Solicitudes" at bounding box center [98, 279] width 53 height 14
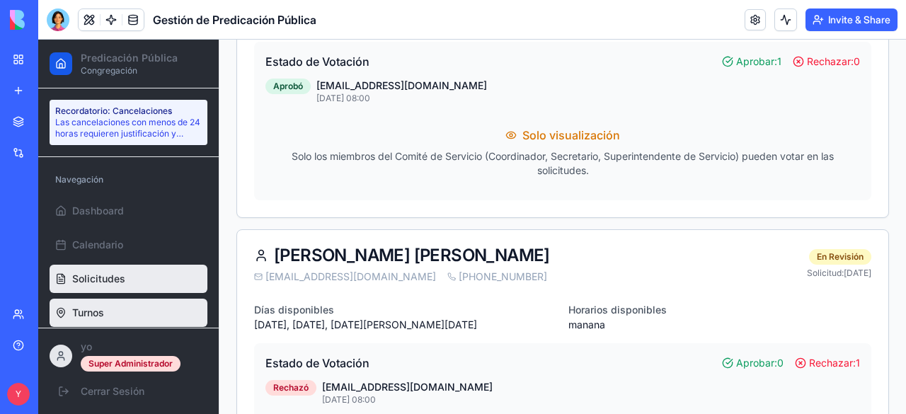
click at [85, 313] on span "Turnos" at bounding box center [88, 313] width 32 height 14
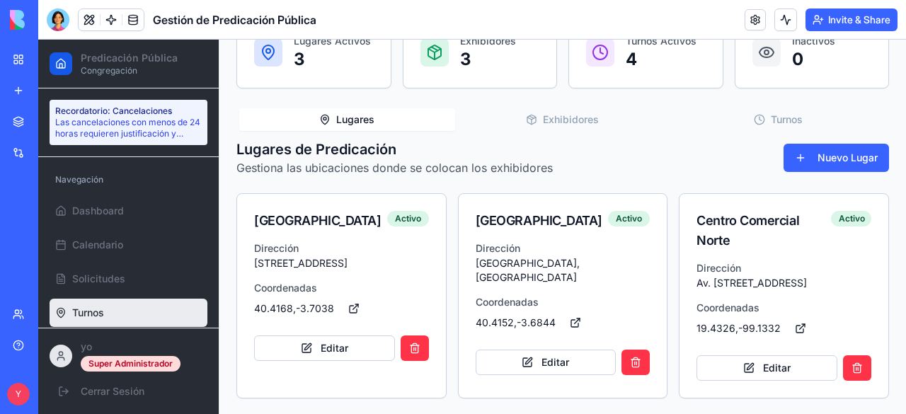
scroll to position [203, 0]
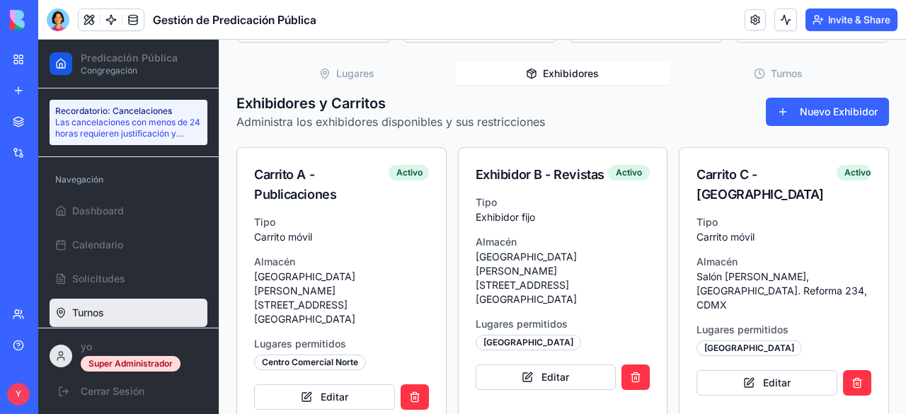
click at [577, 123] on div "Lugares Exhibidores Turnos Exhibidores y Carritos Administra los exhibidores di…" at bounding box center [562, 243] width 652 height 368
click at [328, 384] on button "Editar" at bounding box center [324, 396] width 141 height 25
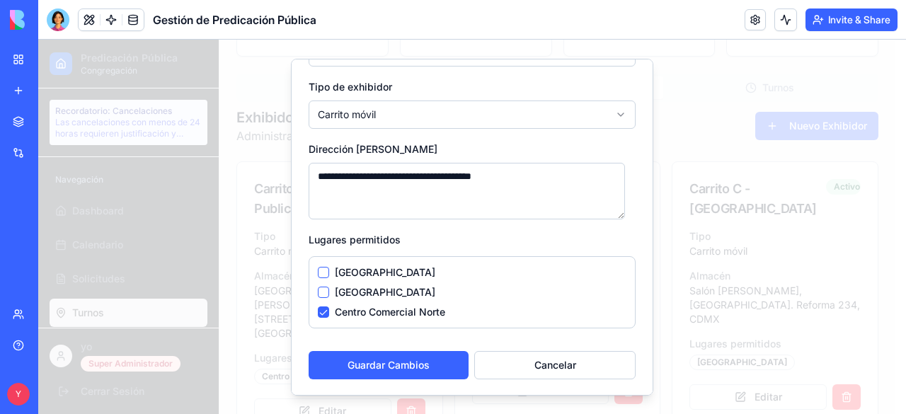
scroll to position [0, 0]
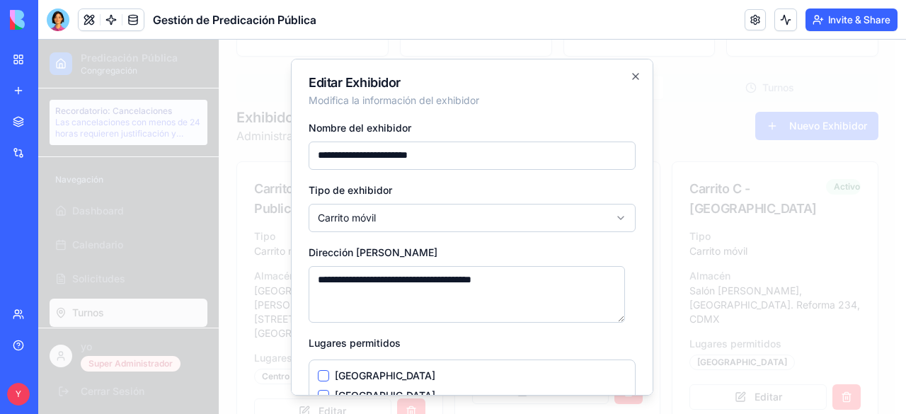
click at [452, 209] on body "Predicación Pública Congregación Recordatorio: Cancelaciones Las cancelaciones …" at bounding box center [466, 148] width 857 height 622
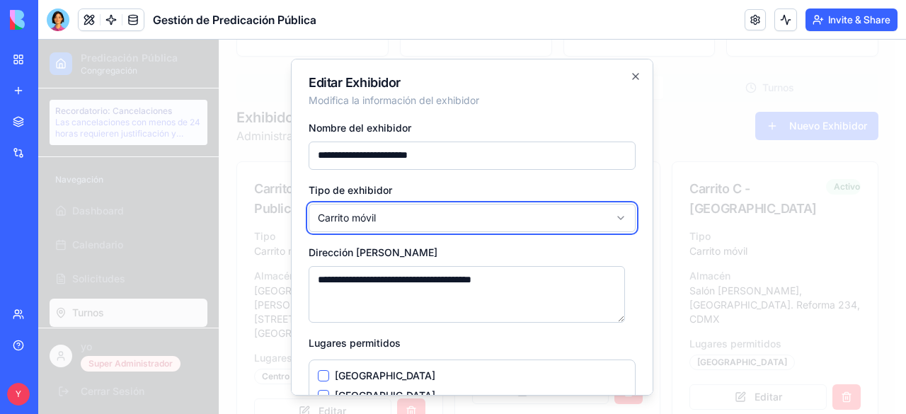
click at [497, 193] on body "Predicación Pública Congregación Recordatorio: Cancelaciones Las cancelaciones …" at bounding box center [466, 148] width 857 height 622
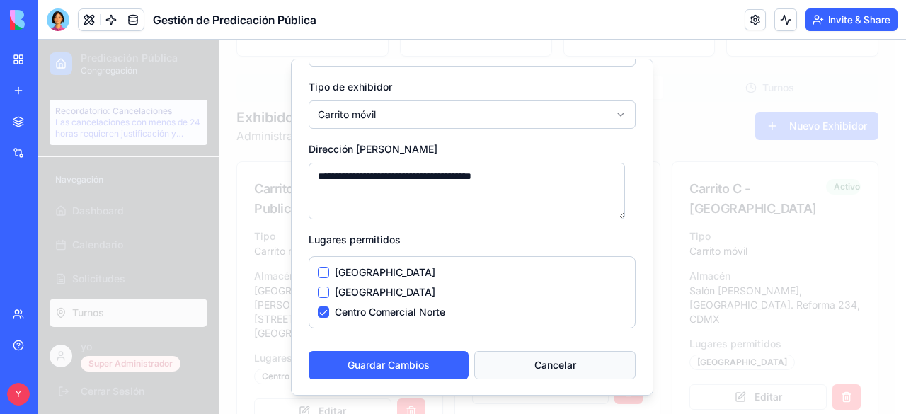
click at [508, 365] on button "Cancelar" at bounding box center [554, 364] width 161 height 28
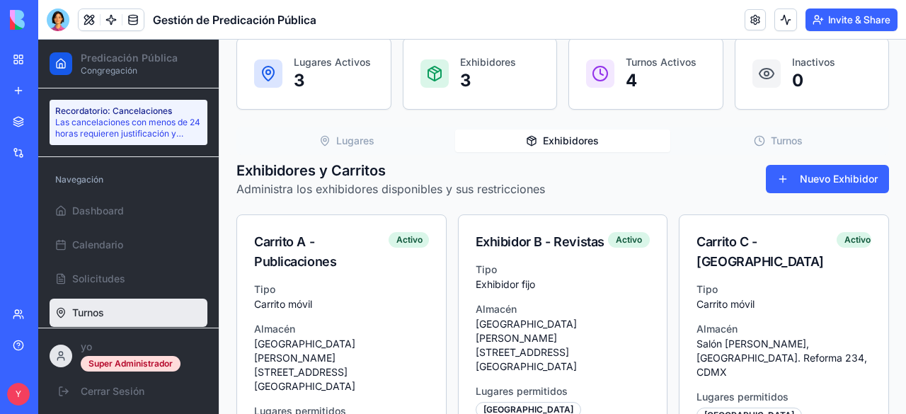
scroll to position [137, 0]
click at [364, 151] on div "Lugares Exhibidores Turnos" at bounding box center [562, 140] width 652 height 28
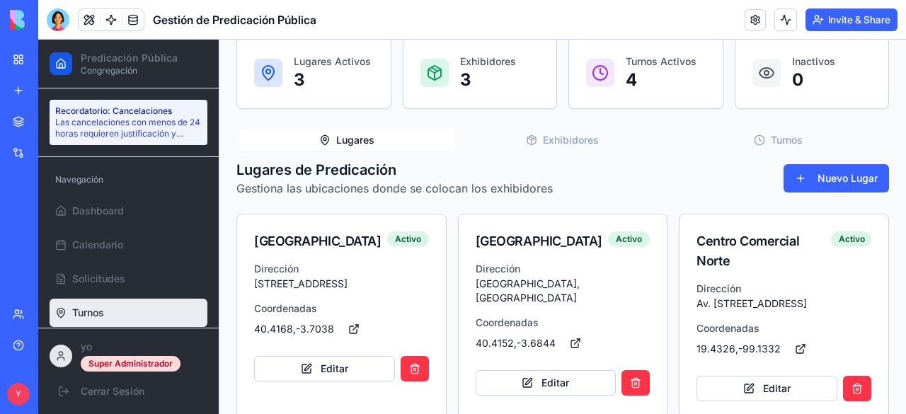
click at [364, 149] on button "Lugares" at bounding box center [347, 140] width 216 height 23
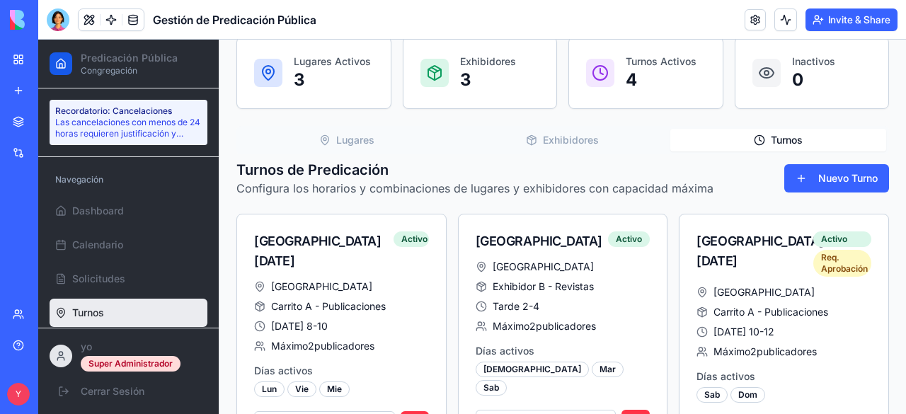
click at [747, 132] on button "Turnos" at bounding box center [778, 140] width 216 height 23
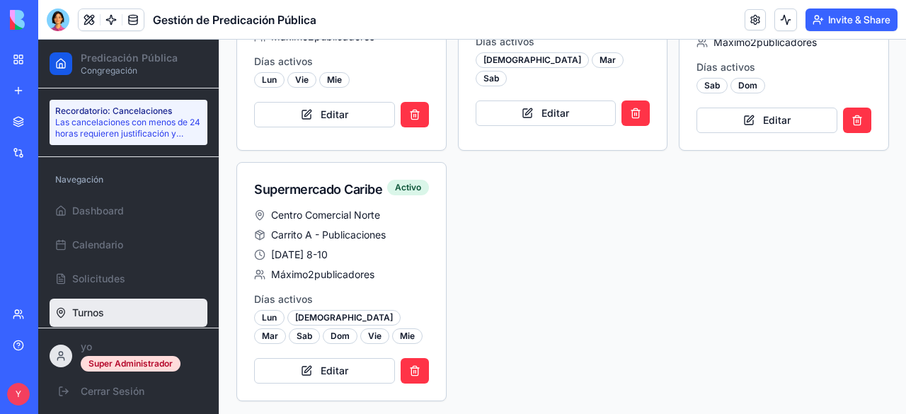
scroll to position [445, 0]
click at [304, 362] on button "Editar" at bounding box center [324, 371] width 141 height 25
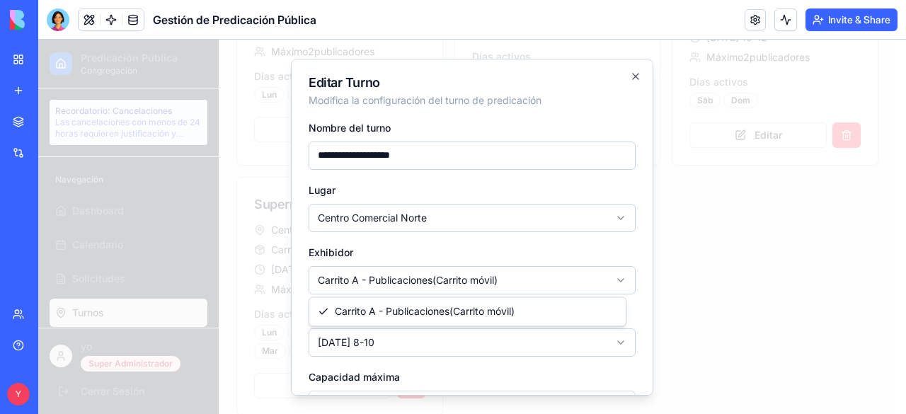
click at [442, 278] on body "Predicación Pública Congregación Recordatorio: Cancelaciones Las cancelaciones …" at bounding box center [466, 14] width 857 height 839
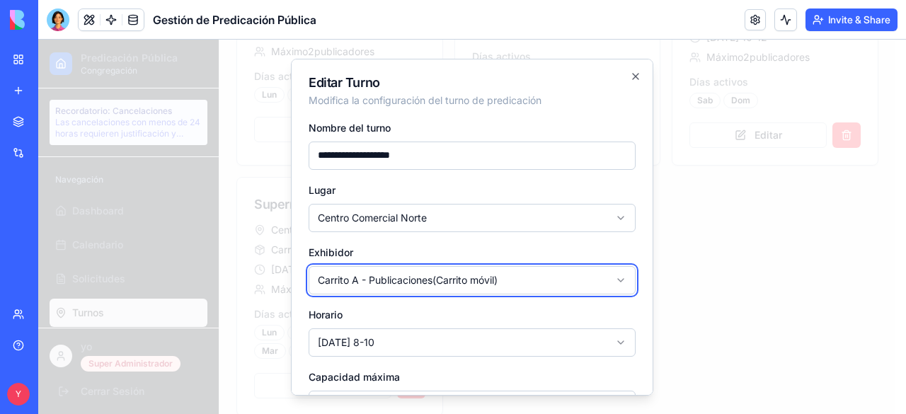
click at [442, 278] on body "Predicación Pública Congregación Recordatorio: Cancelaciones Las cancelaciones …" at bounding box center [466, 14] width 857 height 839
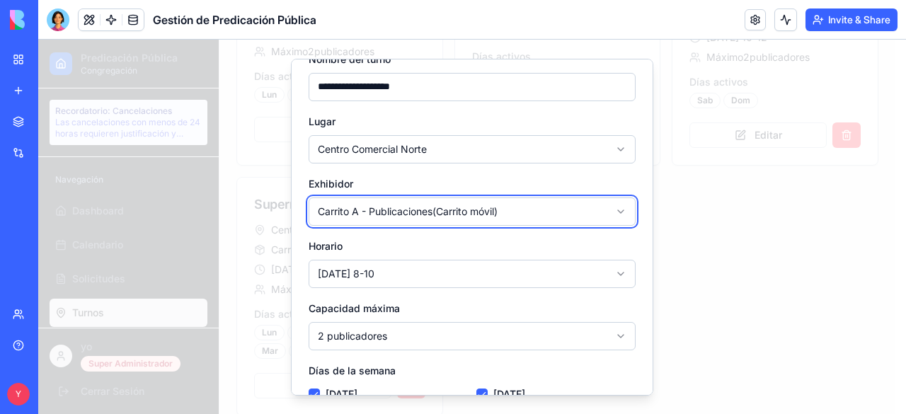
scroll to position [72, 0]
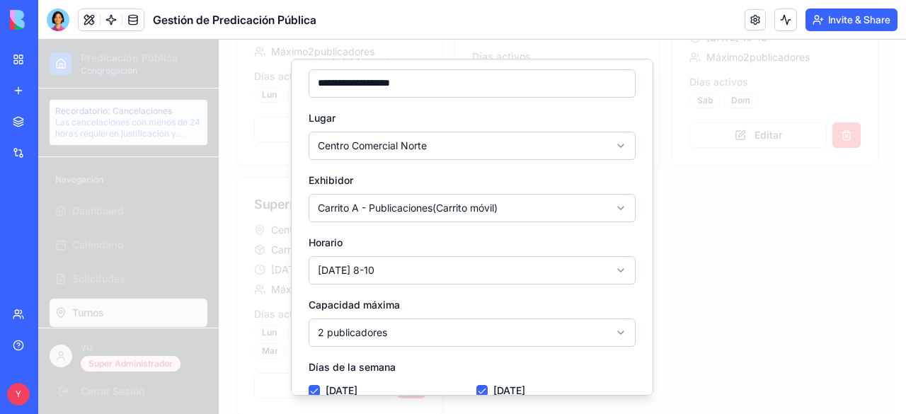
click at [467, 277] on body "Predicación Pública Congregación Recordatorio: Cancelaciones Las cancelaciones …" at bounding box center [466, 14] width 857 height 839
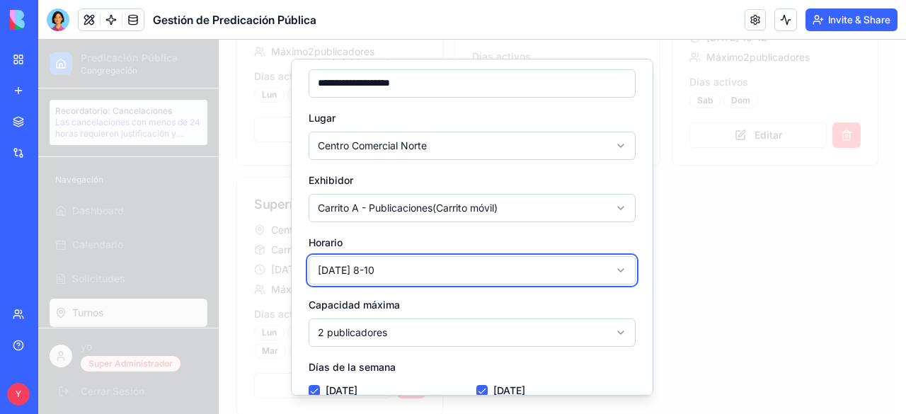
click at [471, 246] on body "Predicación Pública Congregación Recordatorio: Cancelaciones Las cancelaciones …" at bounding box center [466, 14] width 857 height 839
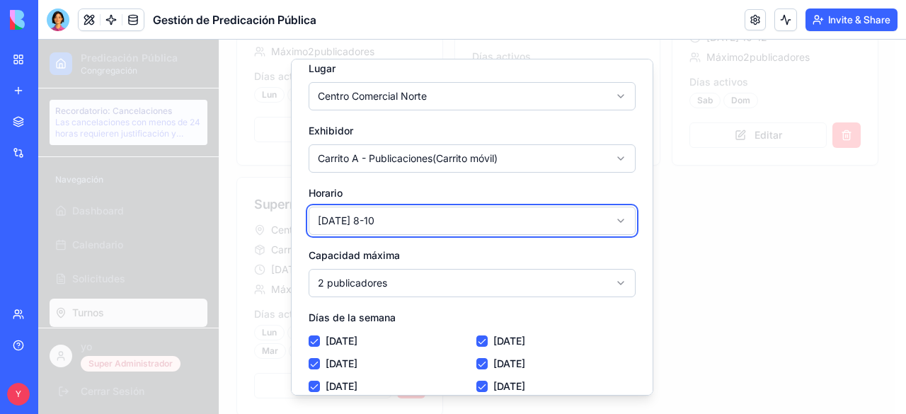
scroll to position [137, 0]
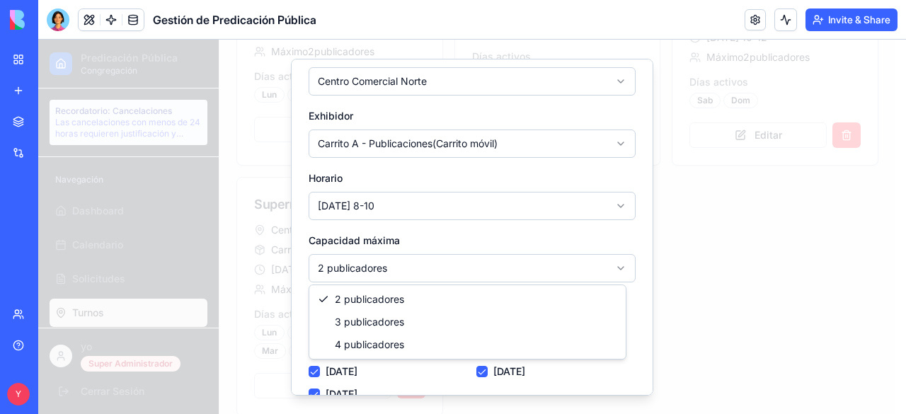
click at [401, 268] on body "Predicación Pública Congregación Recordatorio: Cancelaciones Las cancelaciones …" at bounding box center [466, 14] width 857 height 839
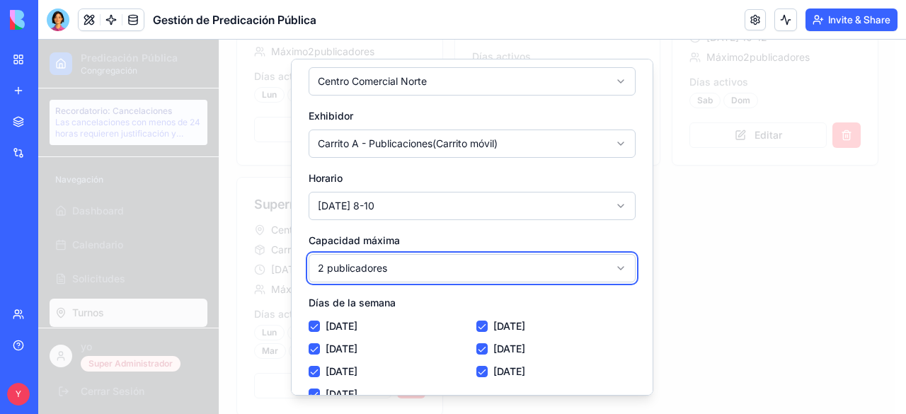
click at [401, 268] on body "Predicación Pública Congregación Recordatorio: Cancelaciones Las cancelaciones …" at bounding box center [466, 14] width 857 height 839
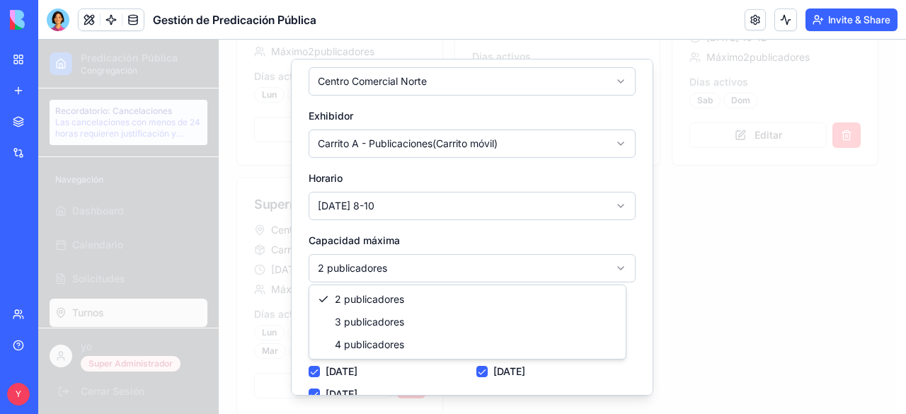
click at [401, 268] on body "Predicación Pública Congregación Recordatorio: Cancelaciones Las cancelaciones …" at bounding box center [466, 14] width 857 height 839
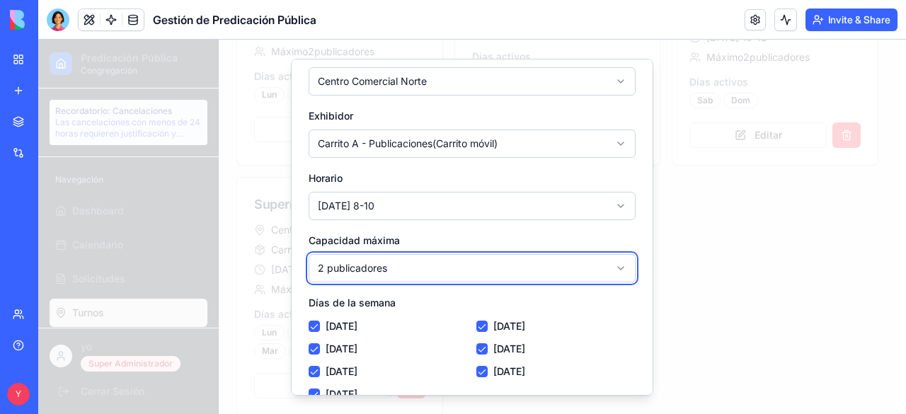
click at [452, 227] on body "Predicación Pública Congregación Recordatorio: Cancelaciones Las cancelaciones …" at bounding box center [466, 14] width 857 height 839
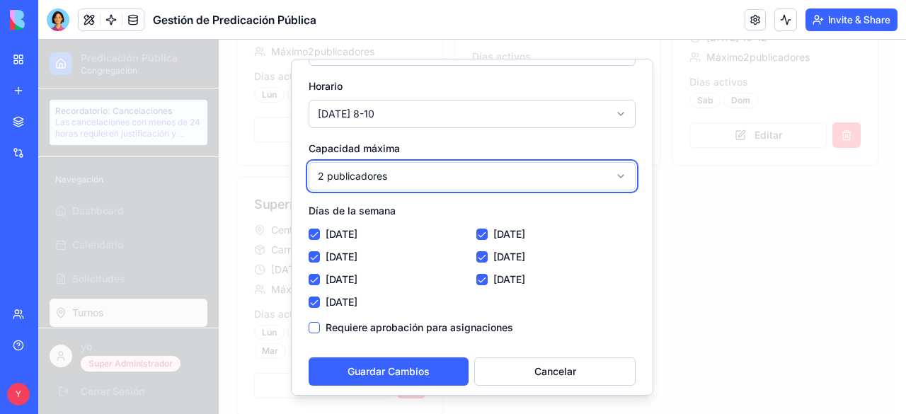
scroll to position [235, 0]
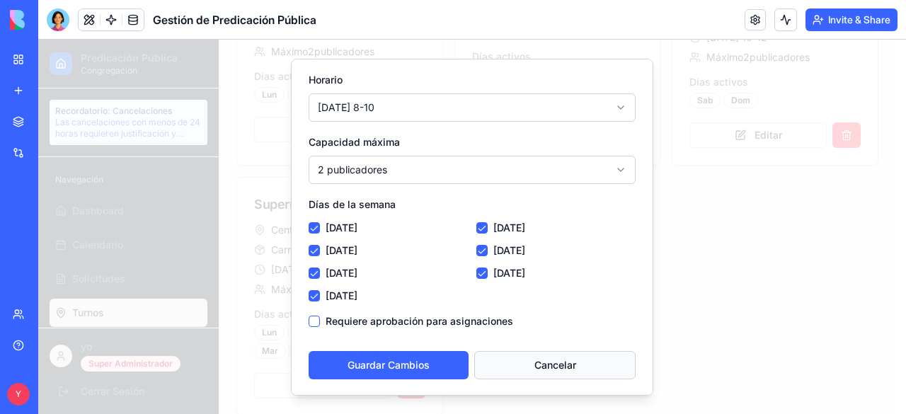
click at [541, 364] on button "Cancelar" at bounding box center [554, 364] width 161 height 28
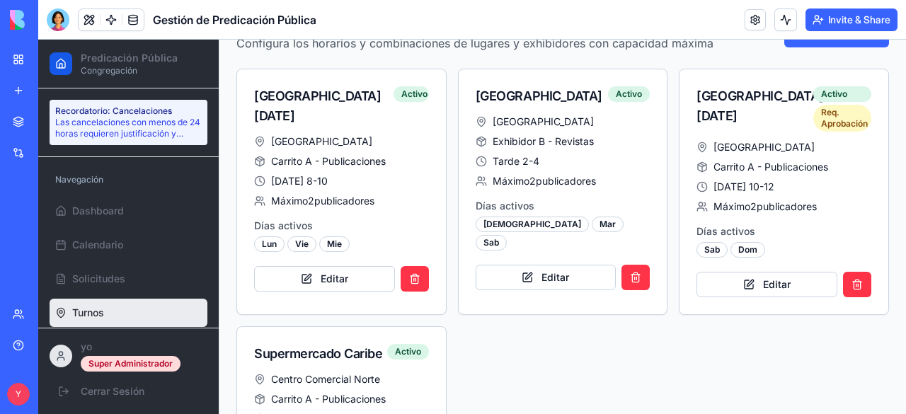
scroll to position [169, 0]
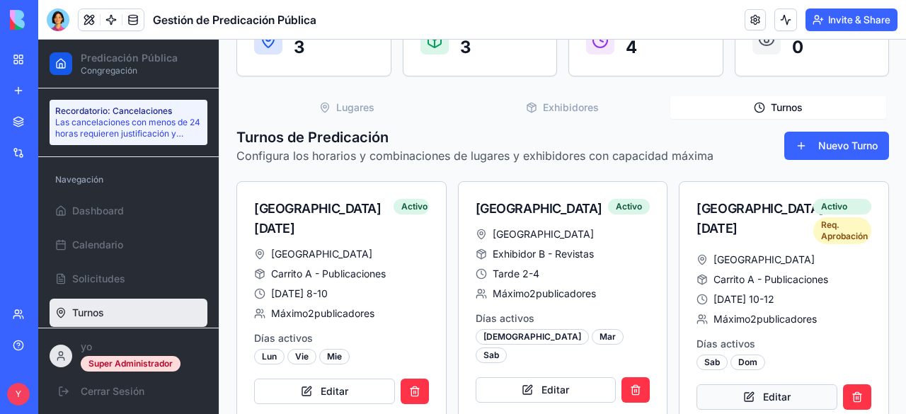
click at [721, 387] on button "Editar" at bounding box center [766, 396] width 141 height 25
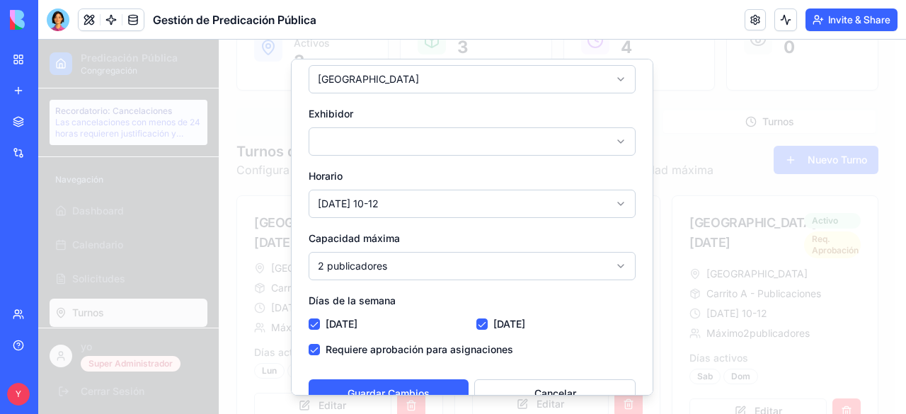
scroll to position [147, 0]
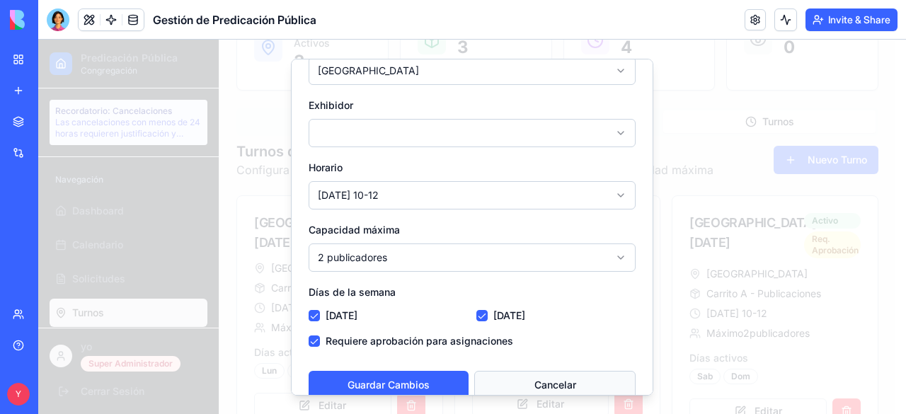
click at [539, 373] on button "Cancelar" at bounding box center [554, 384] width 161 height 28
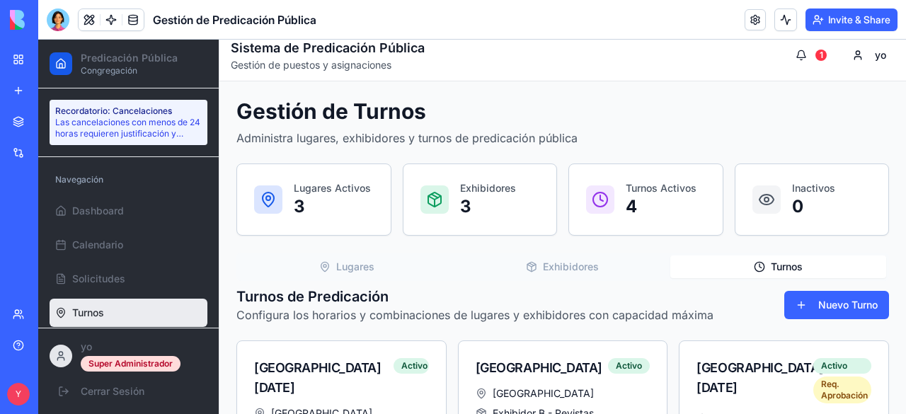
scroll to position [0, 0]
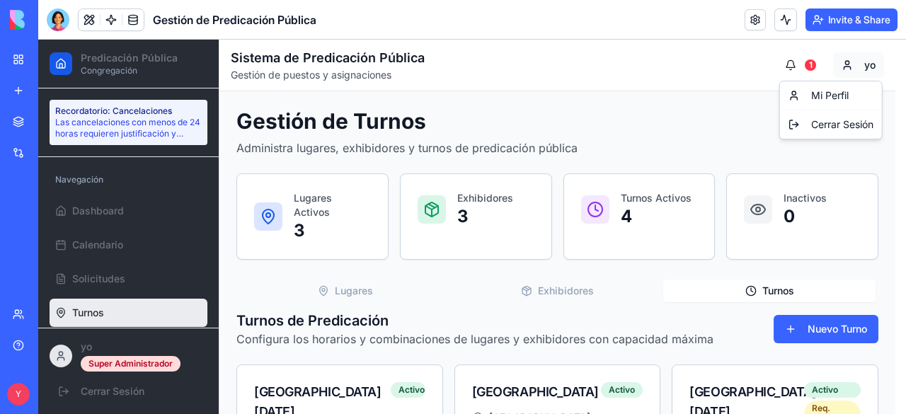
click at [747, 90] on div "Mi Perfil" at bounding box center [831, 95] width 96 height 23
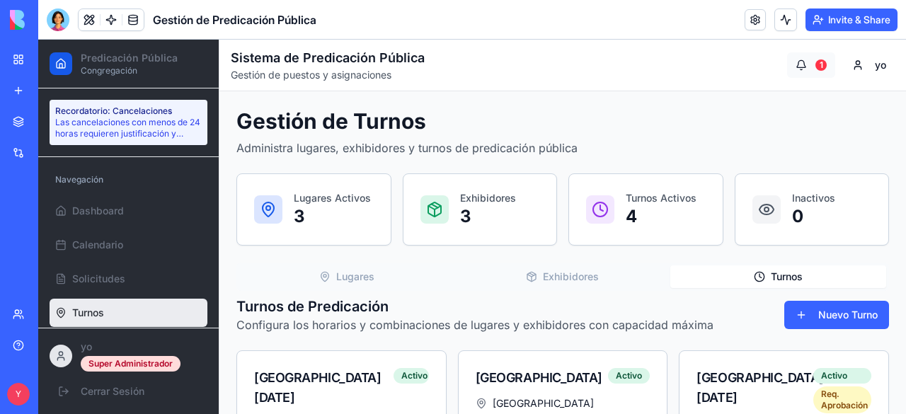
click at [747, 53] on button "1" at bounding box center [811, 64] width 48 height 25
click at [327, 113] on h1 "Gestión de Turnos" at bounding box center [562, 120] width 652 height 25
click at [144, 120] on p "Las cancelaciones con menos de 24 horas requieren justificación y aprobación de…" at bounding box center [128, 128] width 146 height 23
click at [139, 122] on p "Las cancelaciones con menos de 24 horas requieren justificación y aprobación de…" at bounding box center [128, 128] width 146 height 23
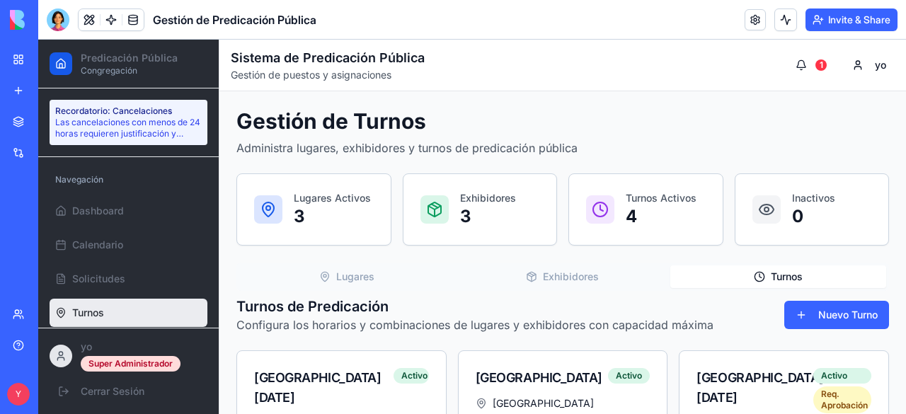
click at [134, 127] on p "Las cancelaciones con menos de 24 horas requieren justificación y aprobación de…" at bounding box center [128, 128] width 146 height 23
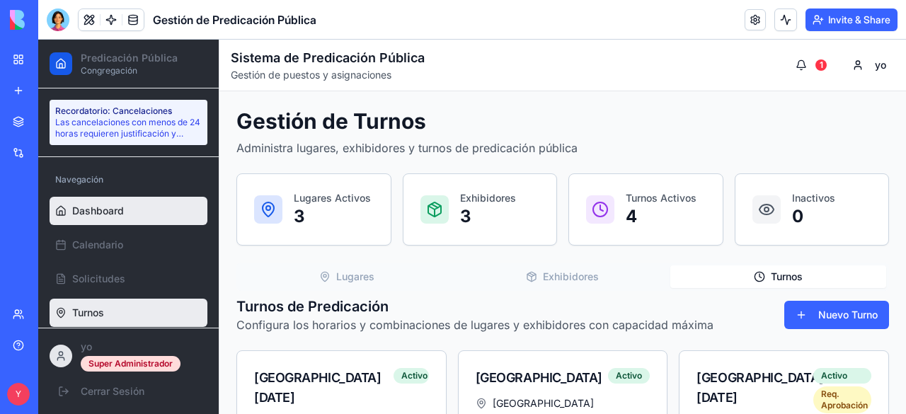
click at [79, 204] on span "Dashboard" at bounding box center [98, 211] width 52 height 14
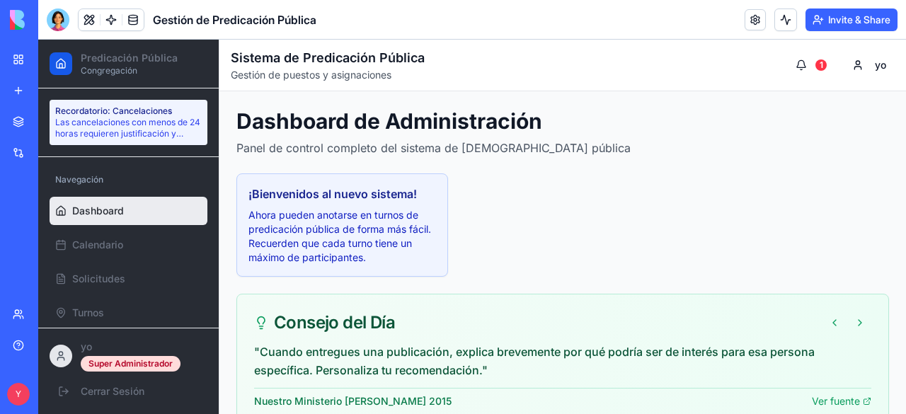
click at [109, 213] on span "Dashboard" at bounding box center [98, 211] width 52 height 14
